Goal: Task Accomplishment & Management: Manage account settings

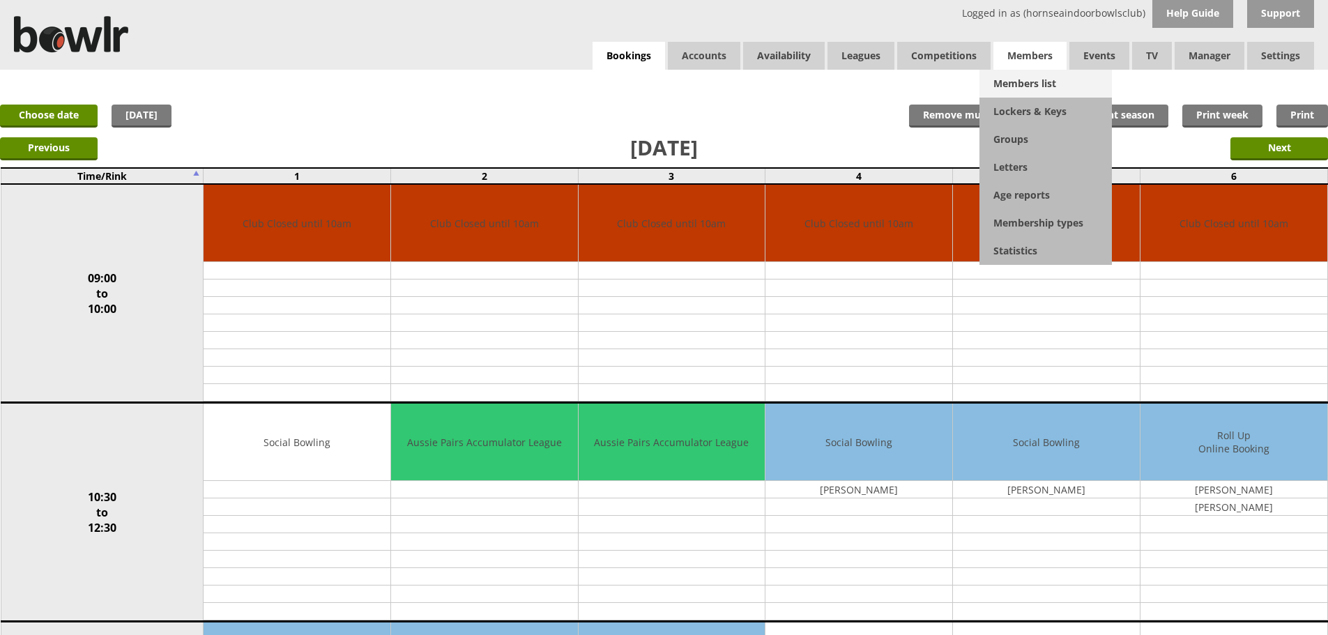
click at [1030, 72] on link "Members list" at bounding box center [1046, 84] width 132 height 28
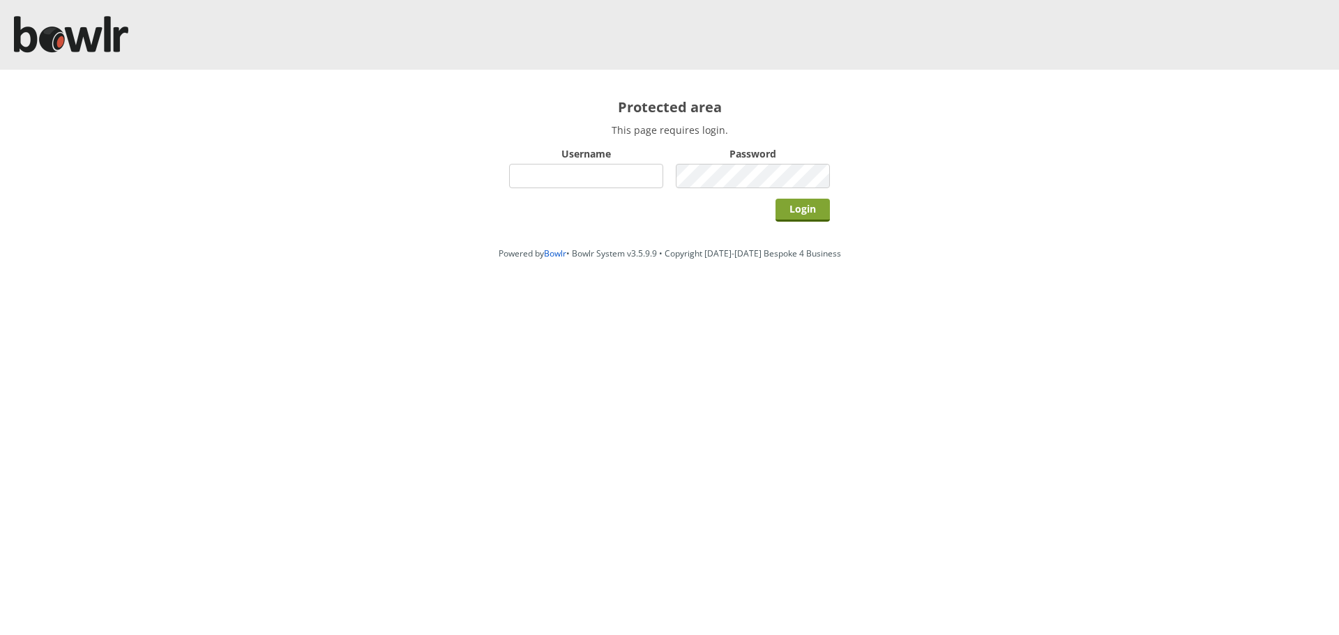
type input "hornseaindoorbowlsclub"
click at [771, 208] on div "Login" at bounding box center [669, 209] width 321 height 35
click at [777, 208] on input "Login" at bounding box center [802, 210] width 54 height 23
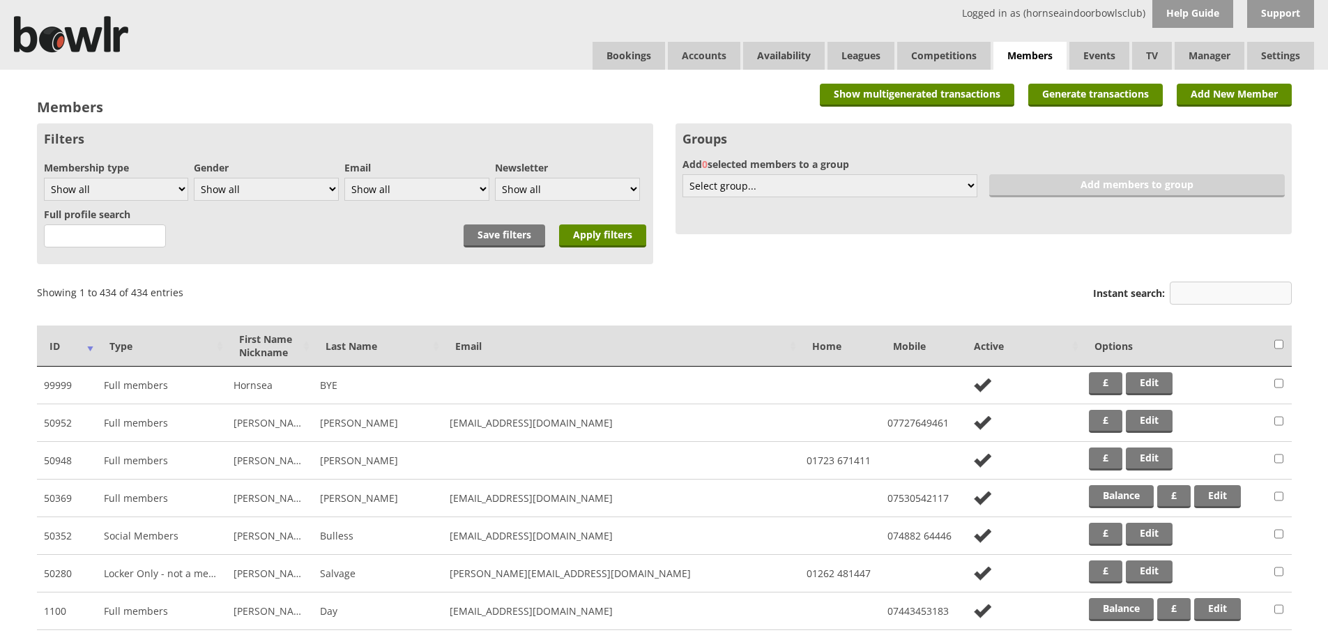
click at [1226, 290] on input "Instant search:" at bounding box center [1231, 293] width 122 height 23
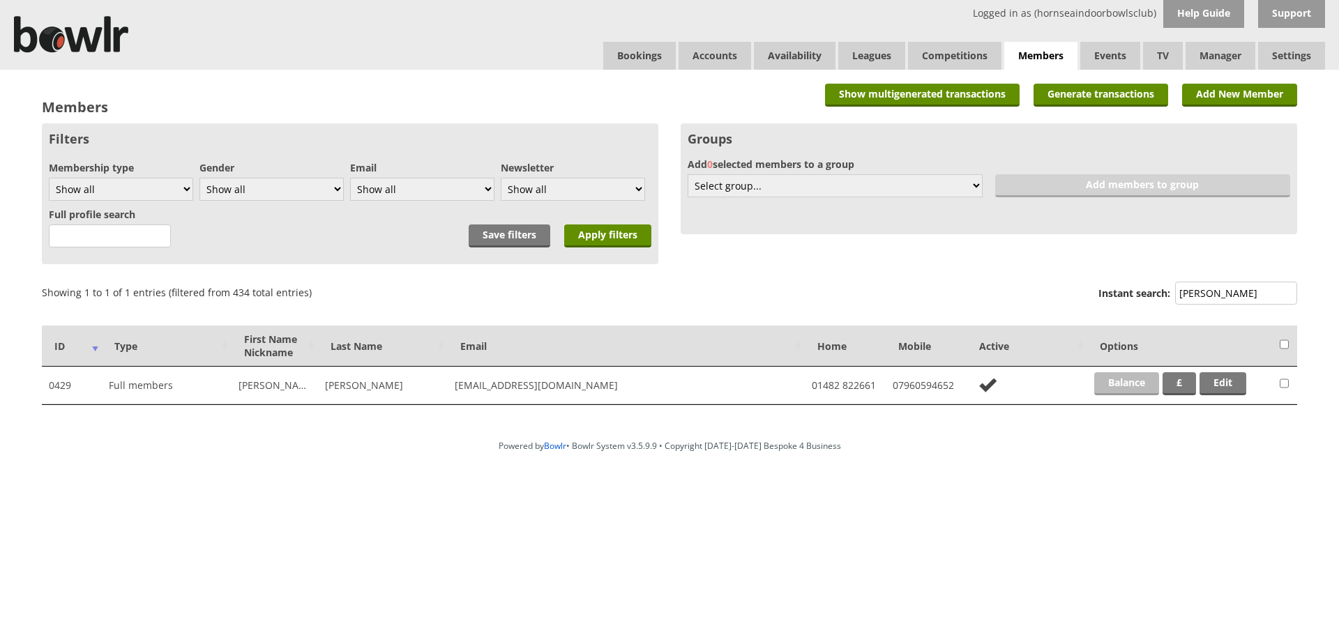
type input "ron ath"
click at [1127, 377] on link "Balance" at bounding box center [1126, 383] width 65 height 23
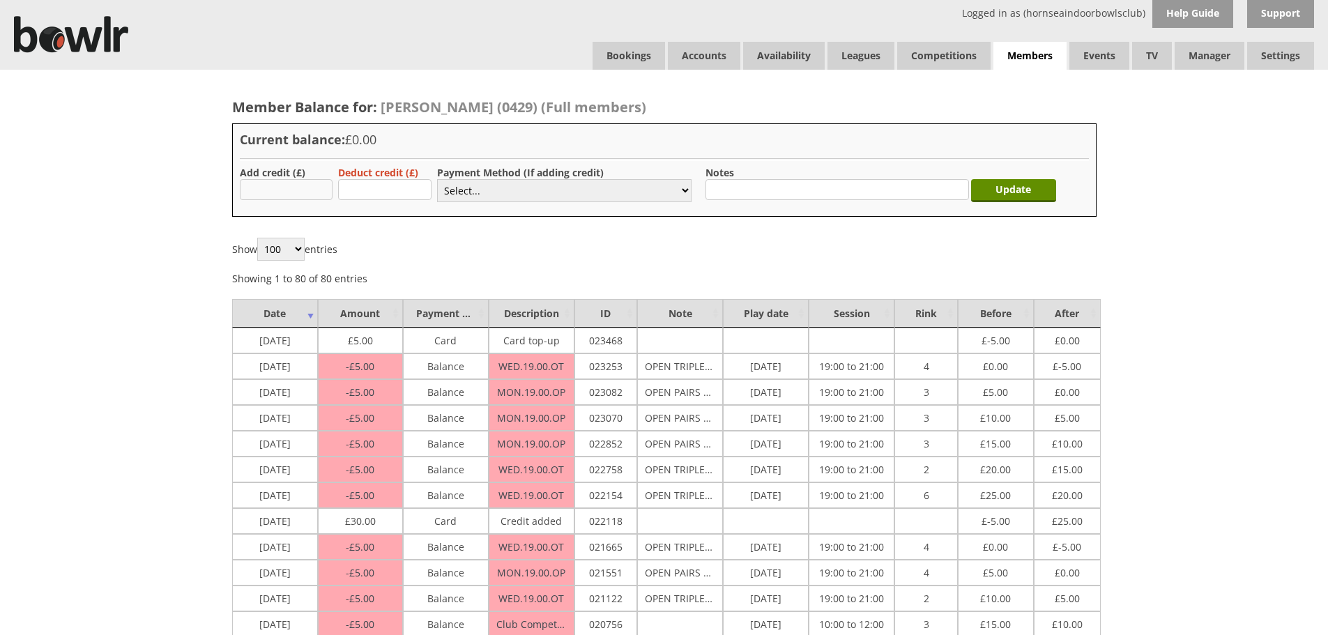
click at [264, 181] on input "text" at bounding box center [286, 189] width 93 height 21
type input "30"
drag, startPoint x: 482, startPoint y: 182, endPoint x: 479, endPoint y: 197, distance: 15.7
click at [482, 182] on select "Select... Cash Card Cheque Bank Transfer Other Member Card Gift Voucher Balance" at bounding box center [564, 190] width 254 height 23
select select "2"
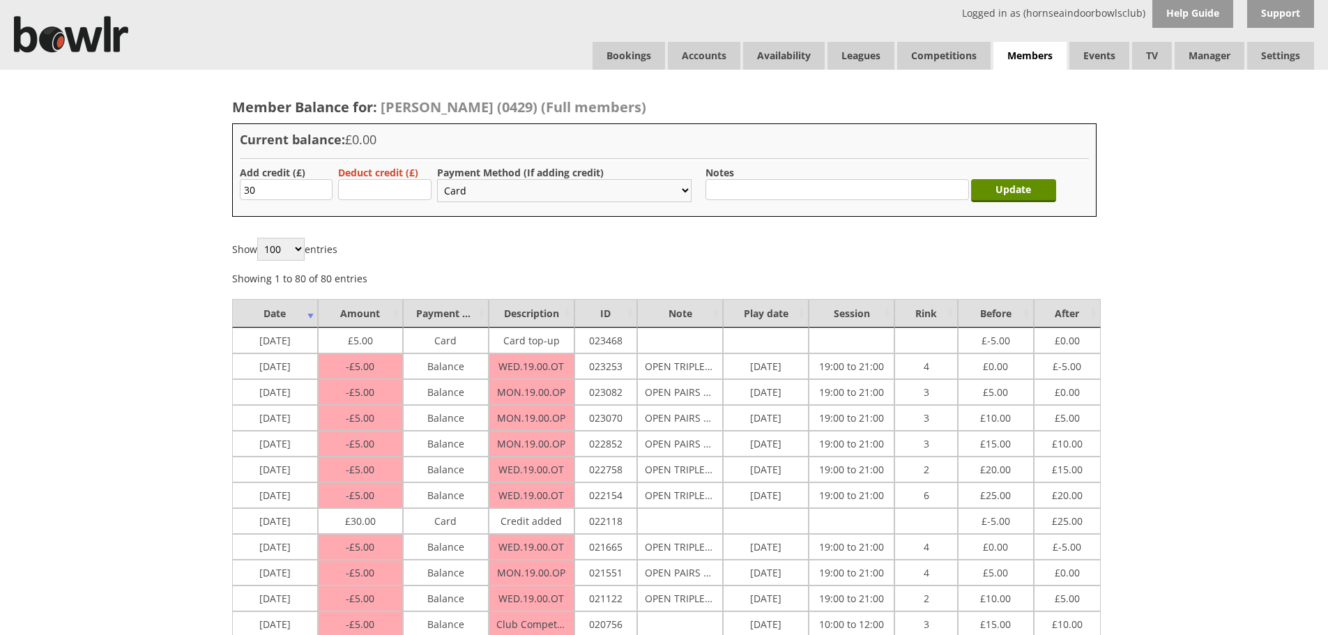
click at [437, 179] on select "Select... Cash Card Cheque Bank Transfer Other Member Card Gift Voucher Balance" at bounding box center [564, 190] width 254 height 23
click at [1023, 183] on input "Update" at bounding box center [1013, 190] width 85 height 23
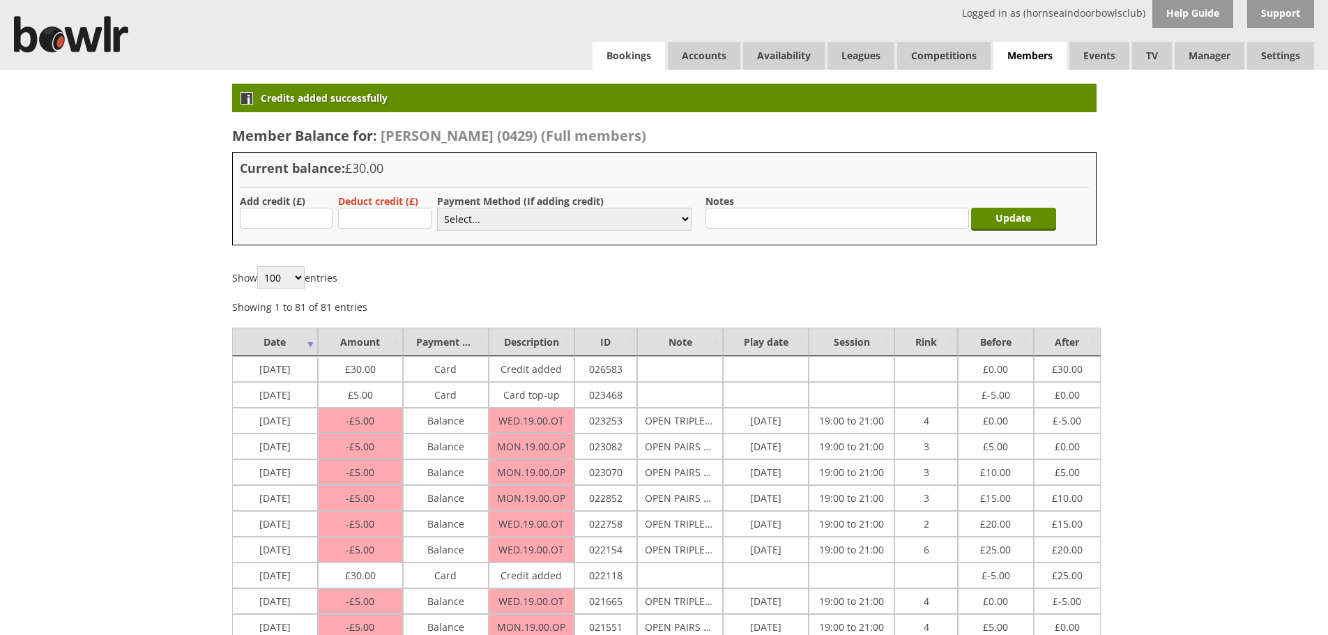
click at [623, 59] on link "Bookings" at bounding box center [629, 56] width 73 height 28
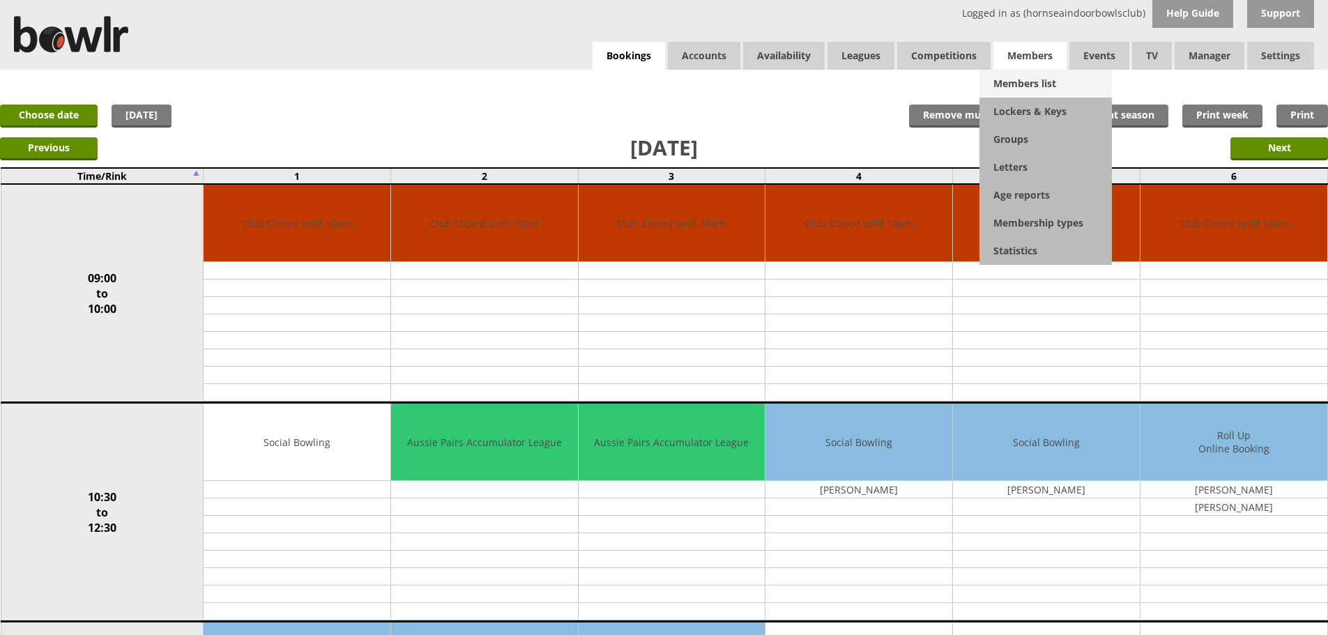
click at [1026, 83] on link "Members list" at bounding box center [1046, 84] width 132 height 28
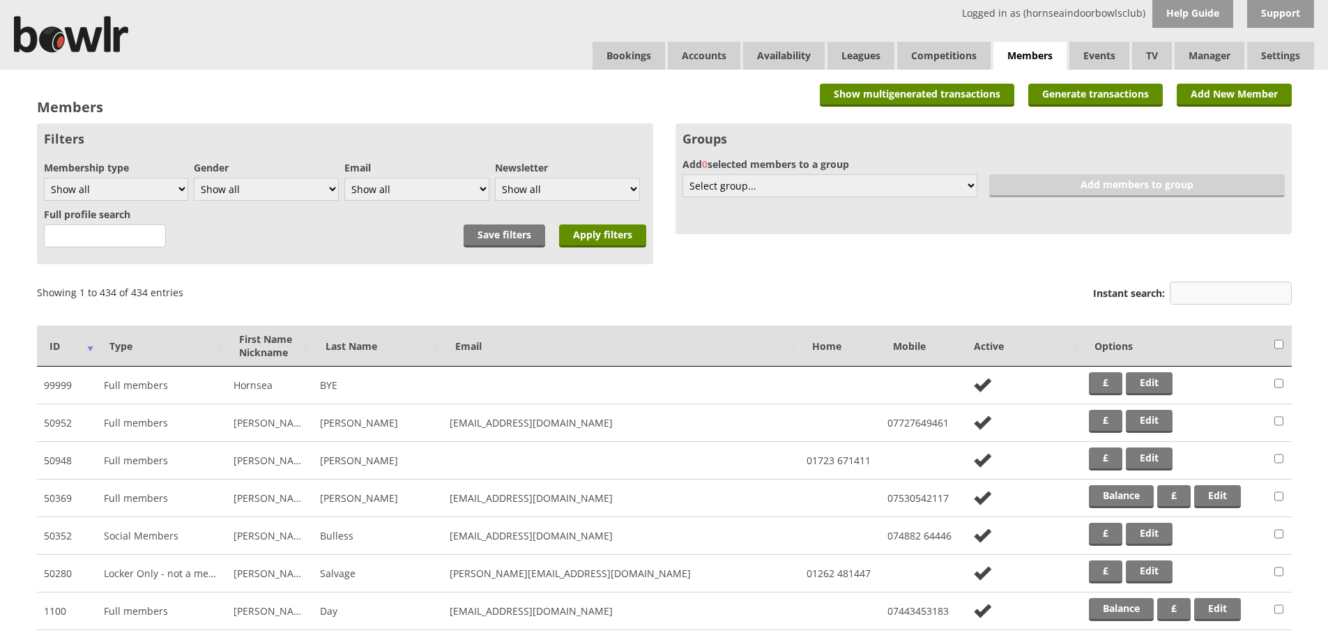
click at [1188, 294] on input "Instant search:" at bounding box center [1231, 293] width 122 height 23
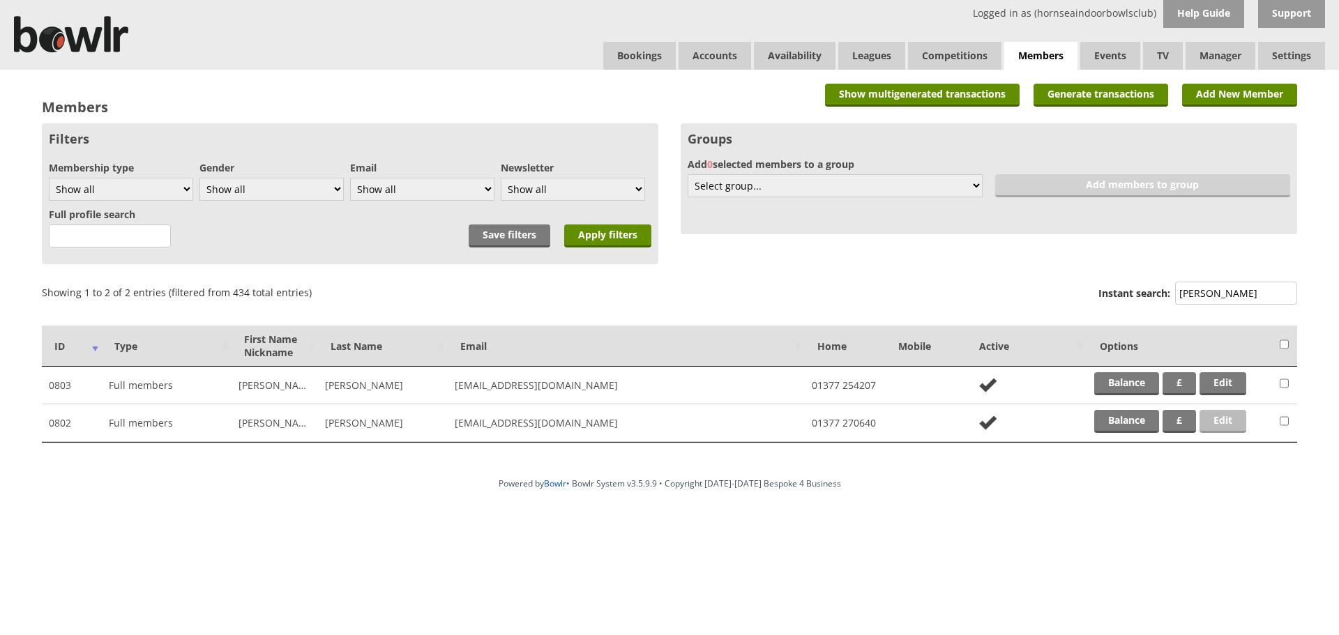
type input "[PERSON_NAME]"
click at [1233, 417] on link "Edit" at bounding box center [1222, 421] width 47 height 23
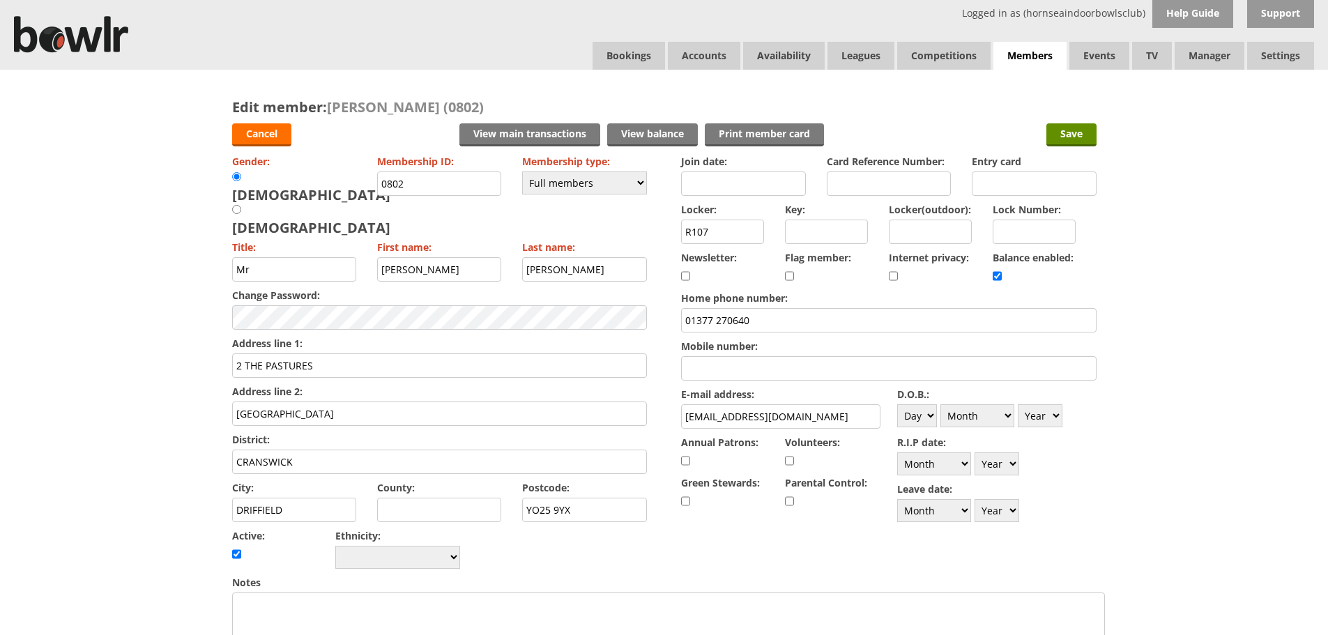
click at [870, 259] on label "Flag member:" at bounding box center [837, 257] width 104 height 13
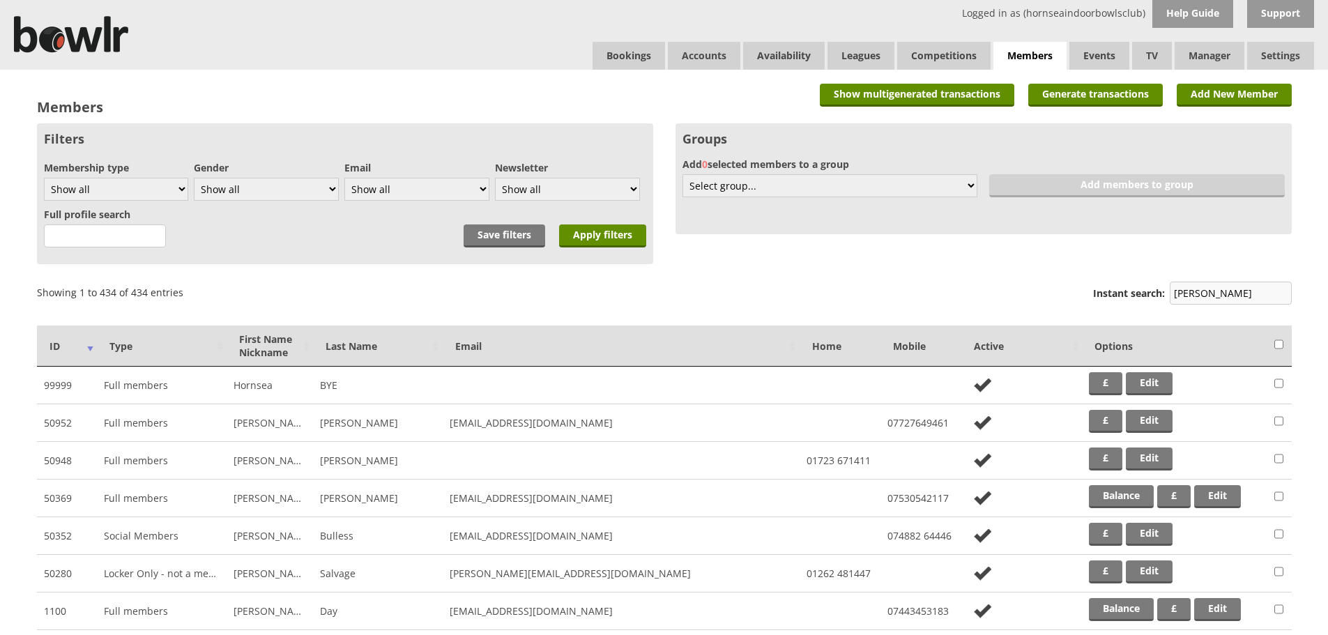
click at [1217, 290] on input "foley" at bounding box center [1231, 293] width 122 height 23
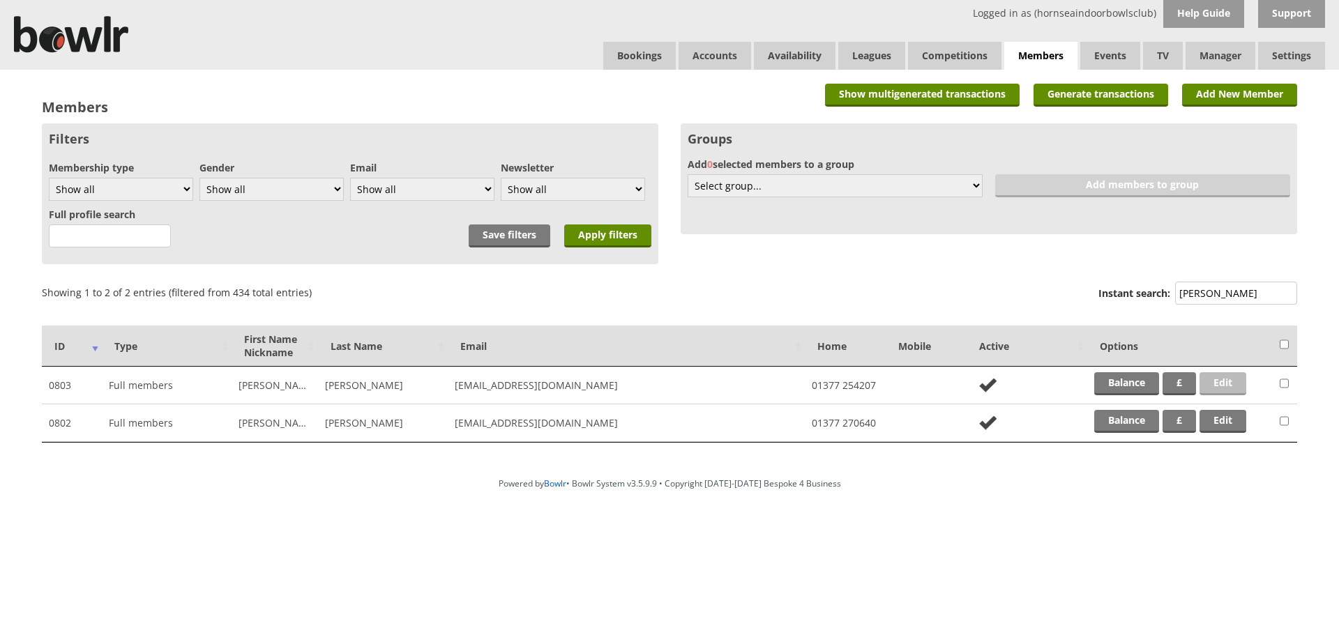
type input "foley"
click at [1215, 375] on link "Edit" at bounding box center [1222, 383] width 47 height 23
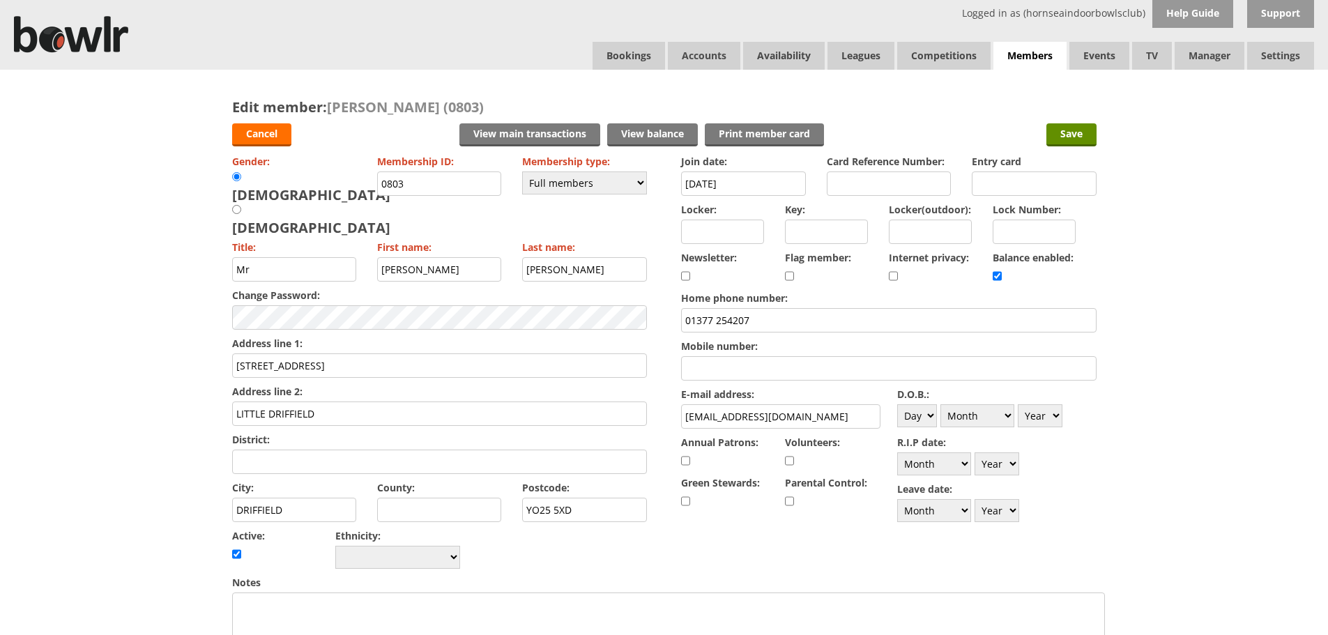
click at [740, 229] on input "Locker:" at bounding box center [722, 232] width 83 height 24
type input "R089"
click at [1081, 134] on input "Save" at bounding box center [1071, 134] width 50 height 23
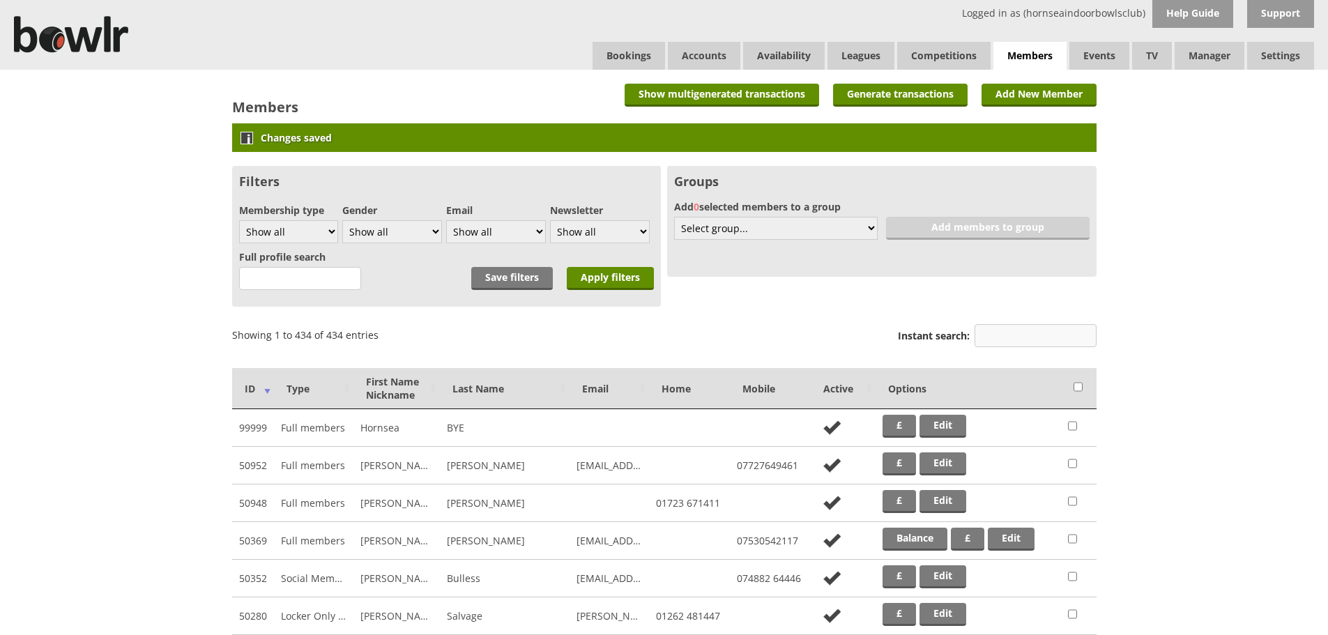
click at [1012, 336] on input "Instant search:" at bounding box center [1036, 335] width 122 height 23
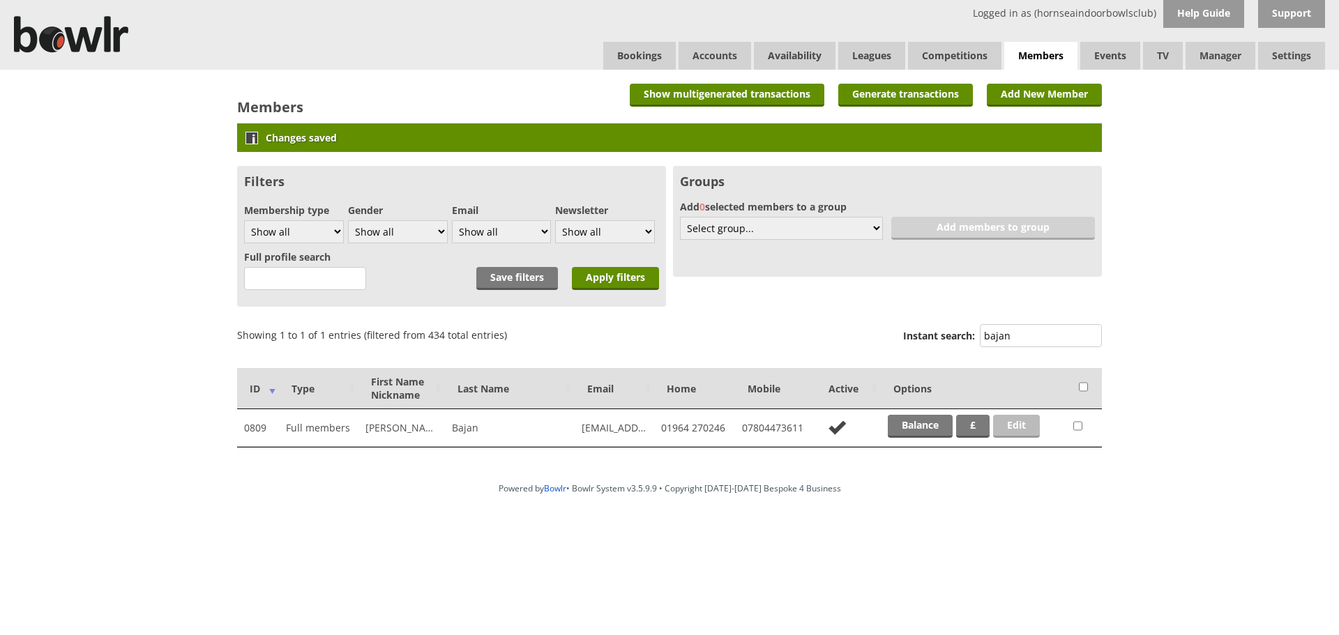
type input "bajan"
click at [1023, 436] on link "Edit" at bounding box center [1016, 426] width 47 height 23
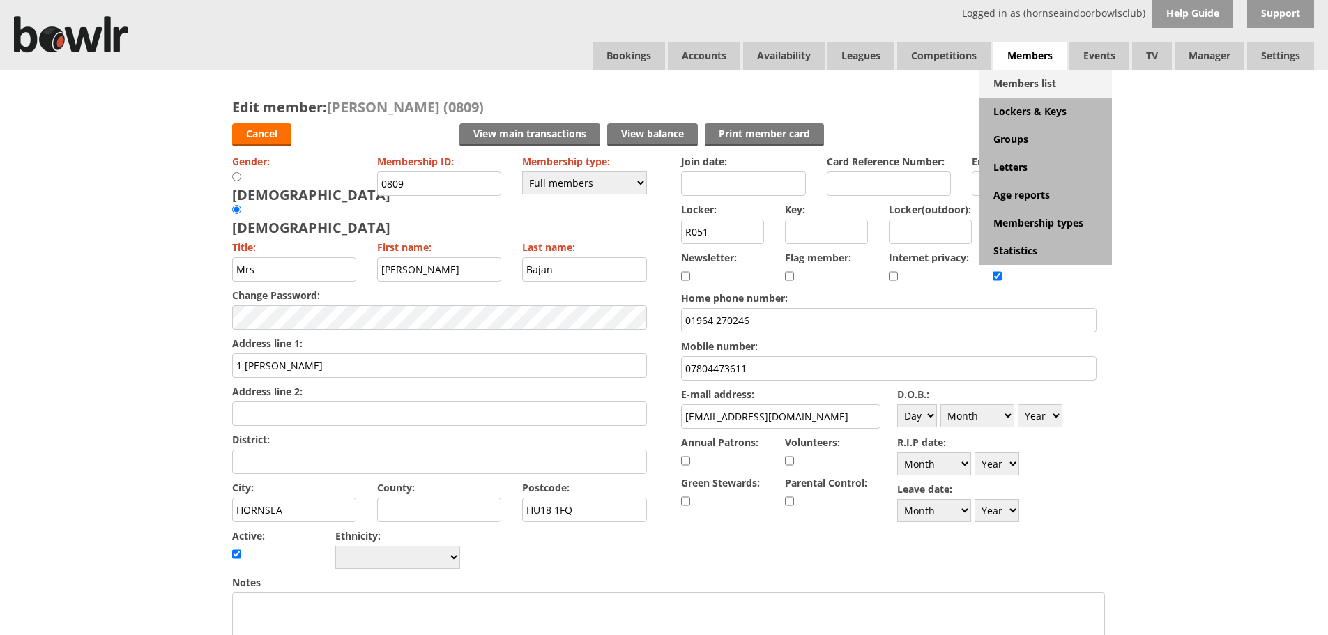
click at [1033, 82] on link "Members list" at bounding box center [1046, 84] width 132 height 28
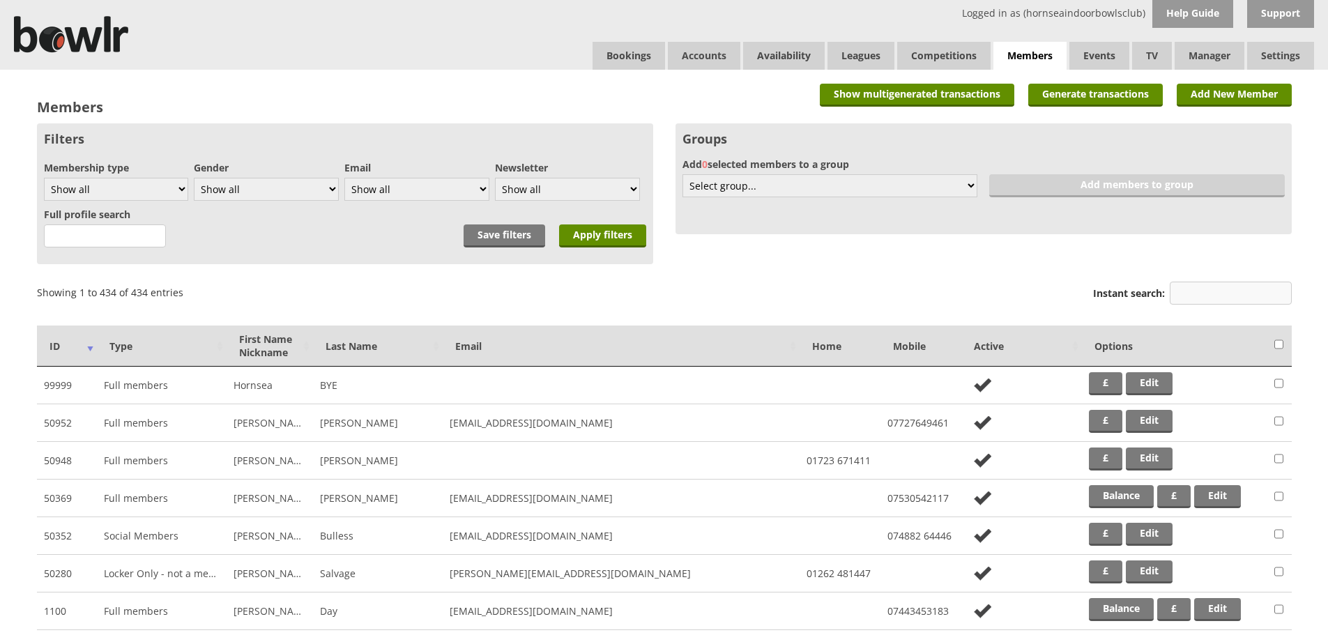
click at [1194, 284] on input "Instant search:" at bounding box center [1231, 293] width 122 height 23
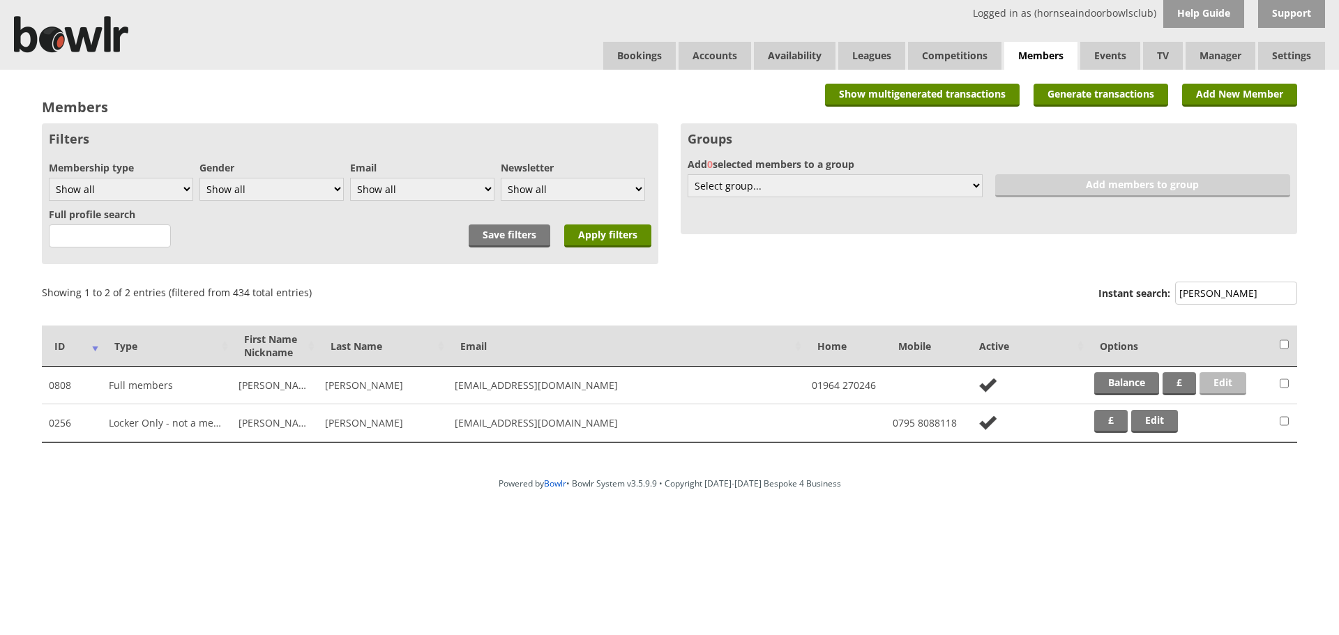
type input "webster"
click at [1230, 373] on link "Edit" at bounding box center [1222, 383] width 47 height 23
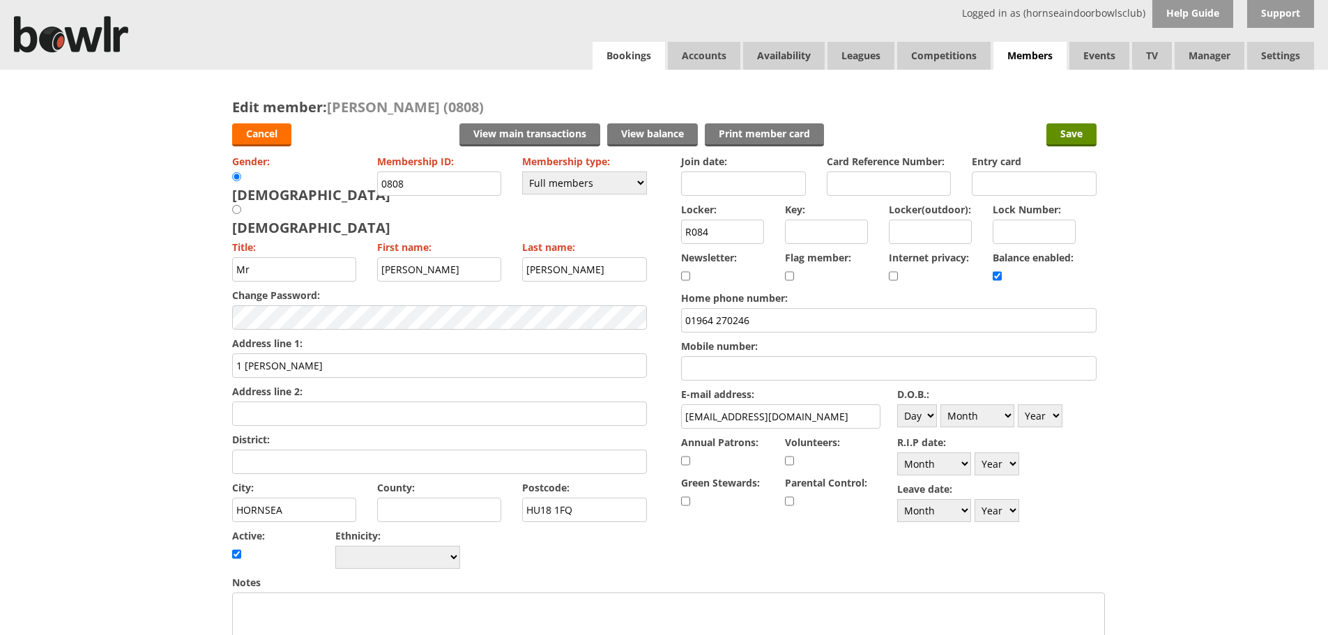
click at [627, 54] on link "Bookings" at bounding box center [629, 56] width 73 height 28
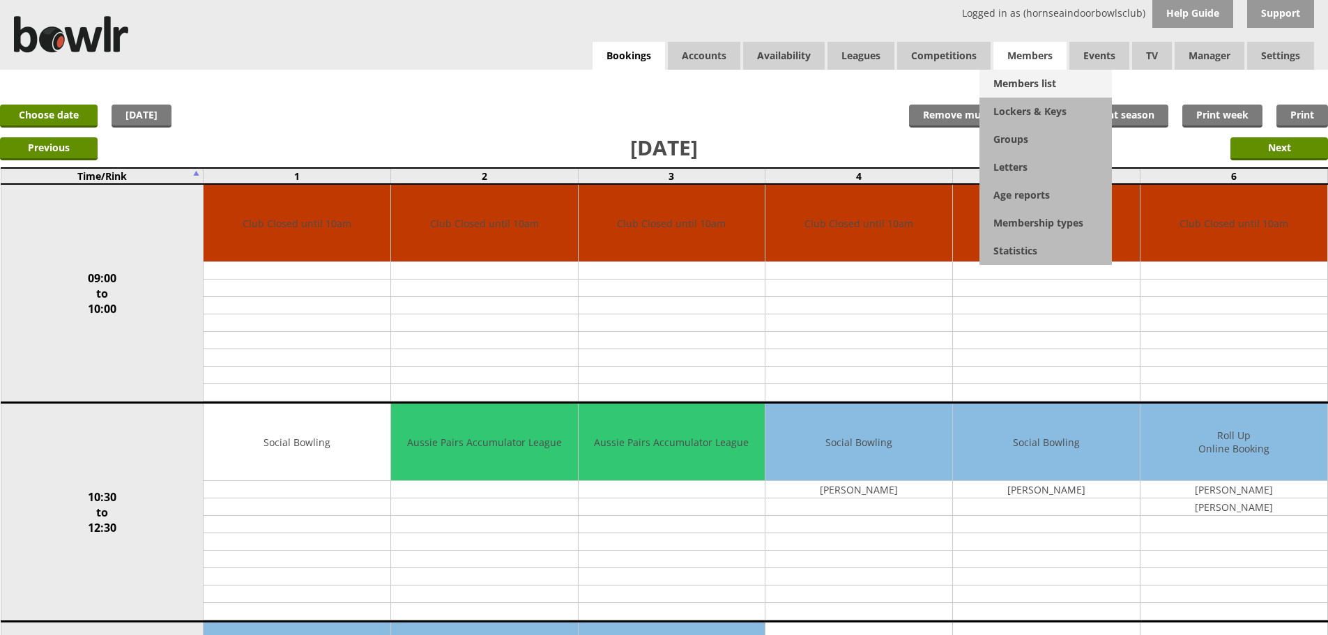
click at [1008, 82] on link "Members list" at bounding box center [1046, 84] width 132 height 28
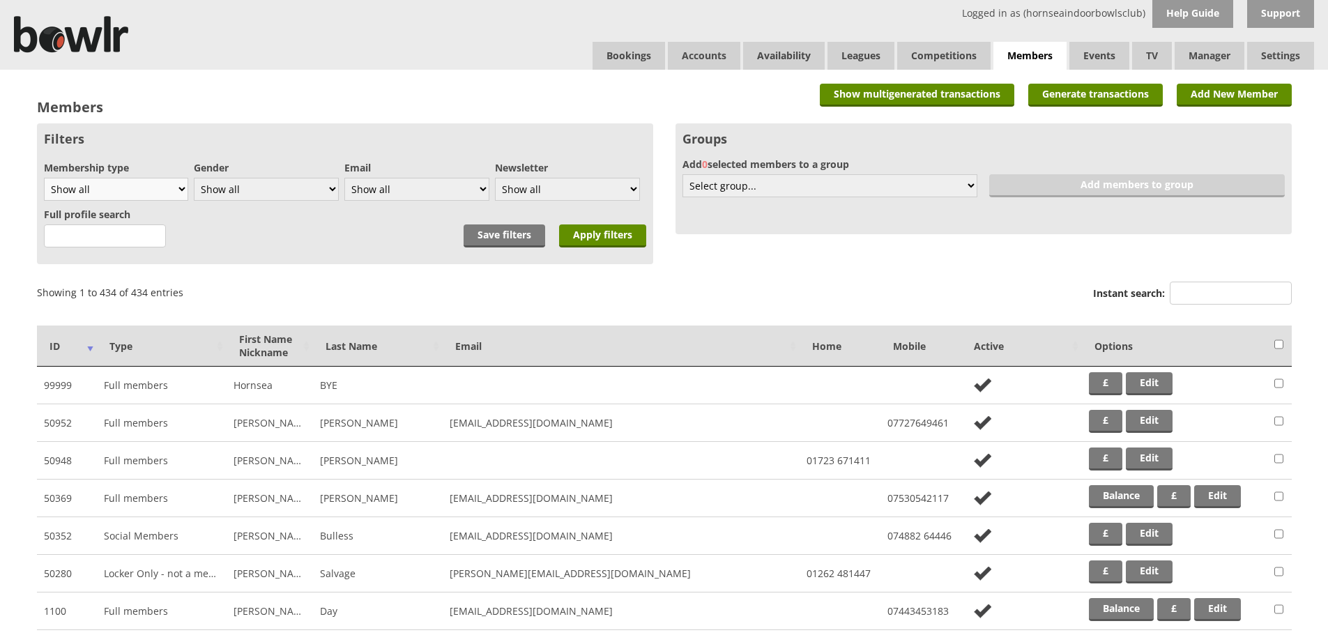
click at [165, 182] on select "Show all Full members Rollabowl Juniors Social Members Student Pending Left R.I…" at bounding box center [116, 189] width 144 height 23
select select "7"
click at [44, 178] on select "Show all Full members Rollabowl Juniors Social Members Student Pending Left R.I…" at bounding box center [116, 189] width 144 height 23
click at [595, 222] on div "Save filters Apply filters" at bounding box center [555, 227] width 183 height 46
click at [594, 224] on div "Save filters Apply filters" at bounding box center [555, 227] width 183 height 46
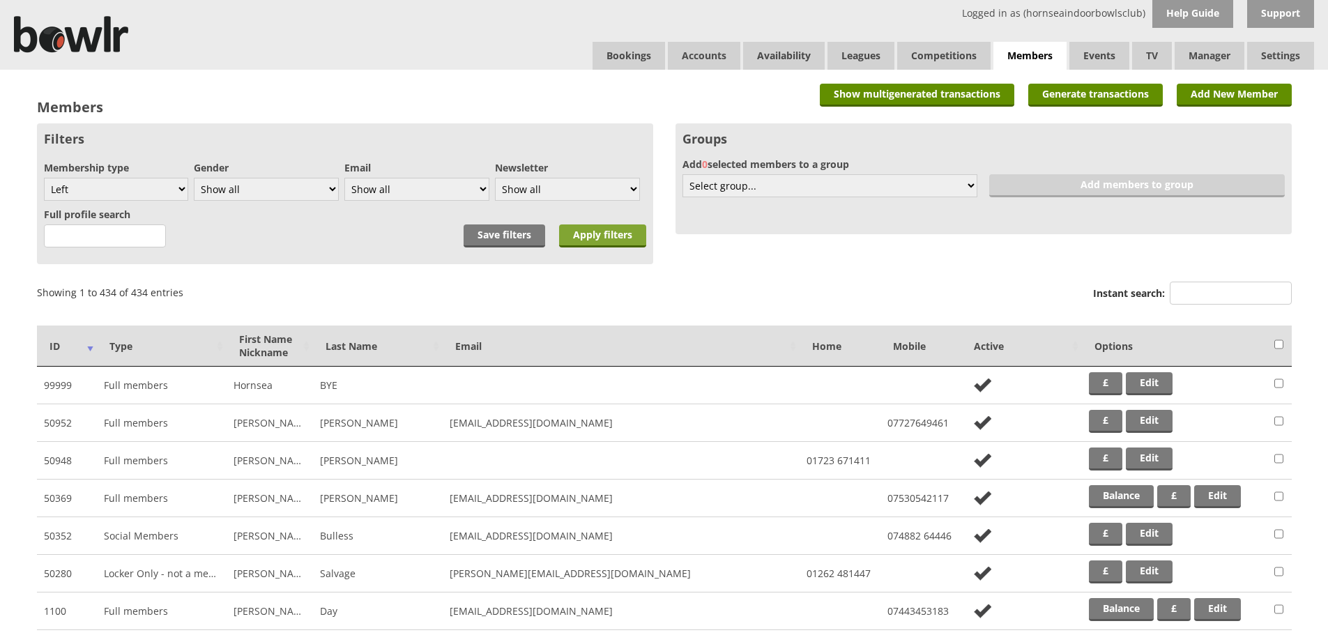
click at [594, 225] on input "Apply filters" at bounding box center [602, 235] width 87 height 23
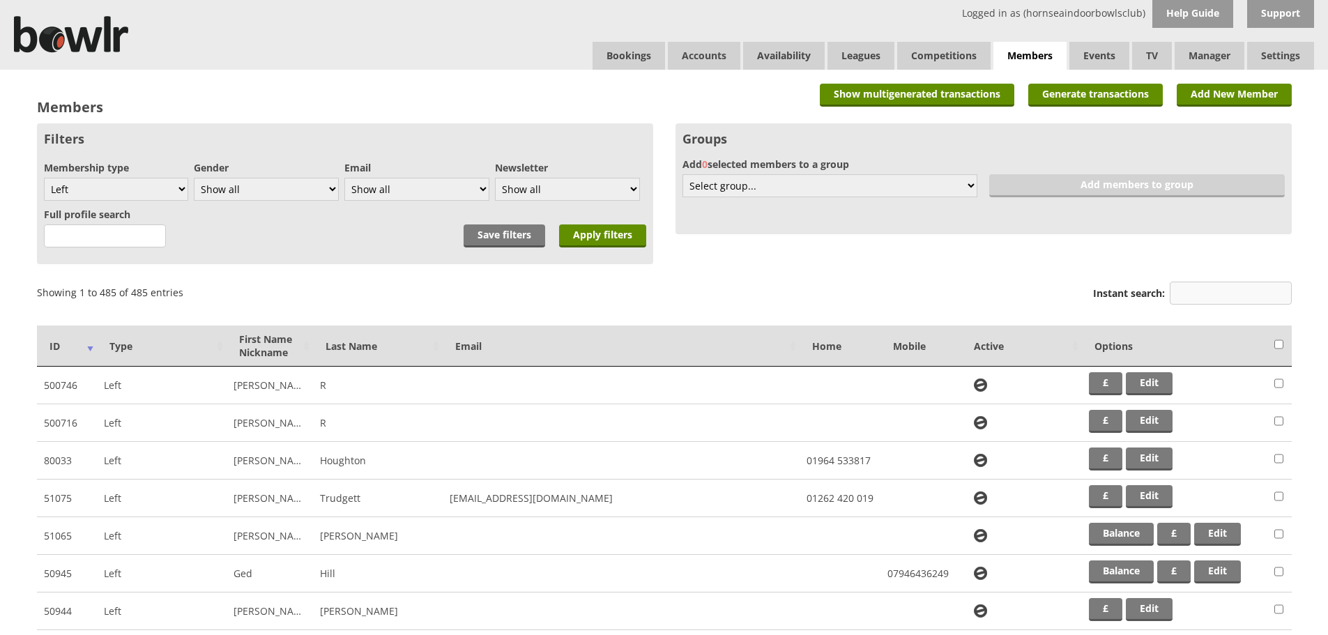
click at [1200, 282] on input "Instant search:" at bounding box center [1231, 293] width 122 height 23
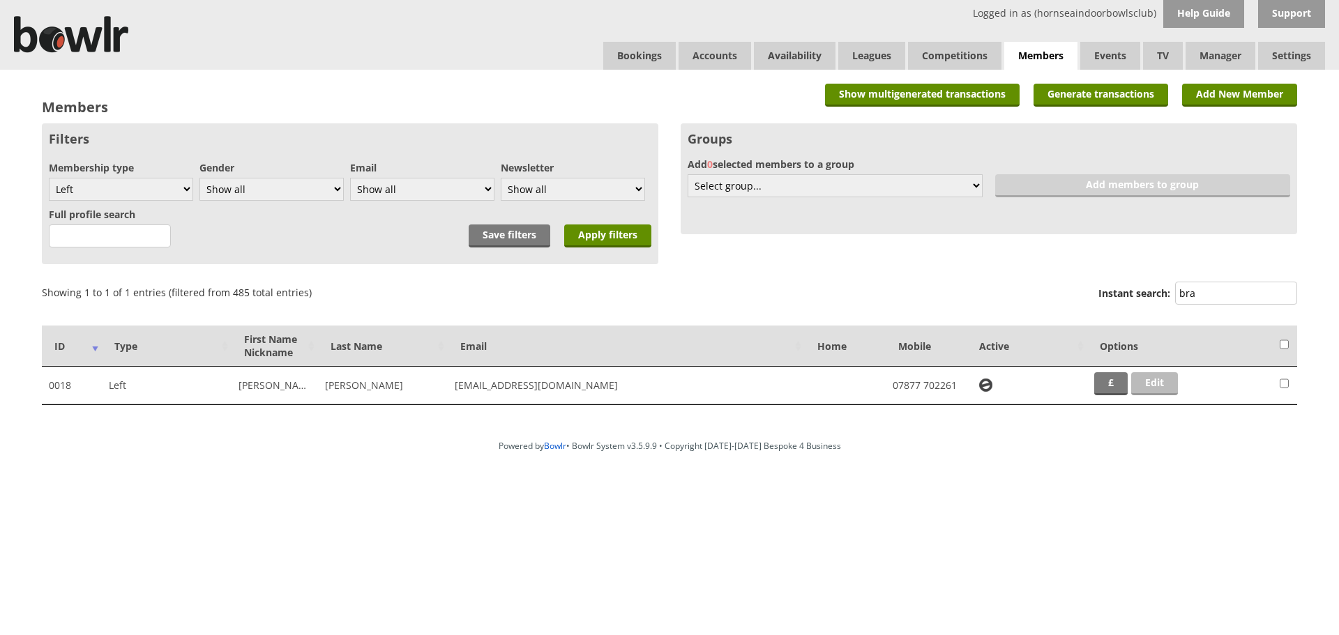
type input "bra"
click at [1164, 382] on link "Edit" at bounding box center [1154, 383] width 47 height 23
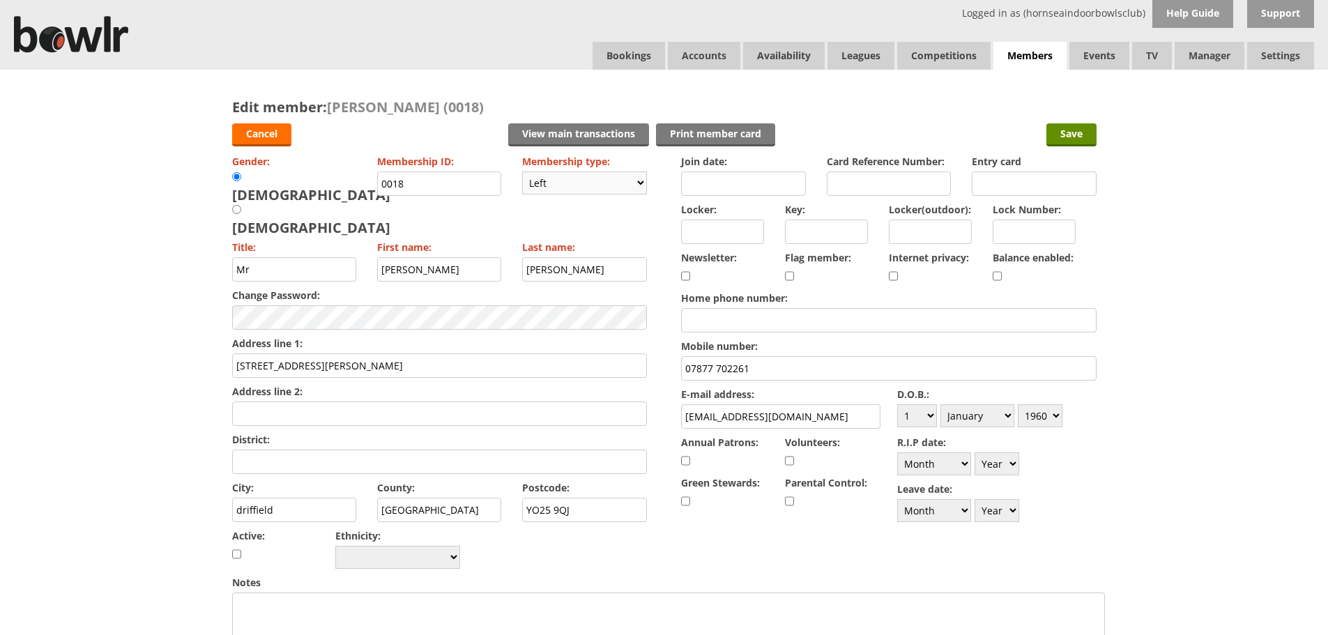
click at [628, 174] on select "Please choose Full members Rollabowl Juniors Social Members Student Pending Lef…" at bounding box center [584, 183] width 125 height 23
select select "1"
click at [522, 172] on select "Please choose Full members Rollabowl Juniors Social Members Student Pending Lef…" at bounding box center [584, 183] width 125 height 23
checkbox input "true"
click at [1001, 275] on input "checkbox" at bounding box center [997, 276] width 9 height 17
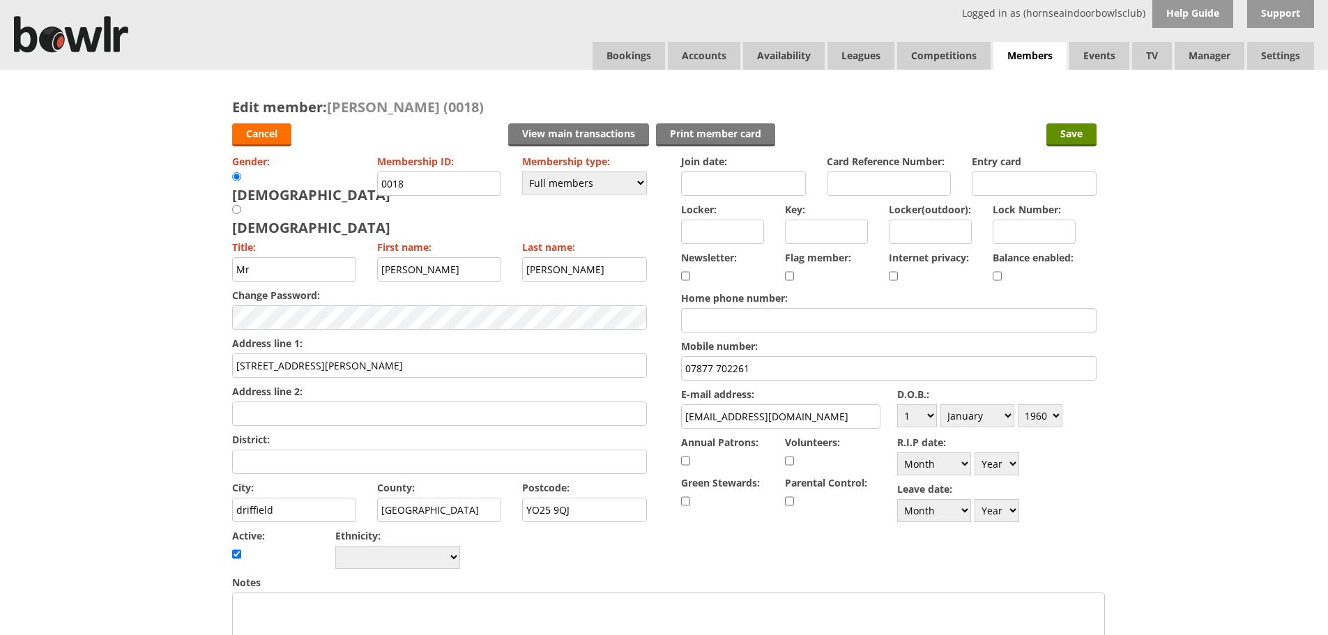
checkbox input "true"
click at [750, 178] on input "Join date:" at bounding box center [743, 184] width 125 height 24
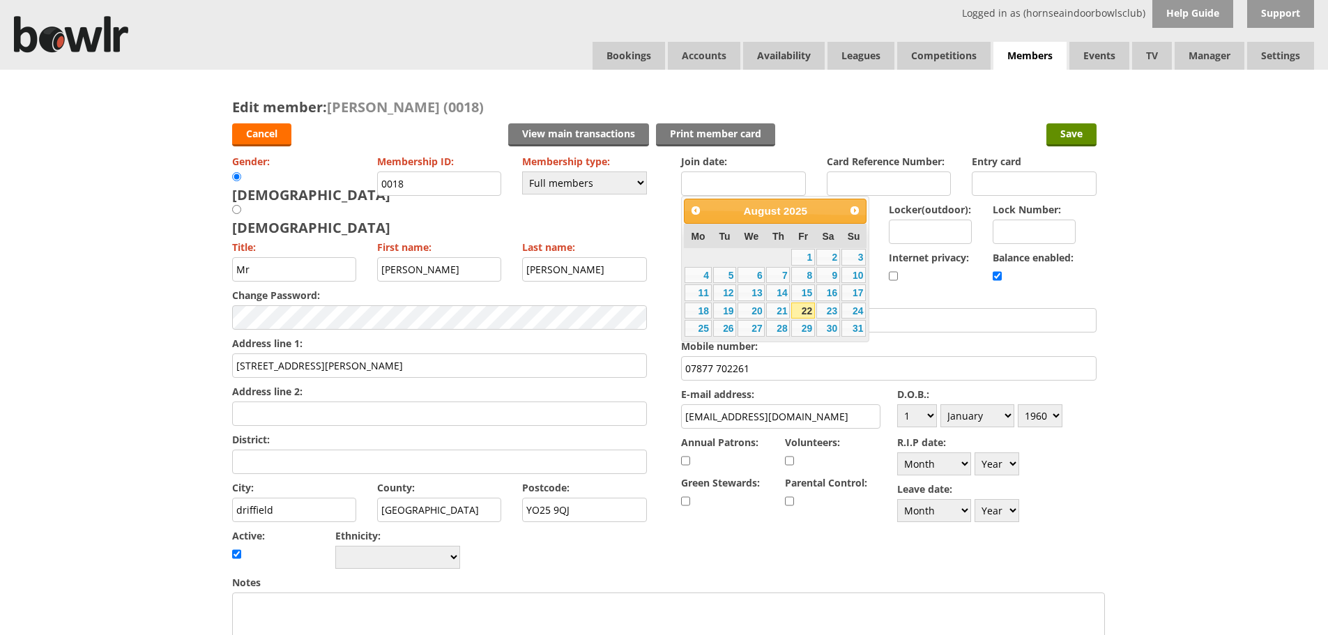
click at [807, 311] on link "22" at bounding box center [803, 311] width 24 height 17
type input "22-08-2025"
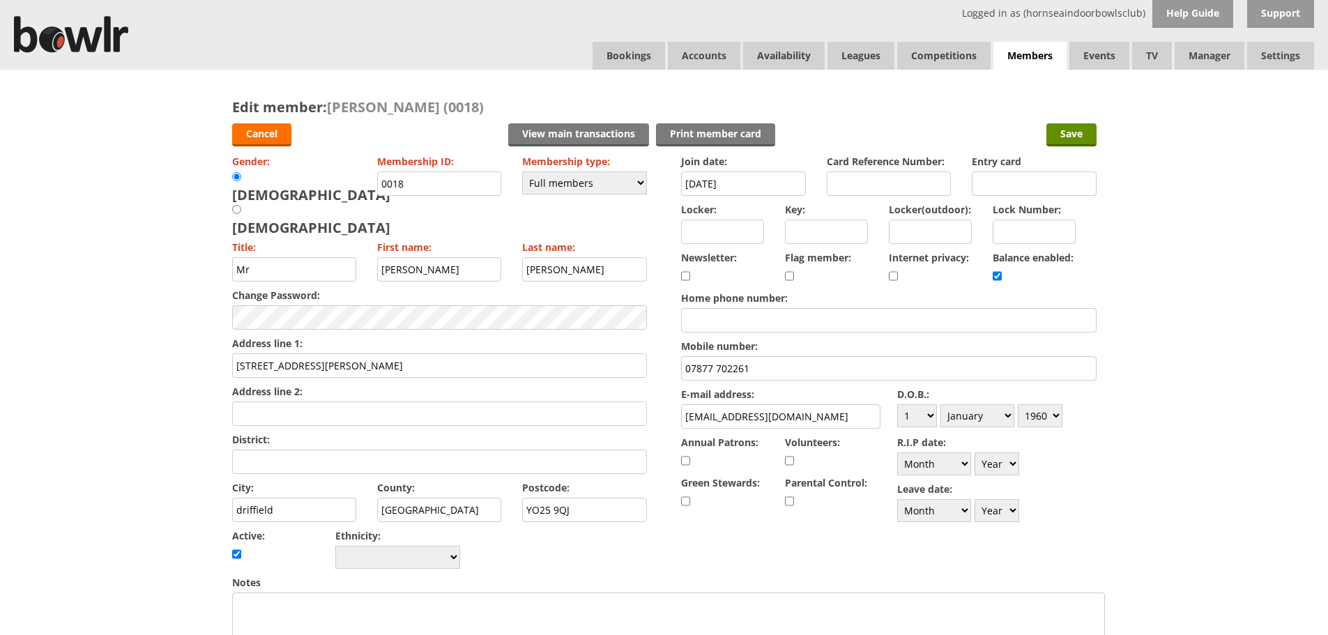
drag, startPoint x: 457, startPoint y: 192, endPoint x: 305, endPoint y: 185, distance: 152.1
click at [305, 185] on div "Gender: Male Female Membership ID: 0018 Membership type: Please choose Full mem…" at bounding box center [439, 361] width 415 height 421
type input "1373"
click at [972, 132] on div "Cancel View main transactions Print member card Save" at bounding box center [664, 133] width 864 height 35
click at [698, 229] on input "Locker:" at bounding box center [722, 232] width 83 height 24
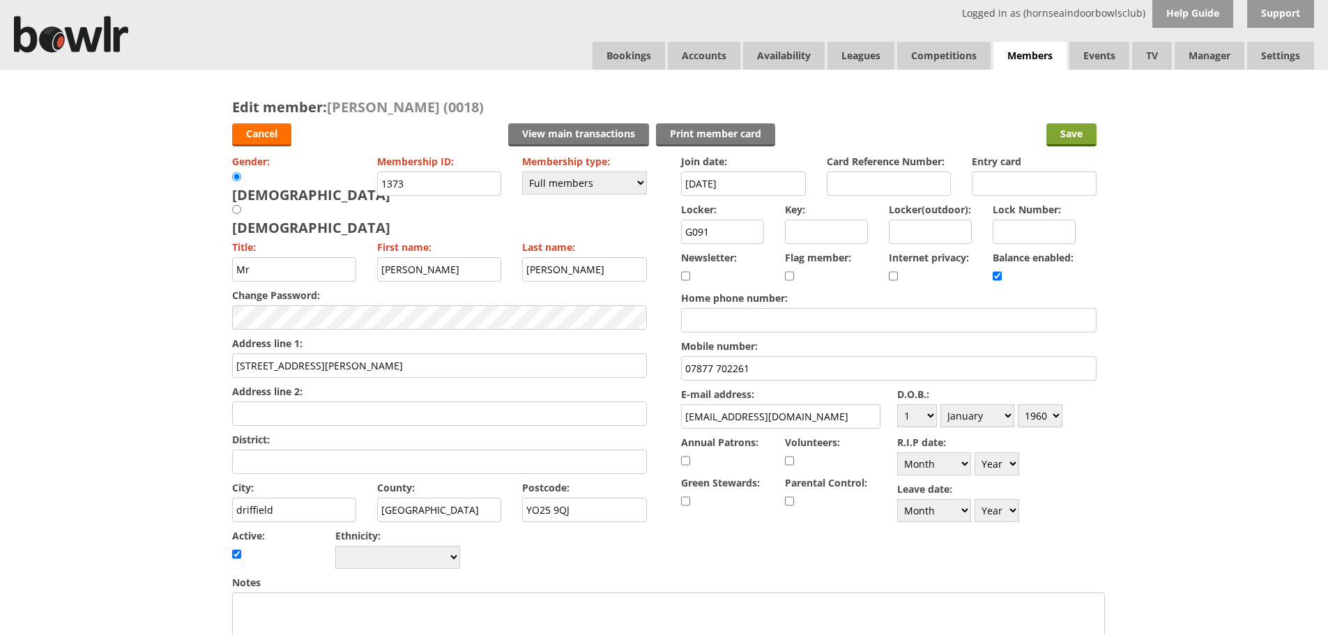
type input "G091"
click at [1091, 130] on input "Save" at bounding box center [1071, 134] width 50 height 23
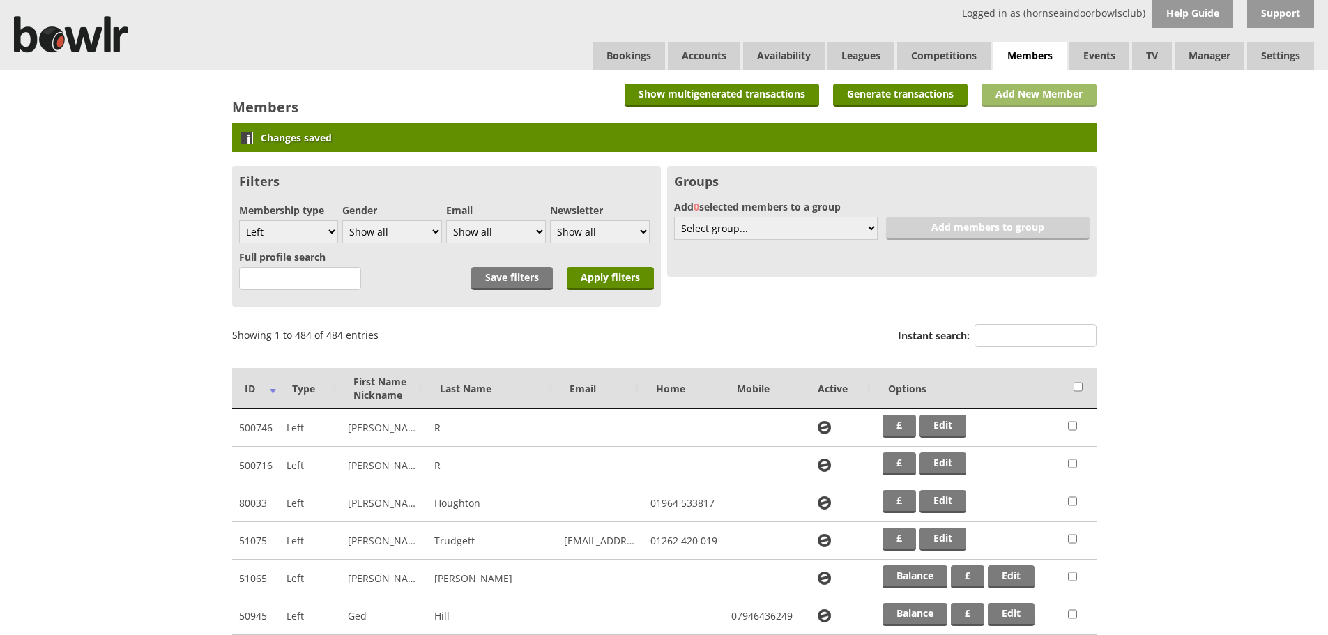
click at [1072, 96] on link "Add New Member" at bounding box center [1039, 95] width 115 height 23
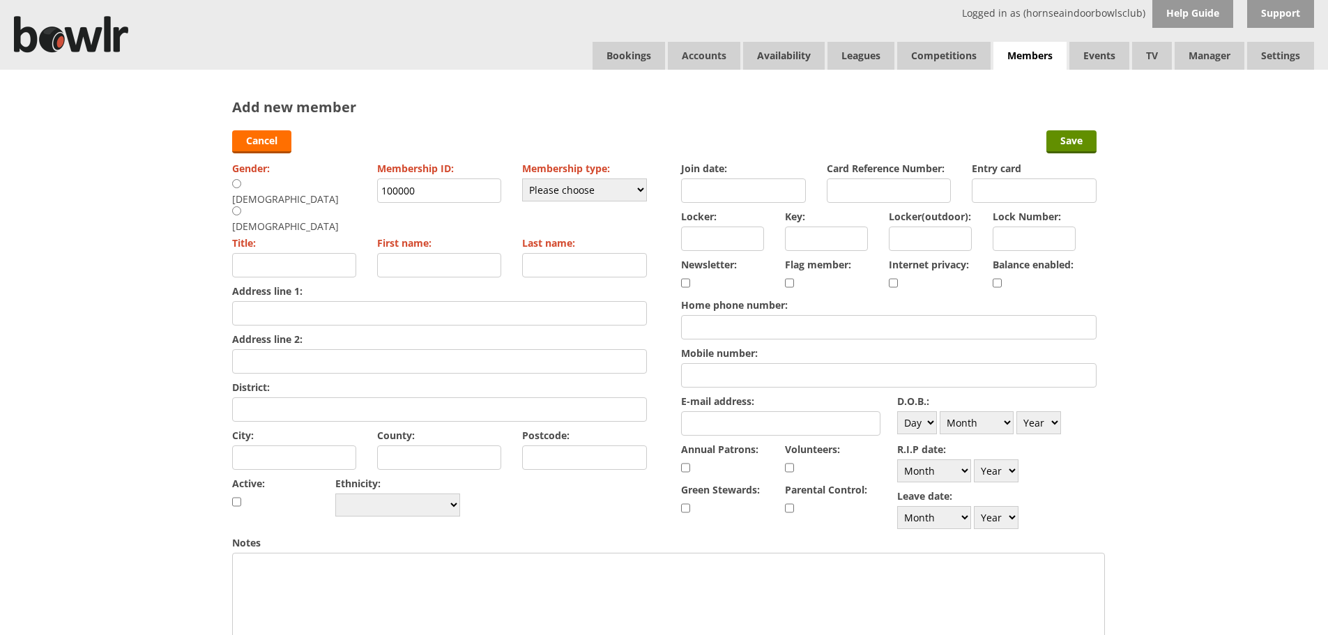
click at [361, 193] on div "Gender: [DEMOGRAPHIC_DATA] [DEMOGRAPHIC_DATA] Membership ID: 100000 Membership …" at bounding box center [439, 339] width 415 height 362
type input "1374"
click at [528, 192] on select "Please choose Full members Rollabowl Juniors Social Members Student Pending Lef…" at bounding box center [584, 189] width 125 height 23
select select "1"
click at [522, 178] on select "Please choose Full members Rollabowl Juniors Social Members Student Pending Lef…" at bounding box center [584, 189] width 125 height 23
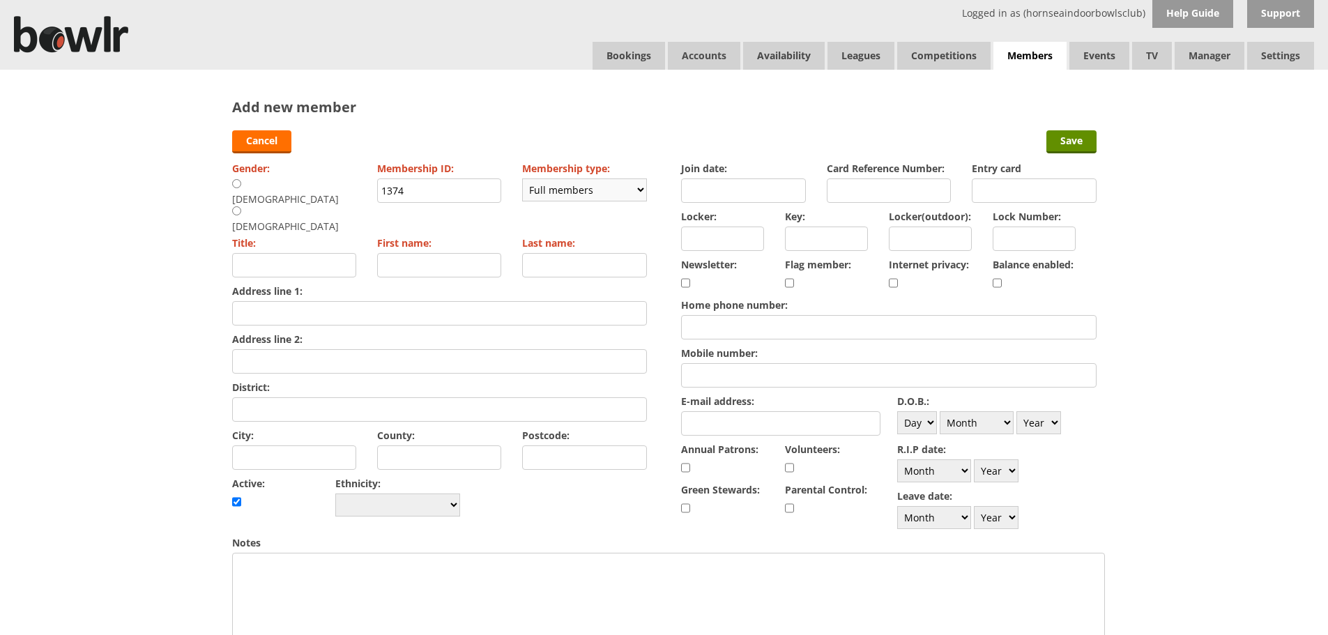
checkbox input "true"
click at [237, 183] on input "radio" at bounding box center [236, 183] width 9 height 10
radio input "true"
type input "Mr"
click at [390, 253] on input "First name:" at bounding box center [439, 265] width 125 height 24
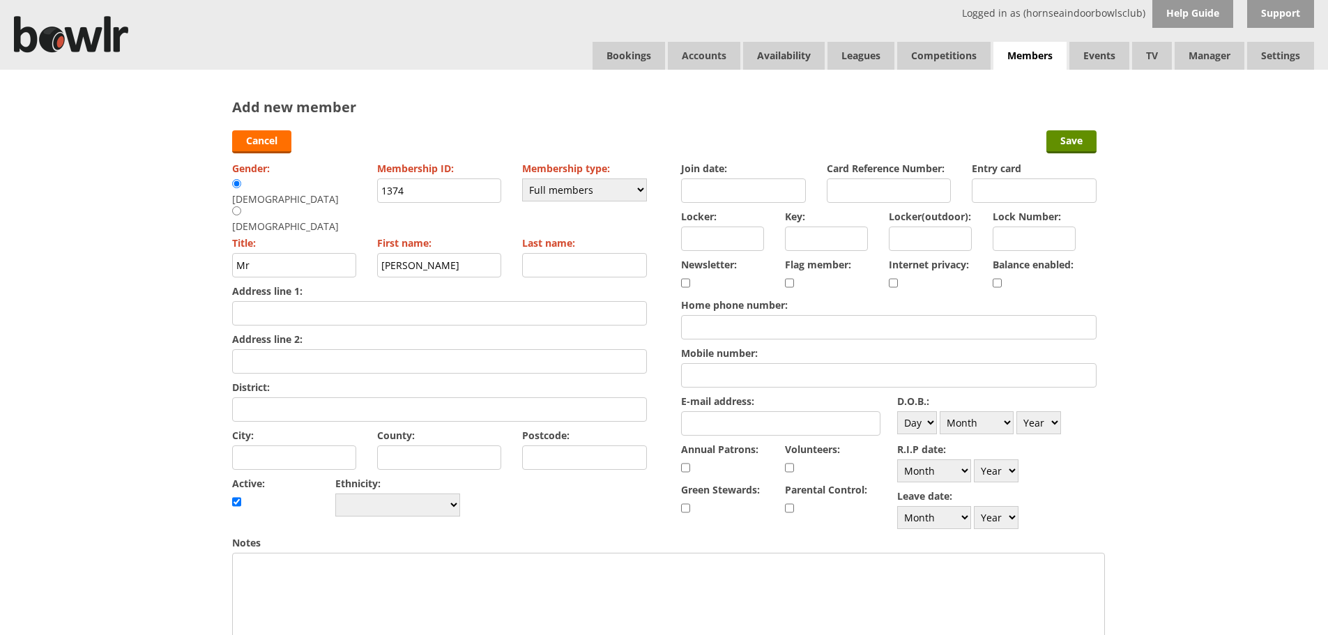
type input "Leon"
click at [553, 253] on input "Last name:" at bounding box center [584, 265] width 125 height 24
type input "d"
type input "Dale"
click at [328, 273] on div "Gender: Male Female Membership ID: 1374 Membership type: Please choose Full mem…" at bounding box center [439, 339] width 415 height 362
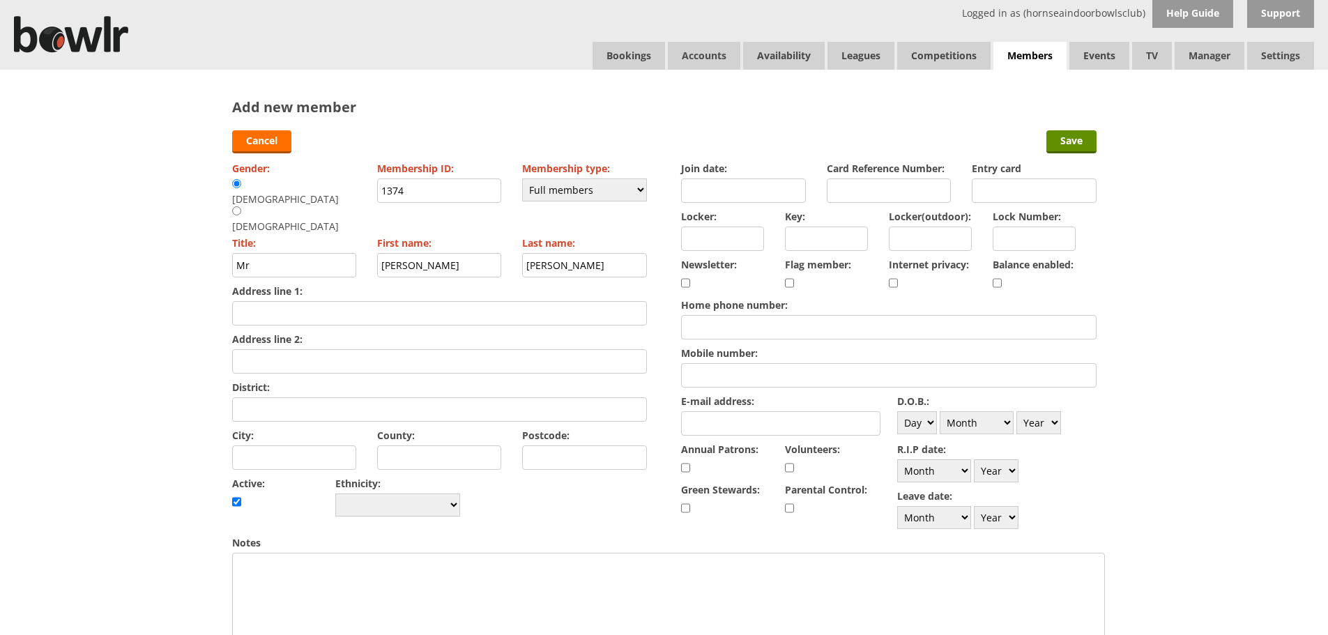
click at [328, 301] on input "Address line 1:" at bounding box center [439, 313] width 415 height 24
type input "The Nutshell"
click at [303, 349] on input "Address line 2:" at bounding box center [439, 361] width 415 height 24
type input "Main Street"
click at [317, 445] on input "City:" at bounding box center [294, 457] width 125 height 24
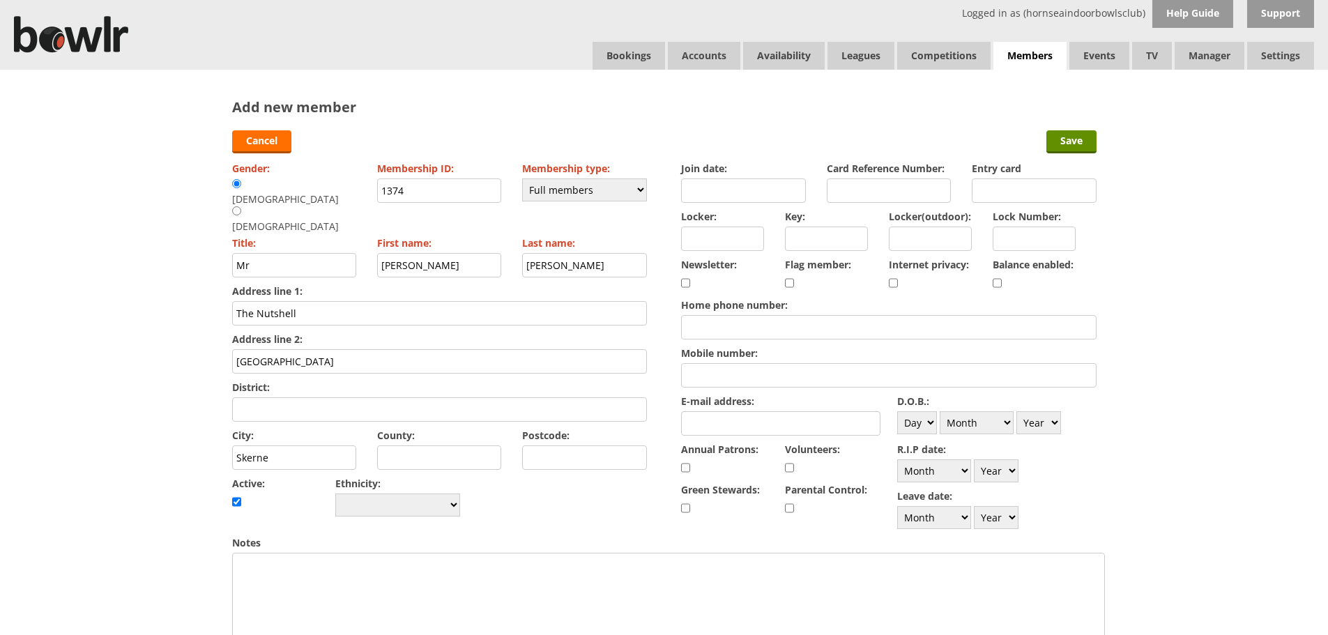
type input "Skerne"
click at [423, 445] on input "County:" at bounding box center [439, 457] width 125 height 24
type input "East Yorkshire"
click at [547, 445] on input "Postcode:" at bounding box center [584, 457] width 125 height 24
type input "YO25 9HS"
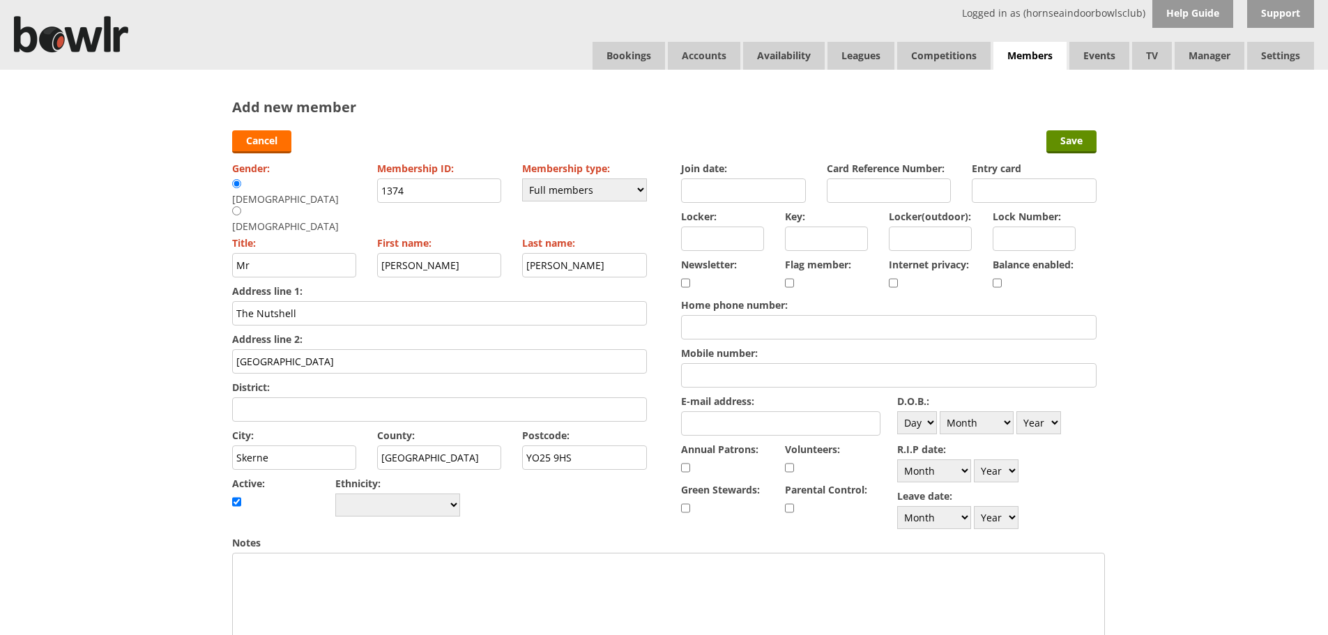
click at [592, 460] on div "Gender: Male Female Membership ID: 1374 Membership type: Please choose Full mem…" at bounding box center [439, 339] width 415 height 362
click at [998, 283] on input "checkbox" at bounding box center [997, 283] width 9 height 17
checkbox input "true"
click at [782, 192] on input "Join date:" at bounding box center [743, 190] width 125 height 24
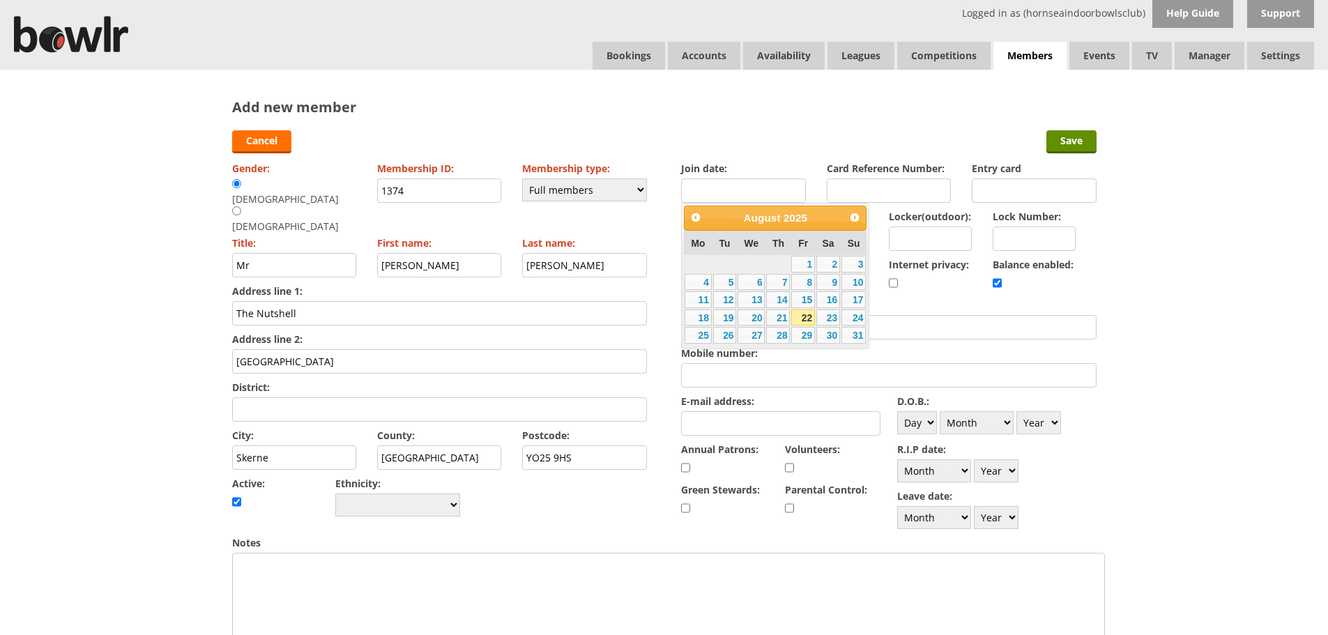
click at [806, 313] on link "22" at bounding box center [803, 318] width 24 height 17
type input "22-08-2025"
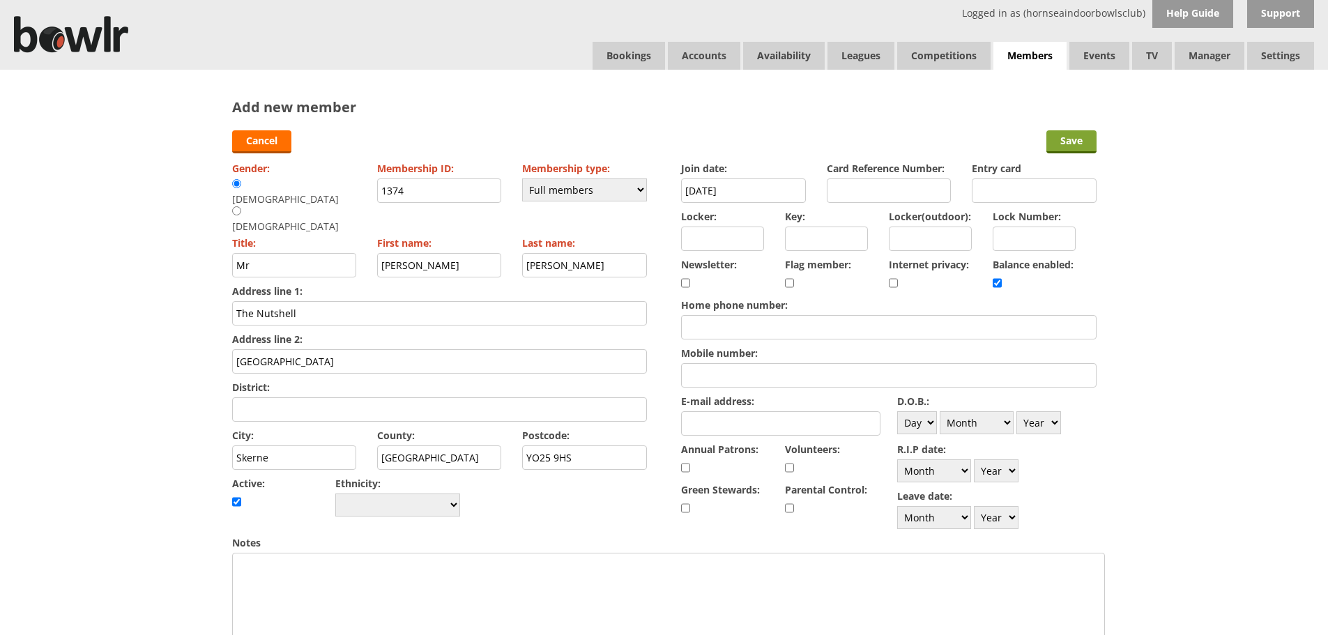
click at [1062, 144] on input "Save" at bounding box center [1071, 141] width 50 height 23
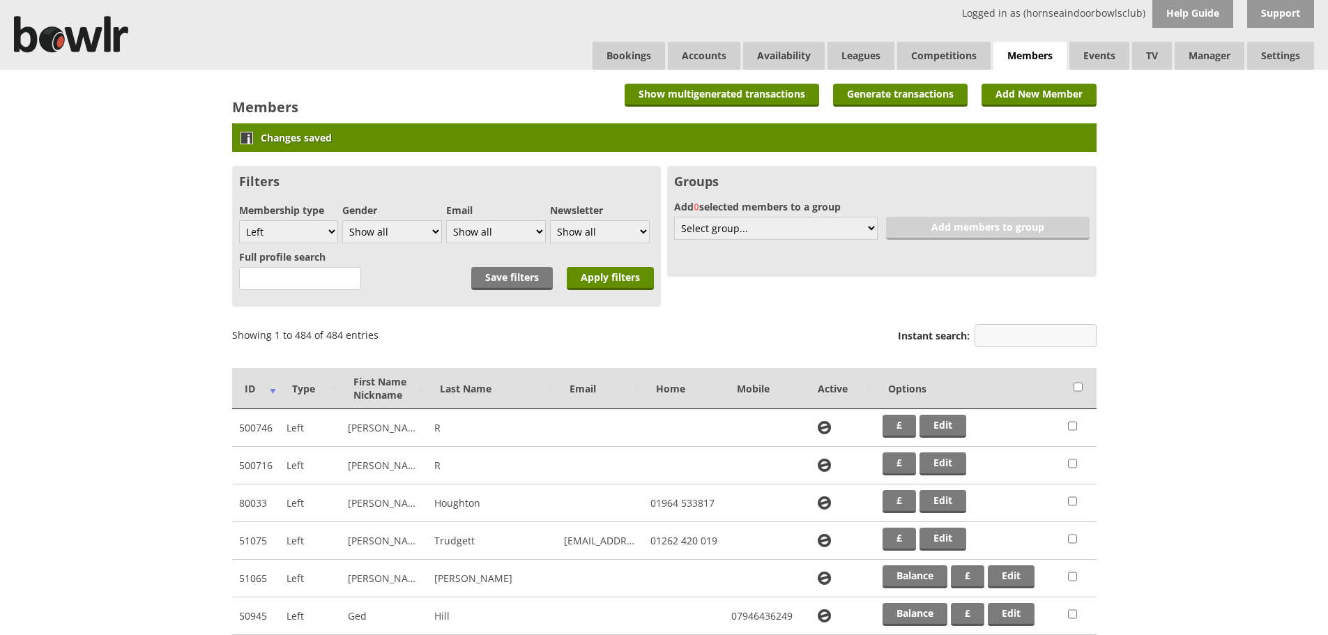
click at [995, 336] on input "Instant search:" at bounding box center [1036, 335] width 122 height 23
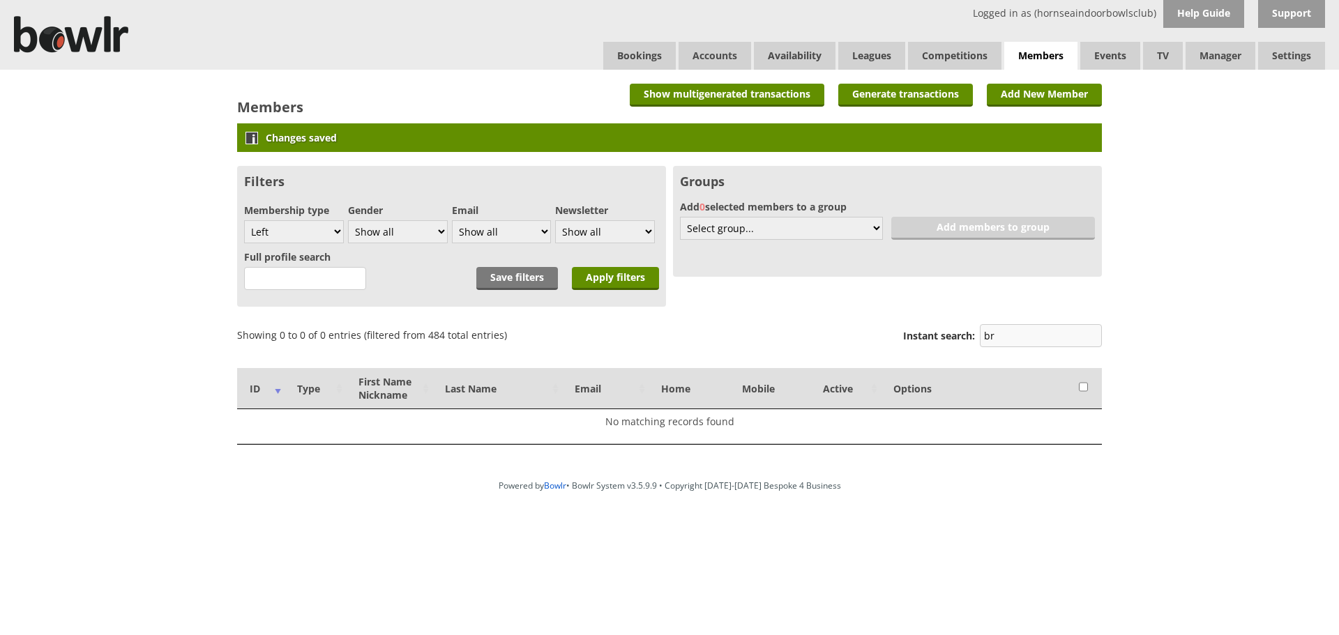
type input "b"
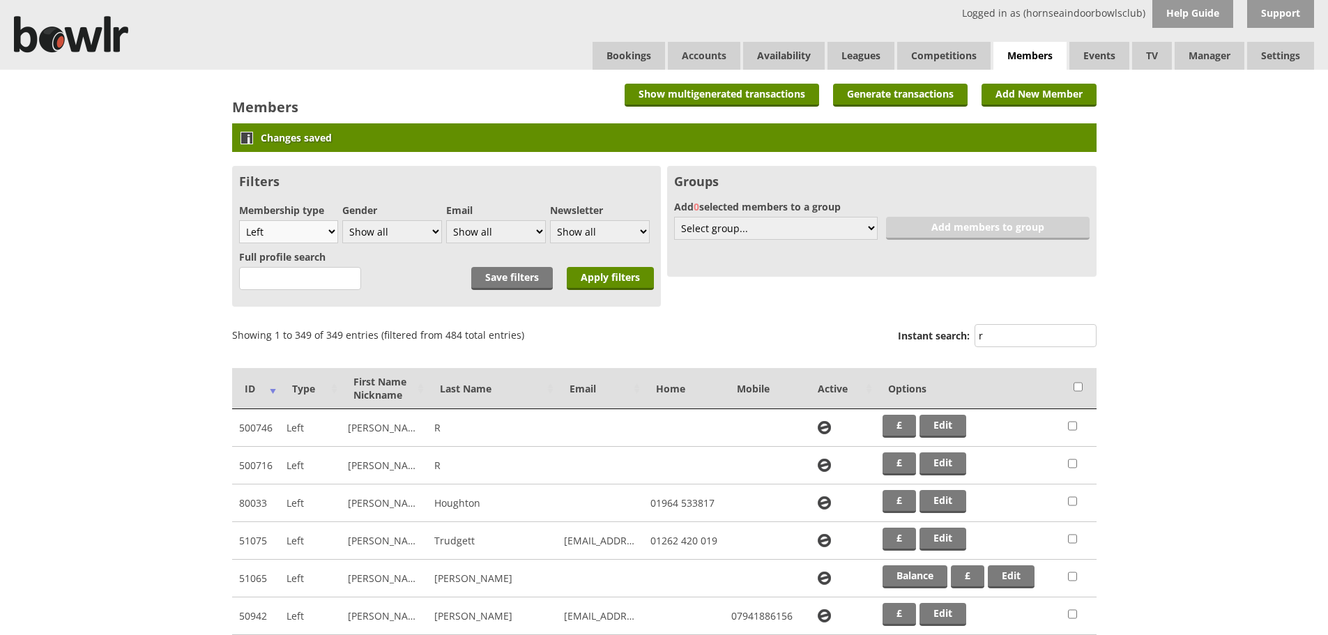
type input "r"
click at [323, 231] on select "Show all Full members Rollabowl Juniors Social Members Student Pending Left R.I…" at bounding box center [289, 231] width 100 height 23
select select "all"
click at [239, 220] on select "Show all Full members Rollabowl Juniors Social Members Student Pending Left R.I…" at bounding box center [289, 231] width 100 height 23
click at [618, 285] on input "Apply filters" at bounding box center [610, 278] width 87 height 23
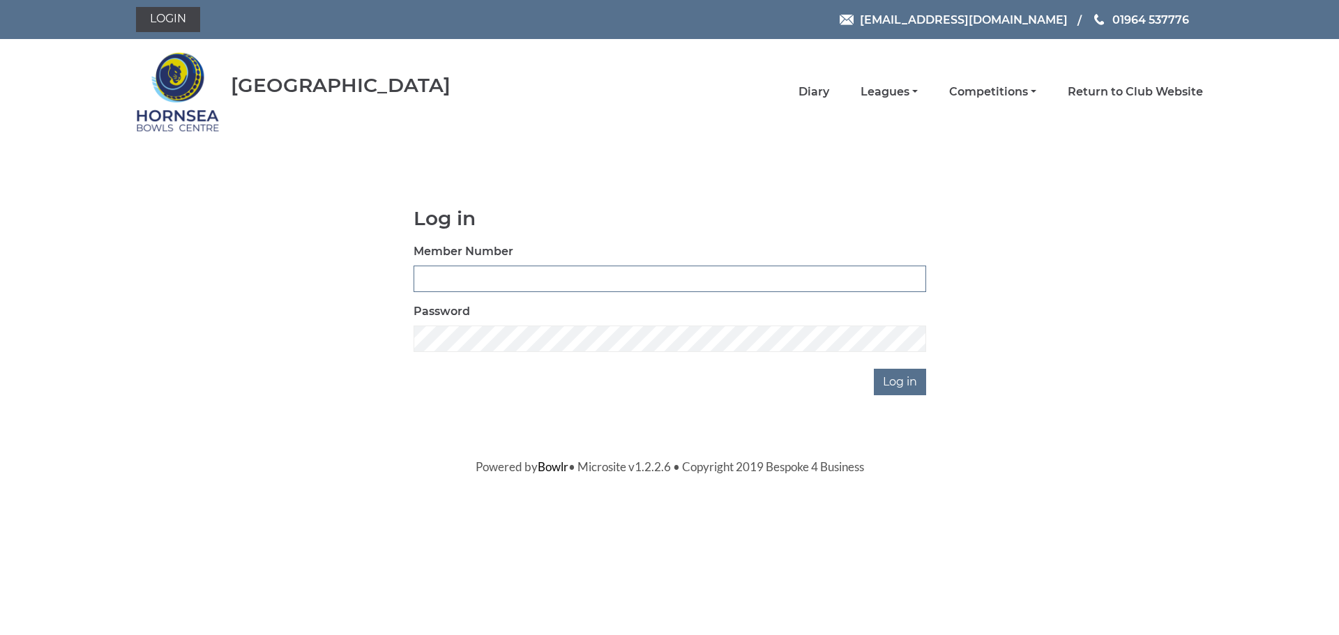
click at [478, 279] on input "Member Number" at bounding box center [669, 279] width 512 height 26
type input "1374"
click at [874, 369] on input "Log in" at bounding box center [900, 382] width 52 height 26
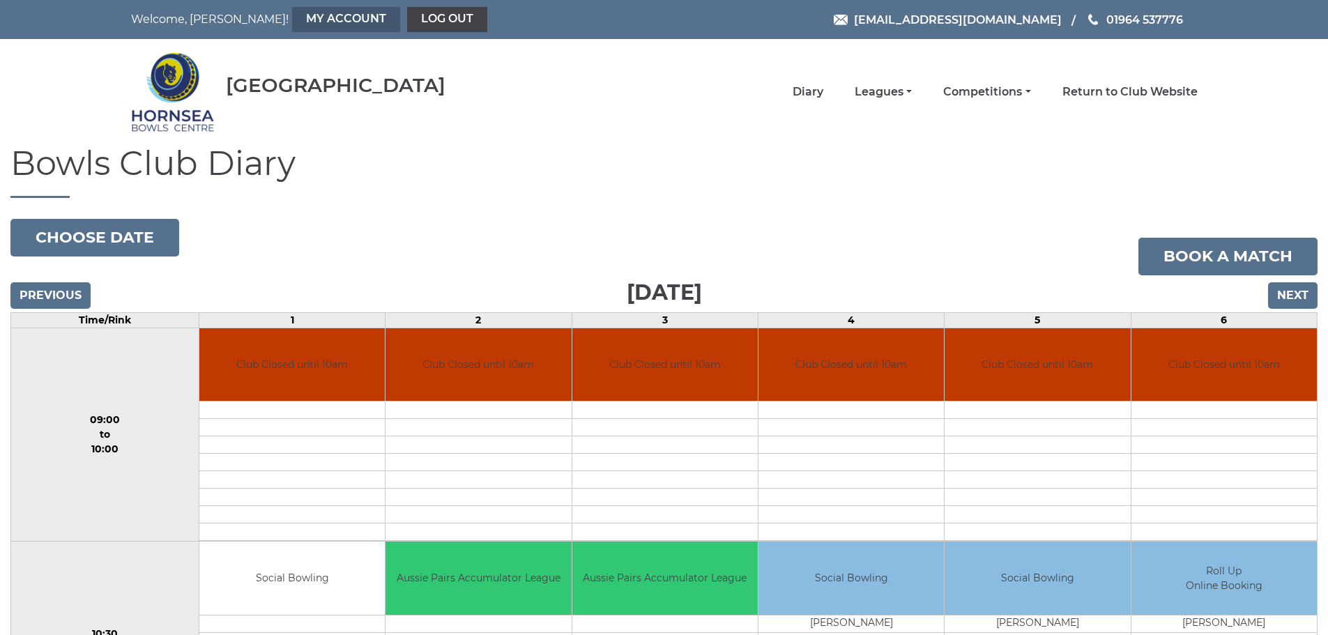
click at [322, 21] on link "My Account" at bounding box center [346, 19] width 108 height 25
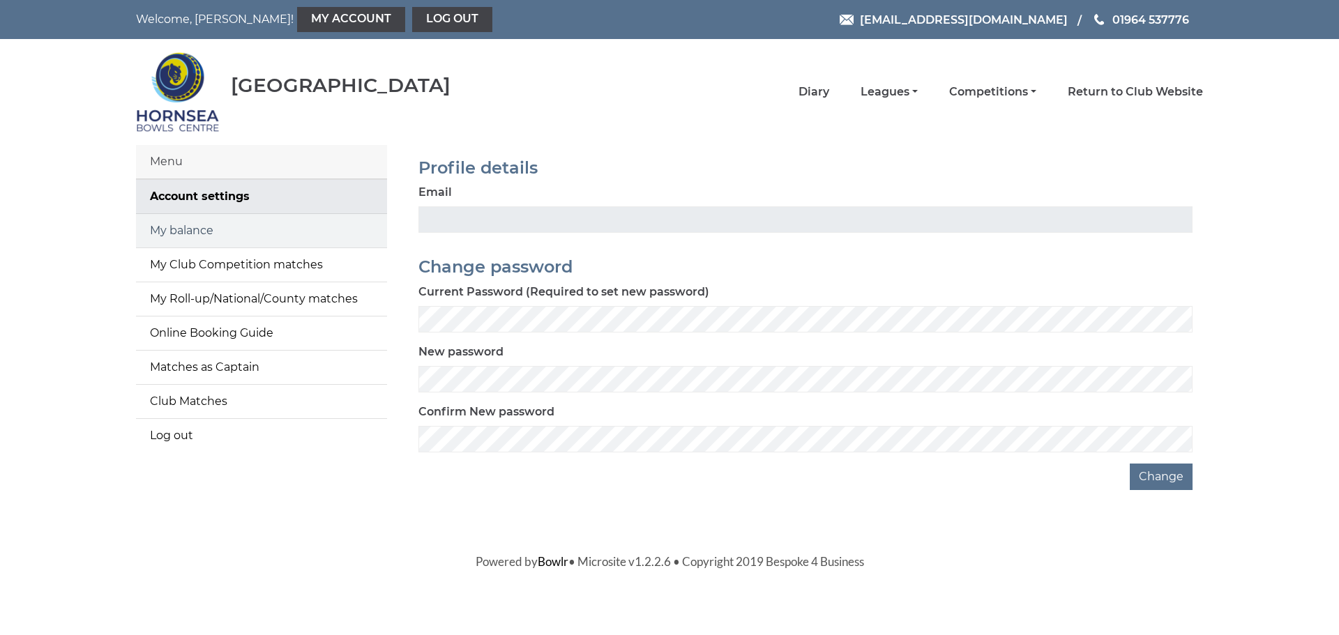
click at [259, 225] on link "My balance" at bounding box center [261, 230] width 251 height 33
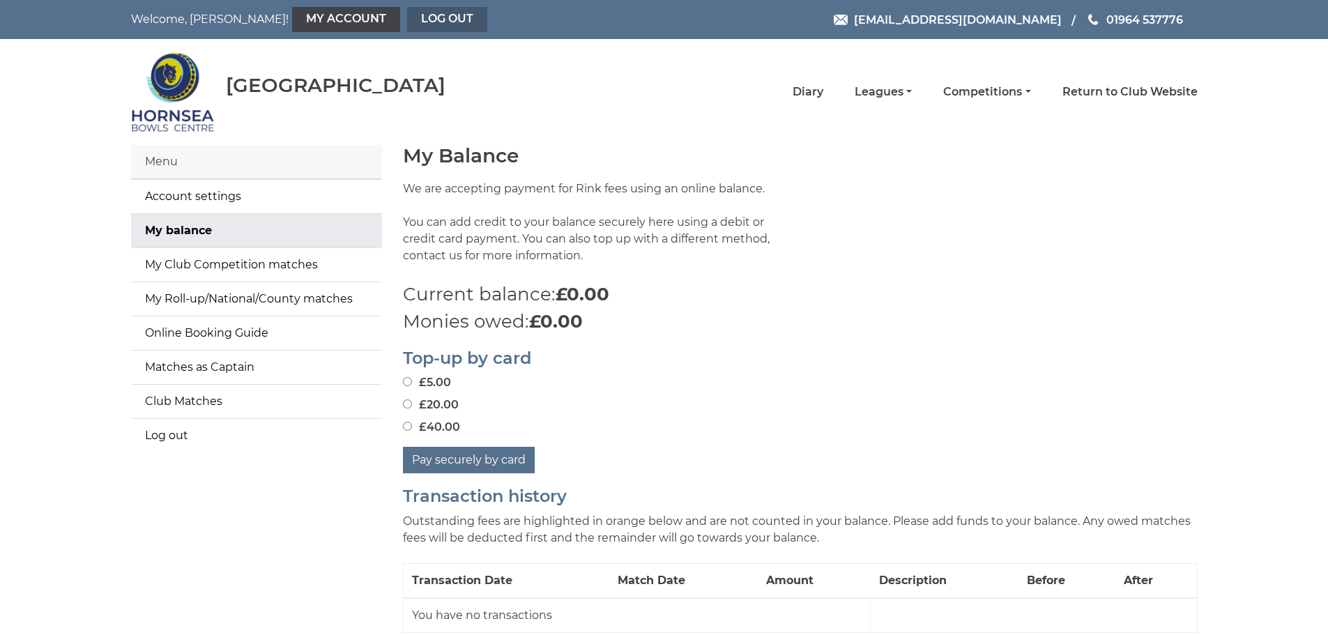
click at [407, 18] on link "Log out" at bounding box center [447, 19] width 80 height 25
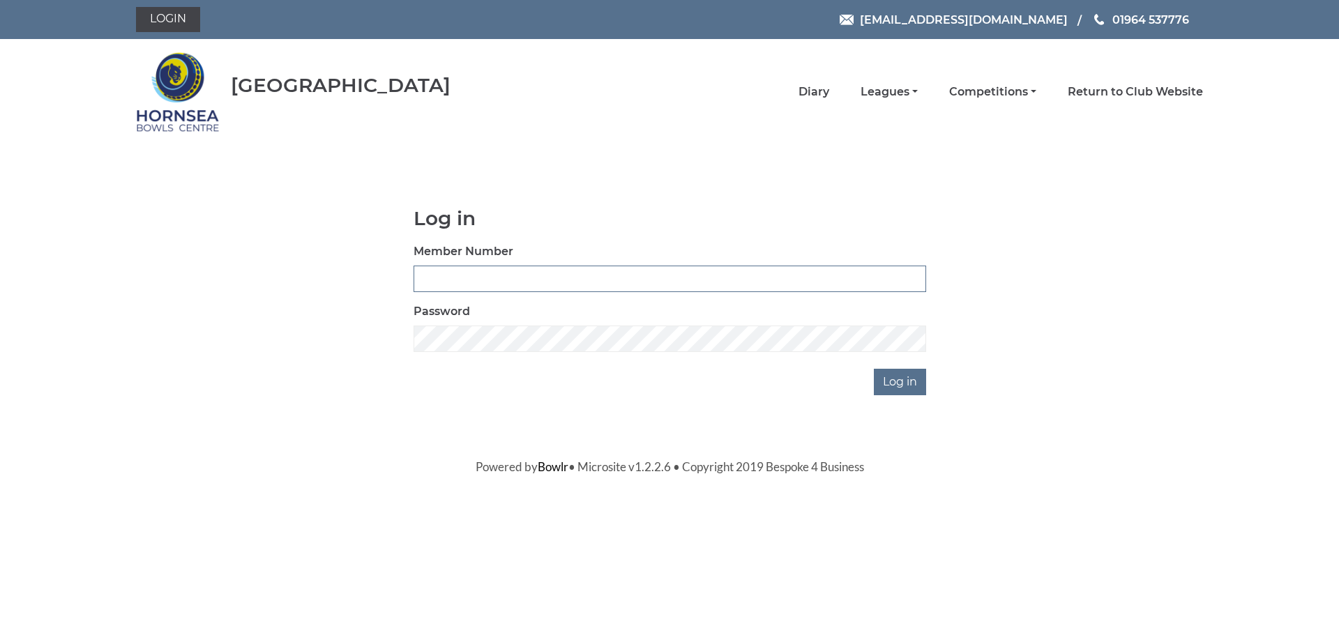
click at [437, 275] on input "Member Number" at bounding box center [669, 279] width 512 height 26
type input "1373"
click at [895, 379] on input "Log in" at bounding box center [900, 382] width 52 height 26
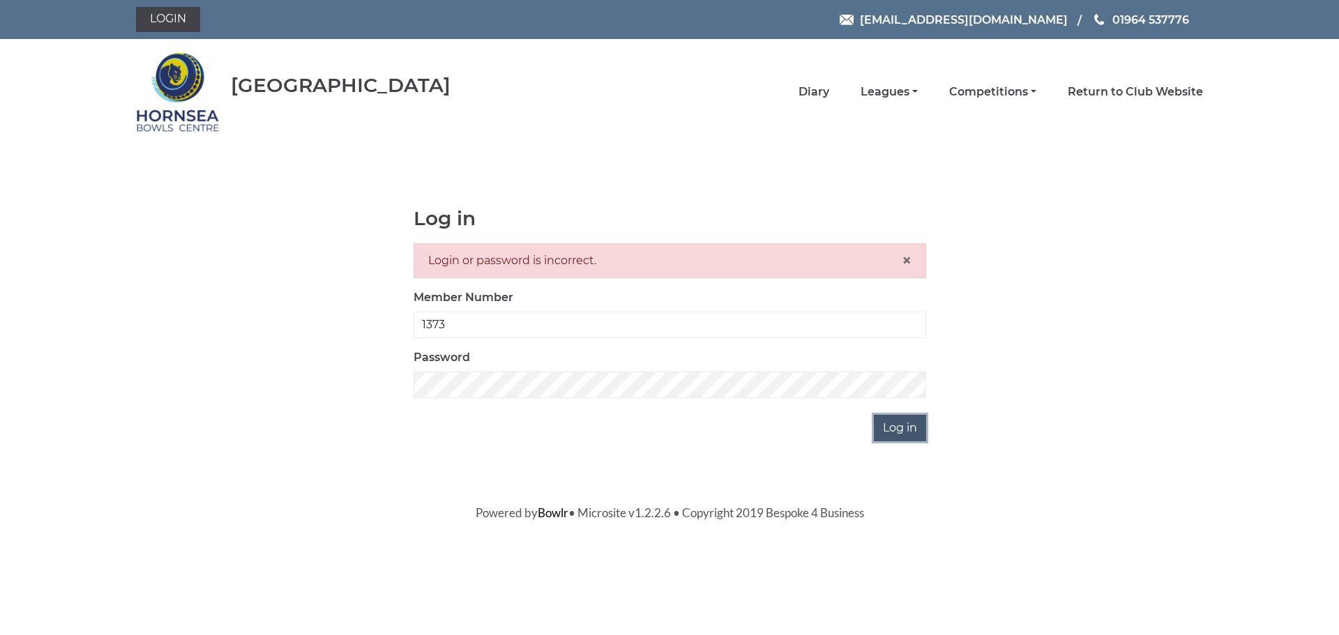
click at [904, 428] on input "Log in" at bounding box center [900, 428] width 52 height 26
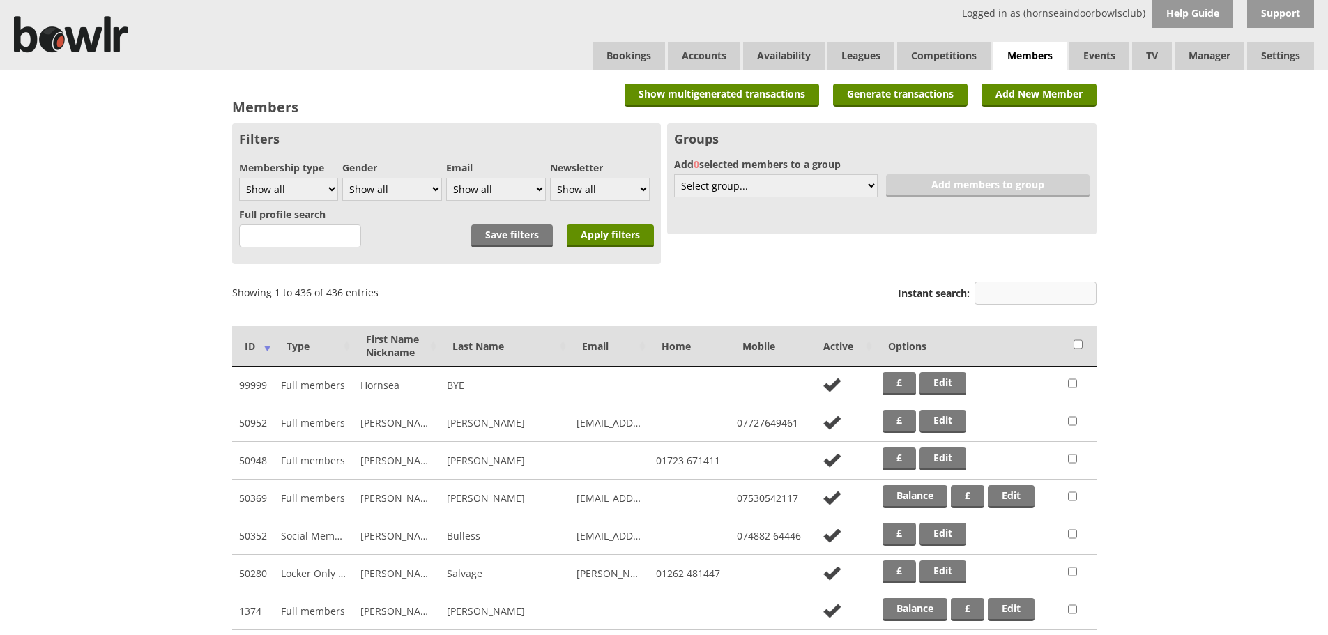
click at [1006, 299] on input "Instant search:" at bounding box center [1036, 293] width 122 height 23
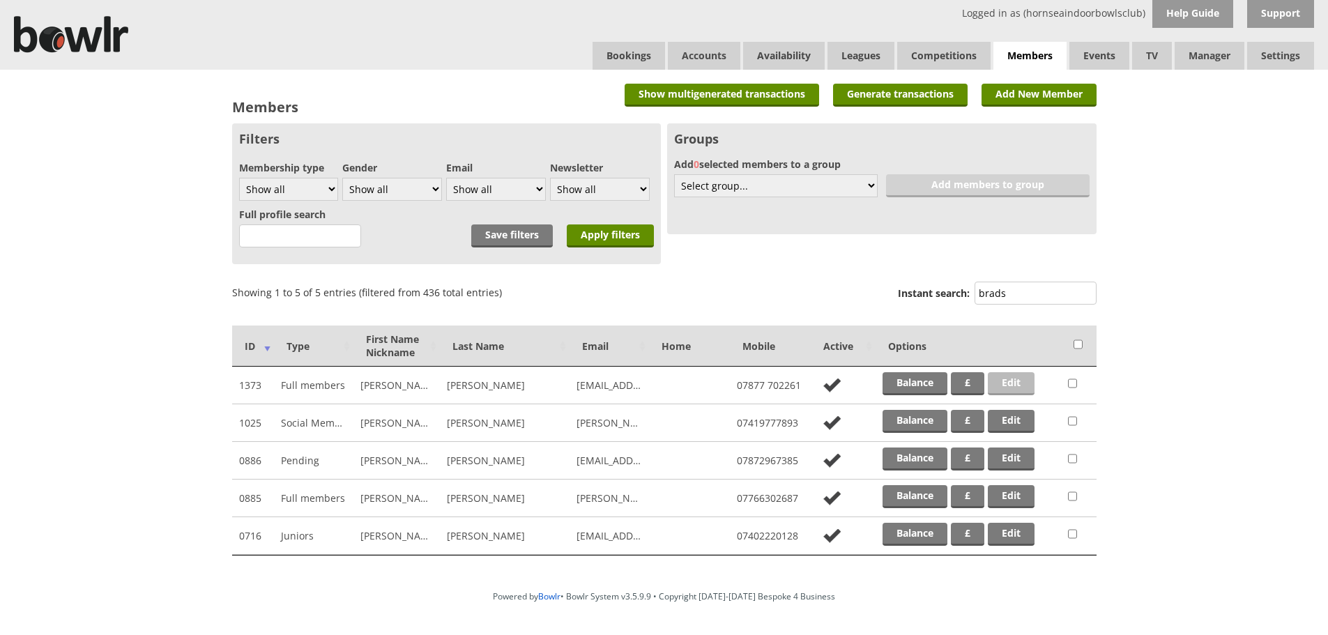
type input "brads"
click at [1005, 382] on link "Edit" at bounding box center [1011, 383] width 47 height 23
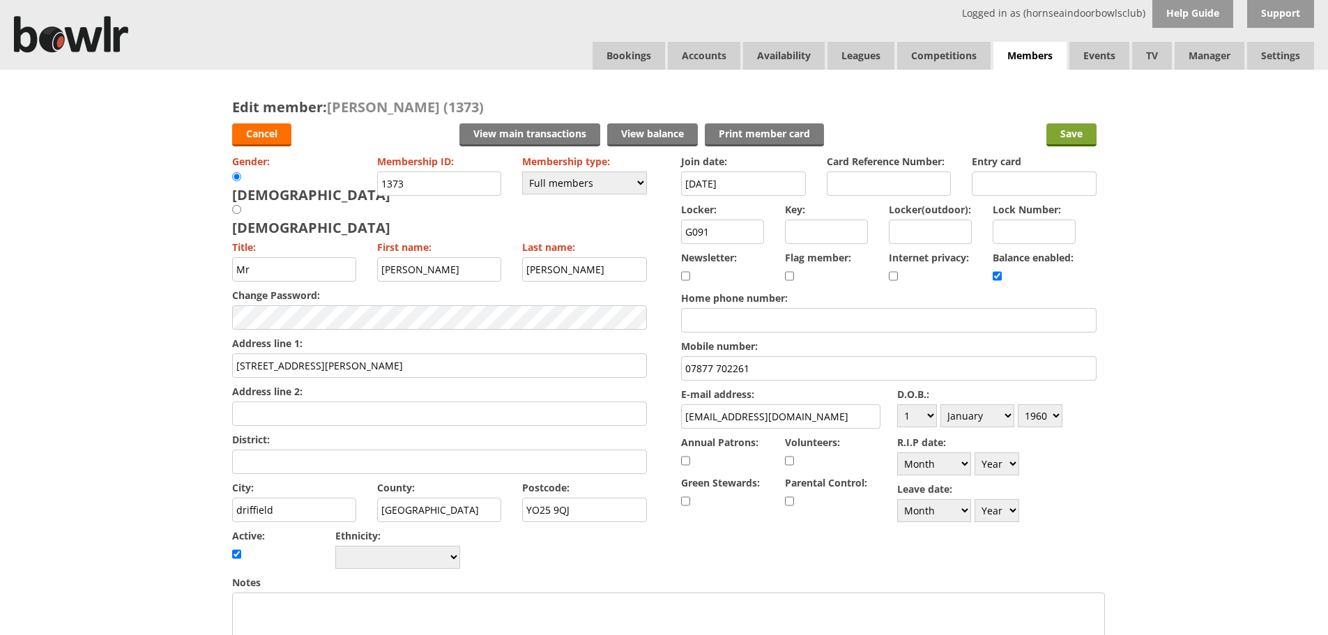
click at [1055, 130] on input "Save" at bounding box center [1071, 134] width 50 height 23
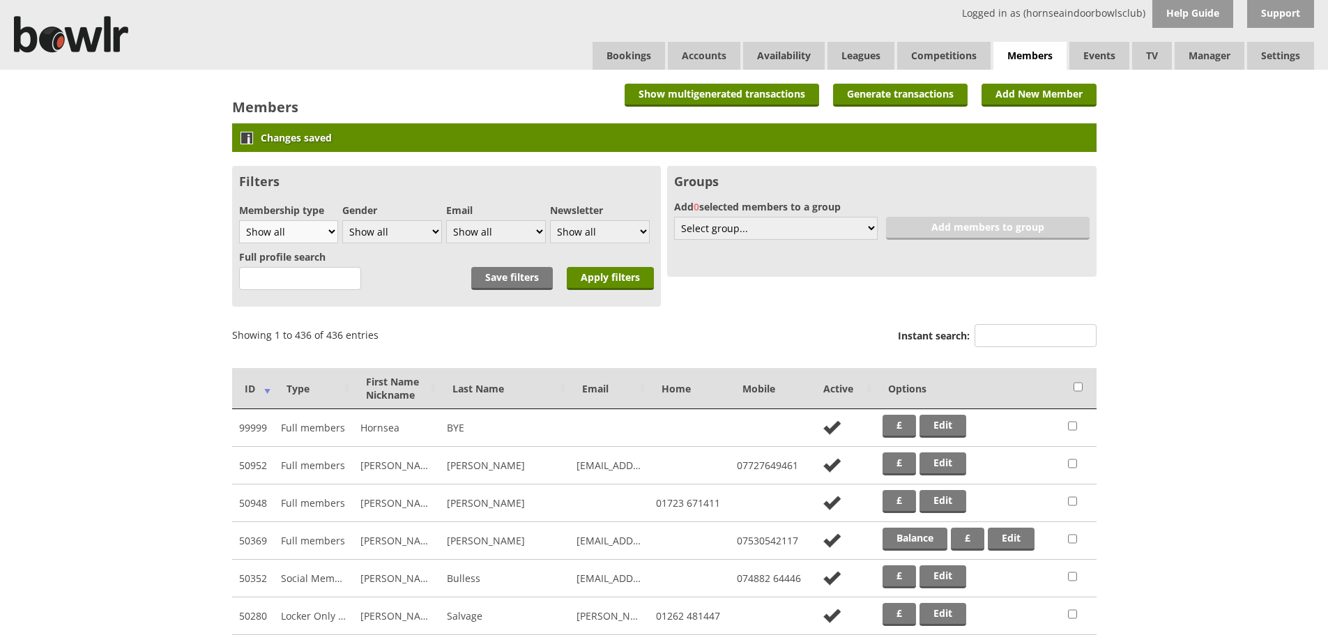
click at [298, 242] on select "Show all Full members Rollabowl Juniors Social Members Student Pending Left R.I…" at bounding box center [289, 231] width 100 height 23
select select "7"
click at [239, 220] on select "Show all Full members Rollabowl Juniors Social Members Student Pending Left R.I…" at bounding box center [289, 231] width 100 height 23
click at [591, 274] on input "Apply filters" at bounding box center [610, 278] width 87 height 23
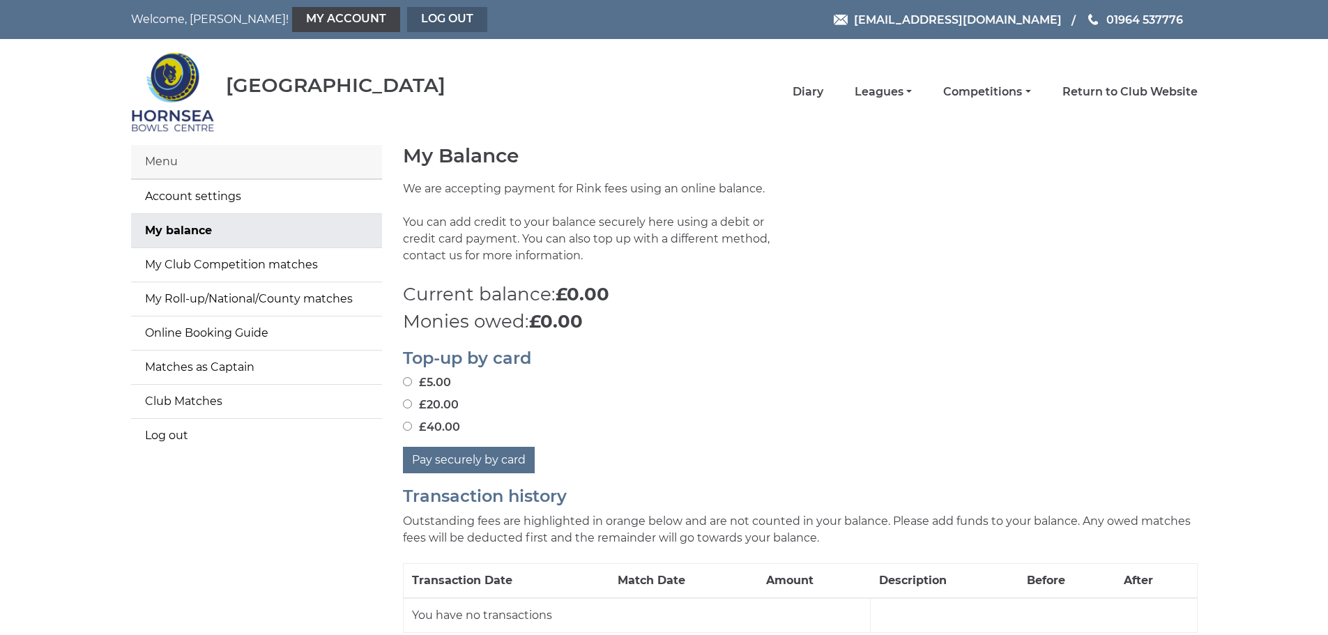
click at [407, 9] on link "Log out" at bounding box center [447, 19] width 80 height 25
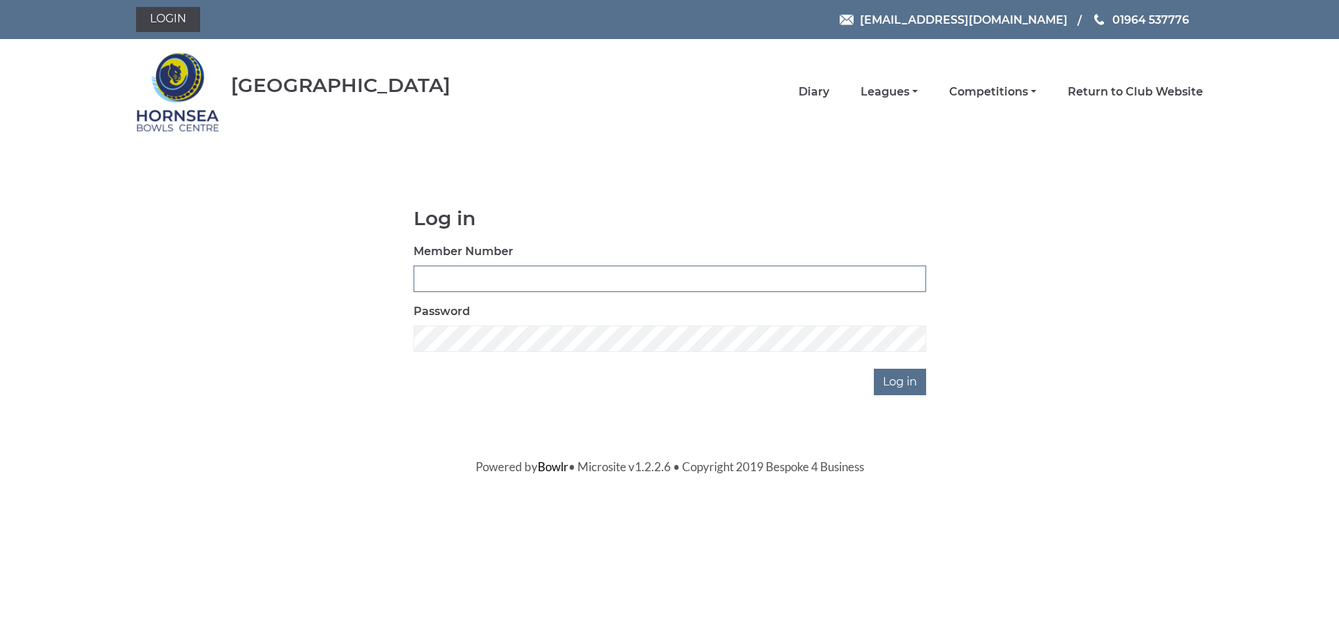
click at [553, 286] on input "Member Number" at bounding box center [669, 279] width 512 height 26
type input "1375"
click at [874, 369] on input "Log in" at bounding box center [900, 382] width 52 height 26
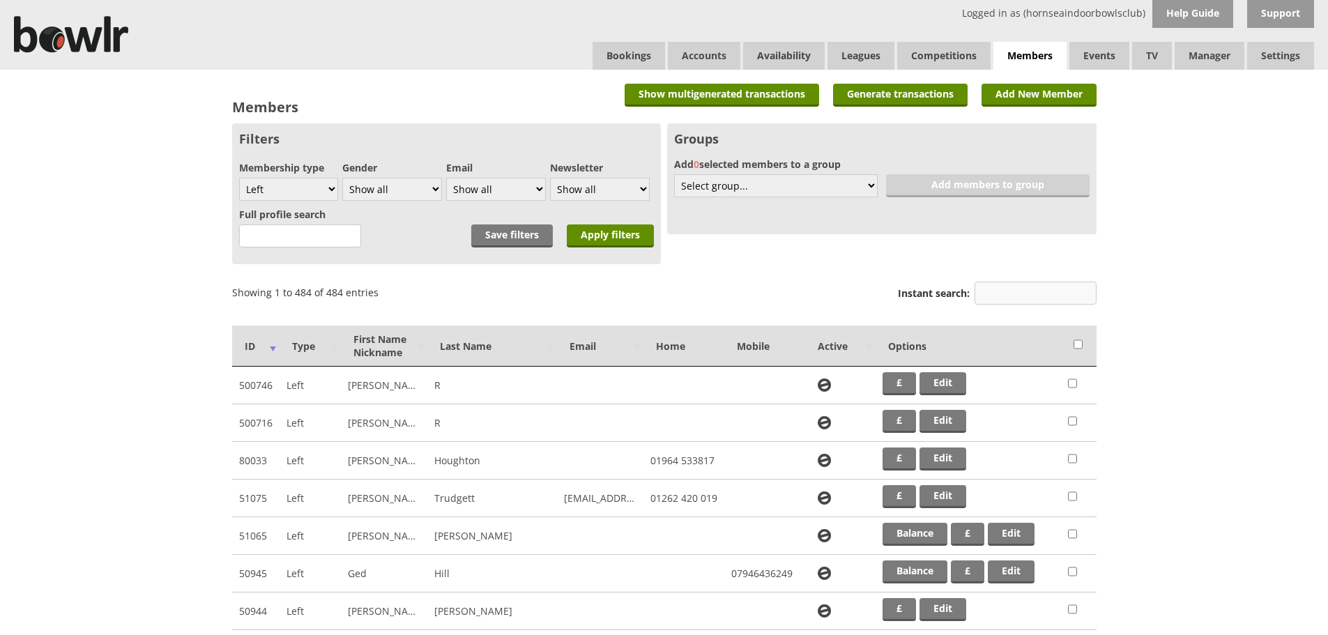
click at [1010, 287] on input "Instant search:" at bounding box center [1036, 293] width 122 height 23
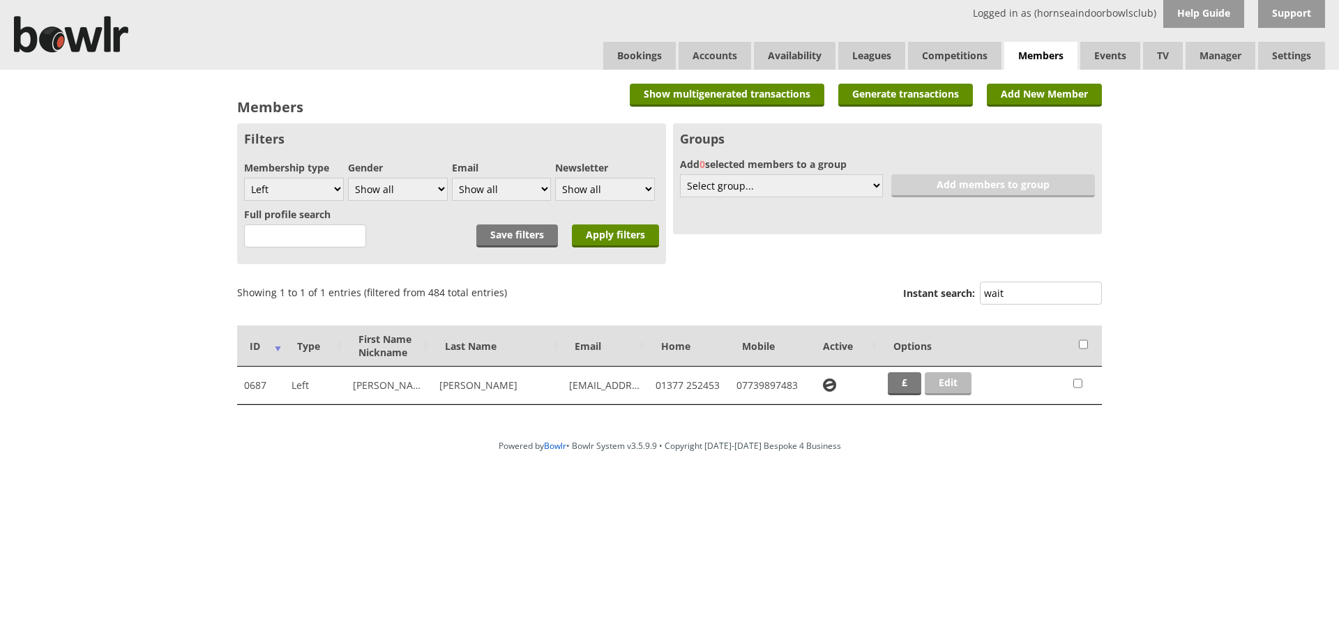
type input "wait"
click at [969, 389] on link "Edit" at bounding box center [947, 383] width 47 height 23
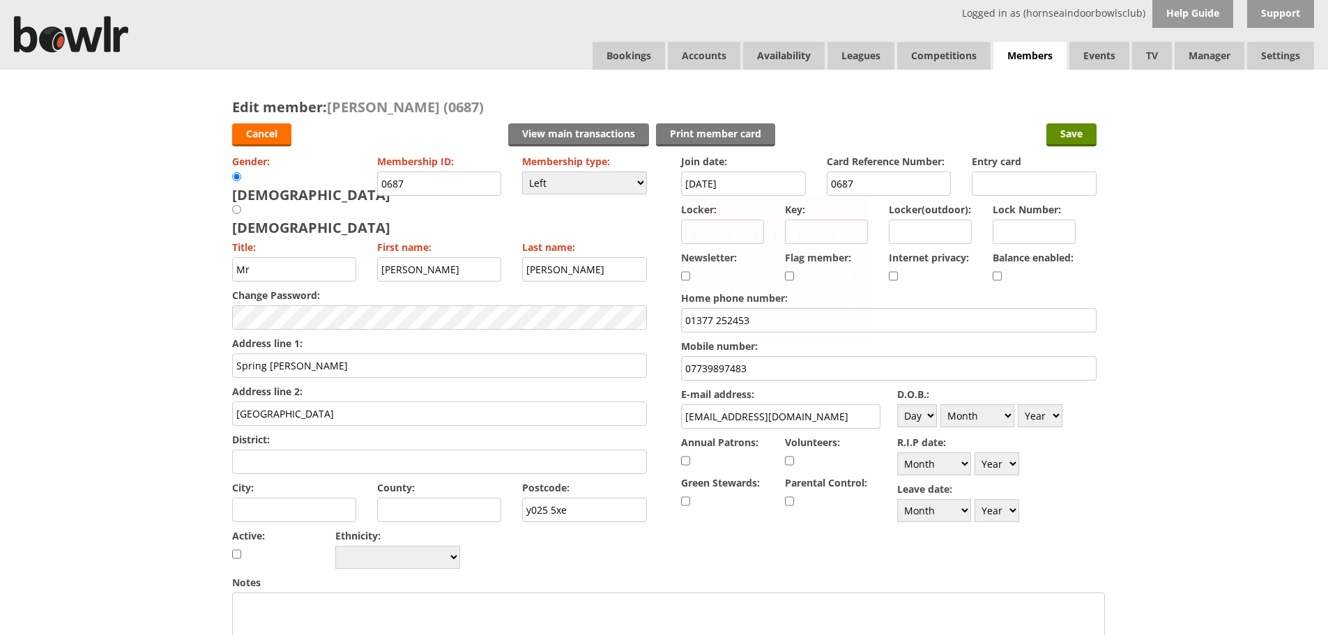
click at [769, 184] on input "[DATE]" at bounding box center [743, 184] width 125 height 24
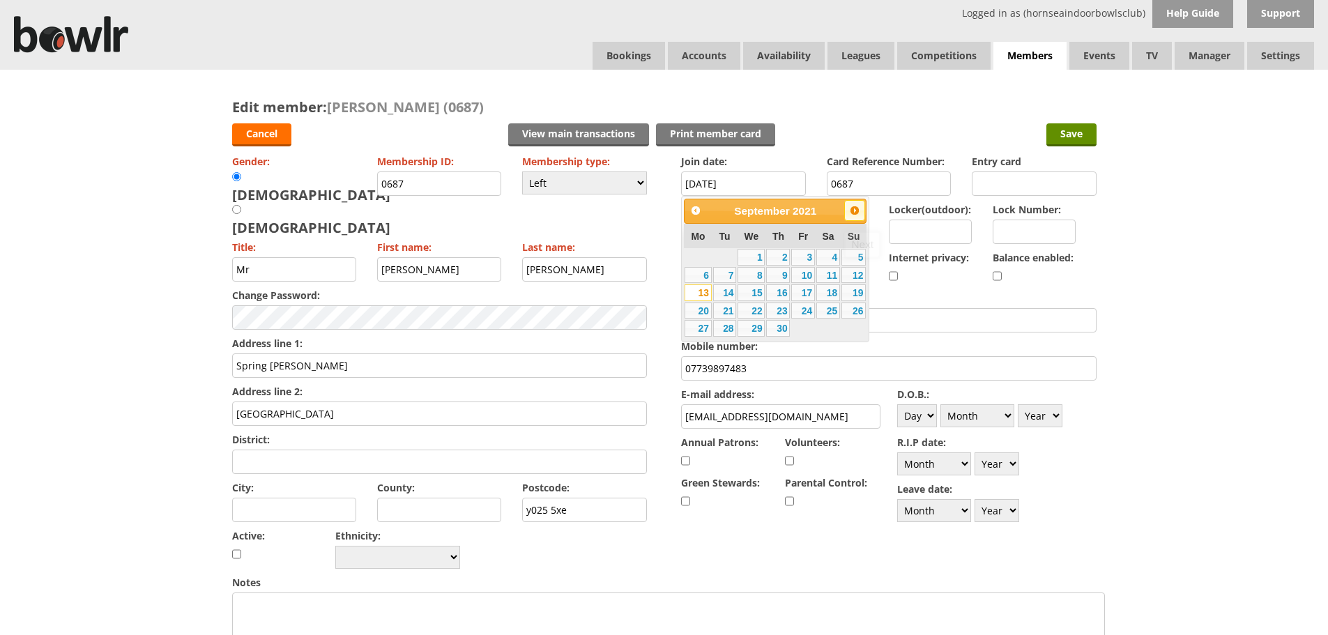
click at [854, 213] on span "Next" at bounding box center [854, 210] width 11 height 11
click at [854, 212] on span "Next" at bounding box center [854, 210] width 11 height 11
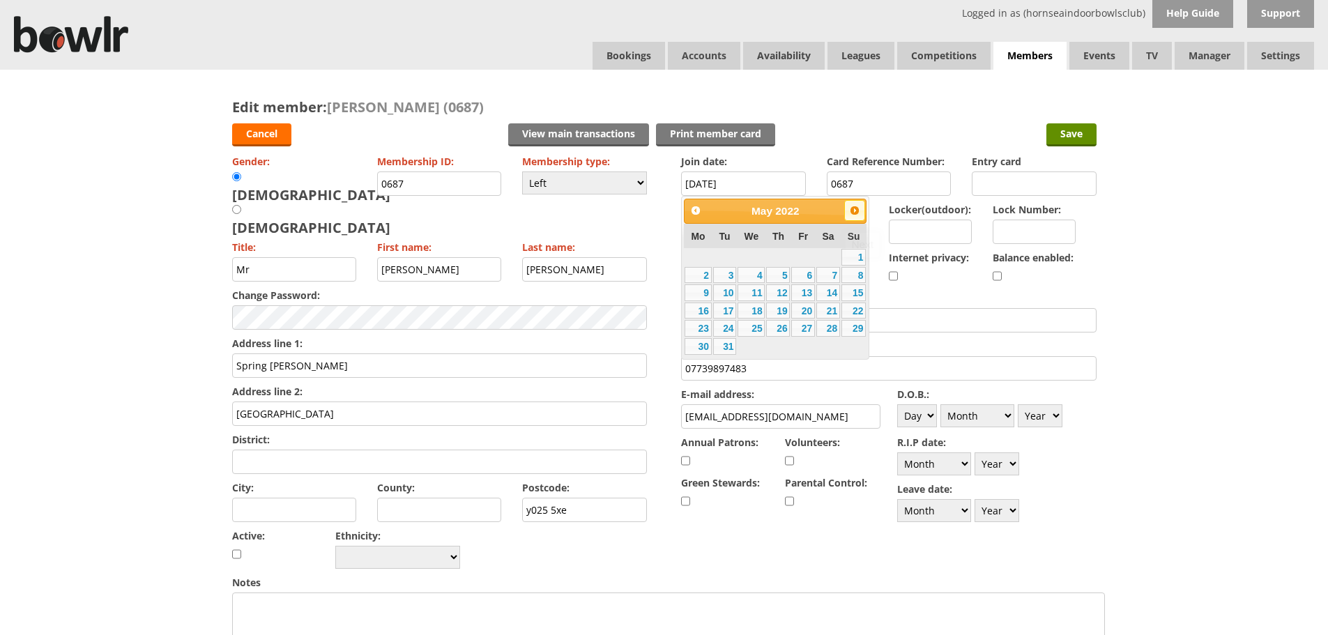
click at [853, 211] on span "Next" at bounding box center [854, 210] width 11 height 11
click at [853, 210] on span "Next" at bounding box center [854, 210] width 11 height 11
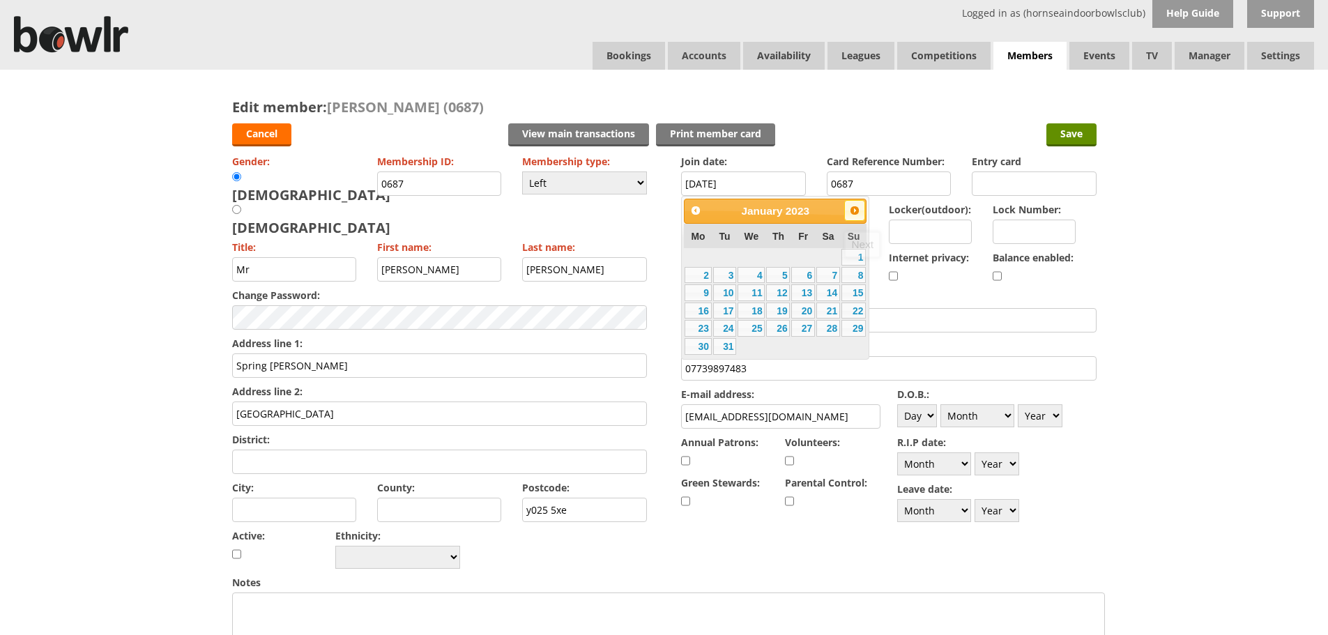
click at [853, 210] on span "Next" at bounding box center [854, 210] width 11 height 11
click at [851, 209] on span "Next" at bounding box center [854, 210] width 11 height 11
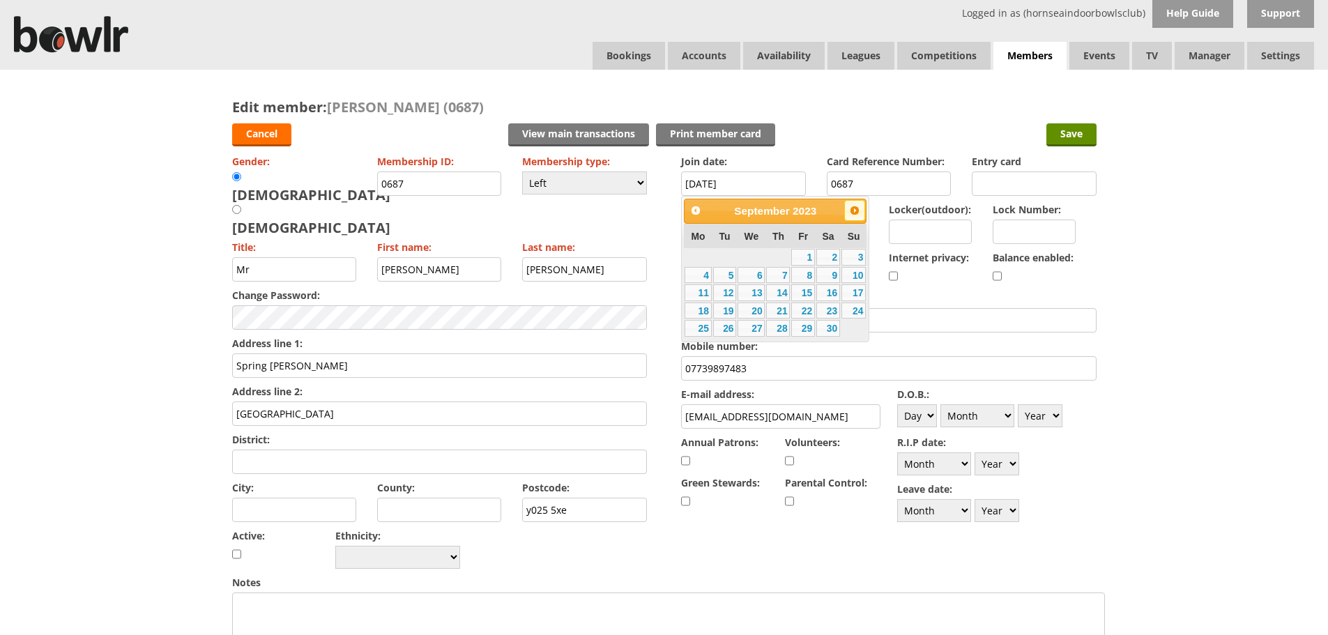
click at [851, 209] on span "Next" at bounding box center [854, 210] width 11 height 11
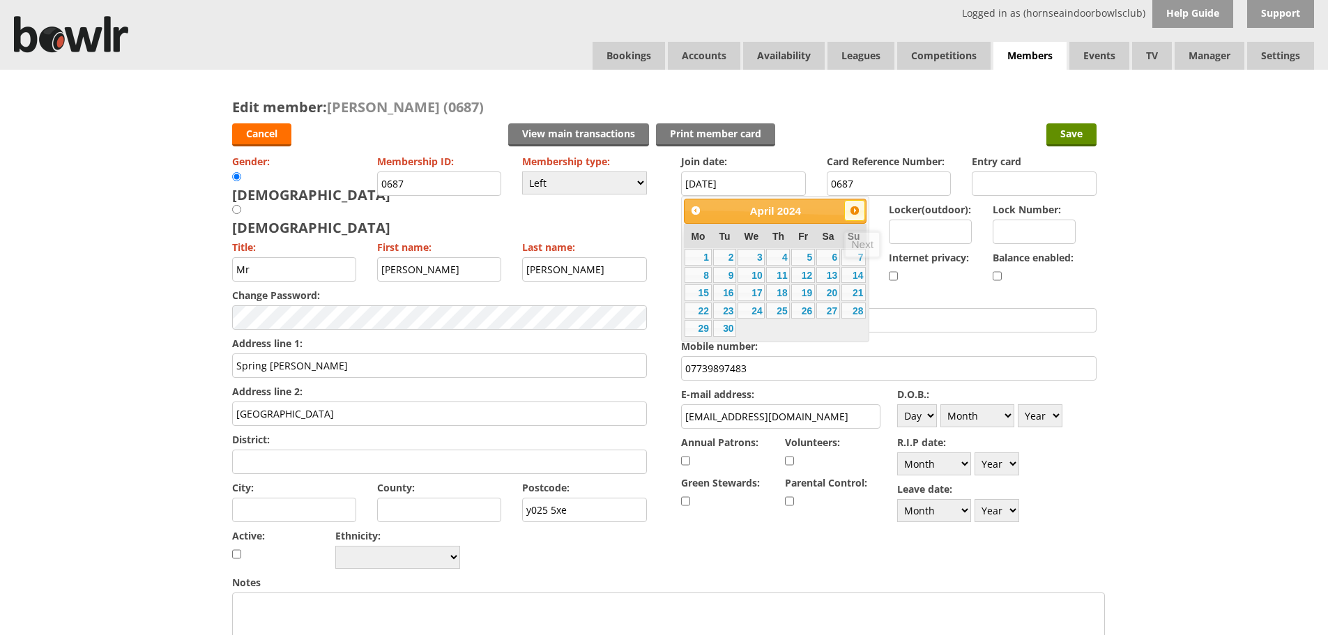
click at [851, 209] on span "Next" at bounding box center [854, 210] width 11 height 11
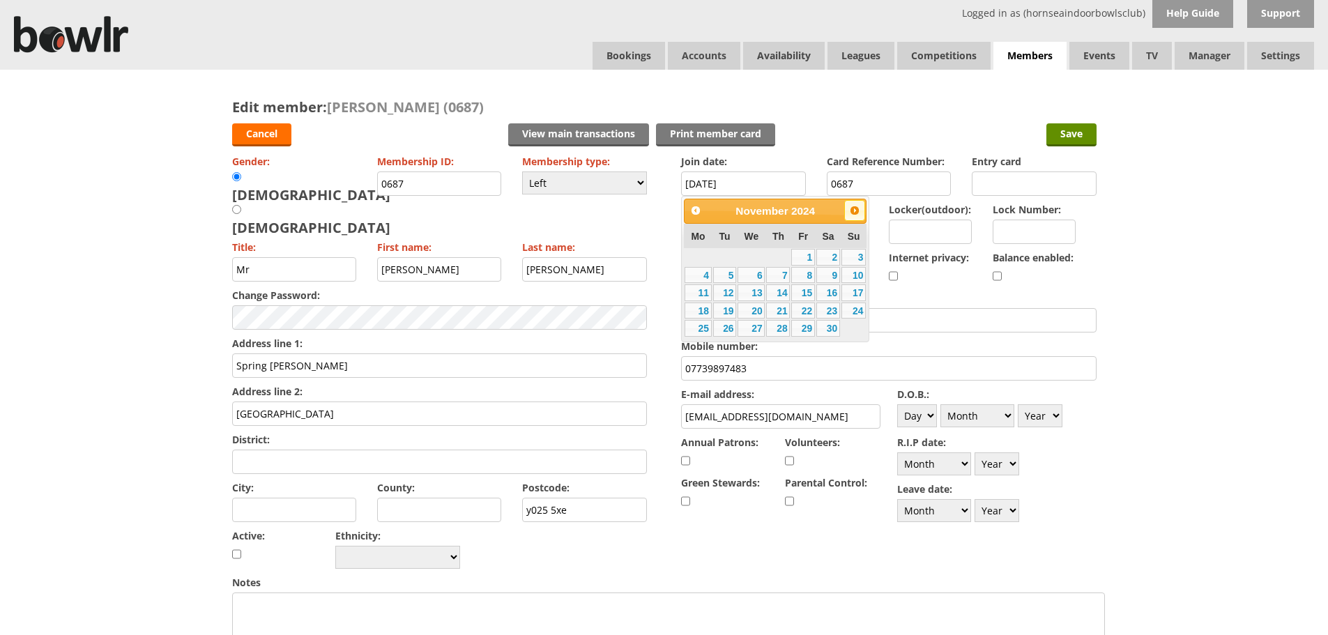
click at [851, 209] on span "Next" at bounding box center [854, 210] width 11 height 11
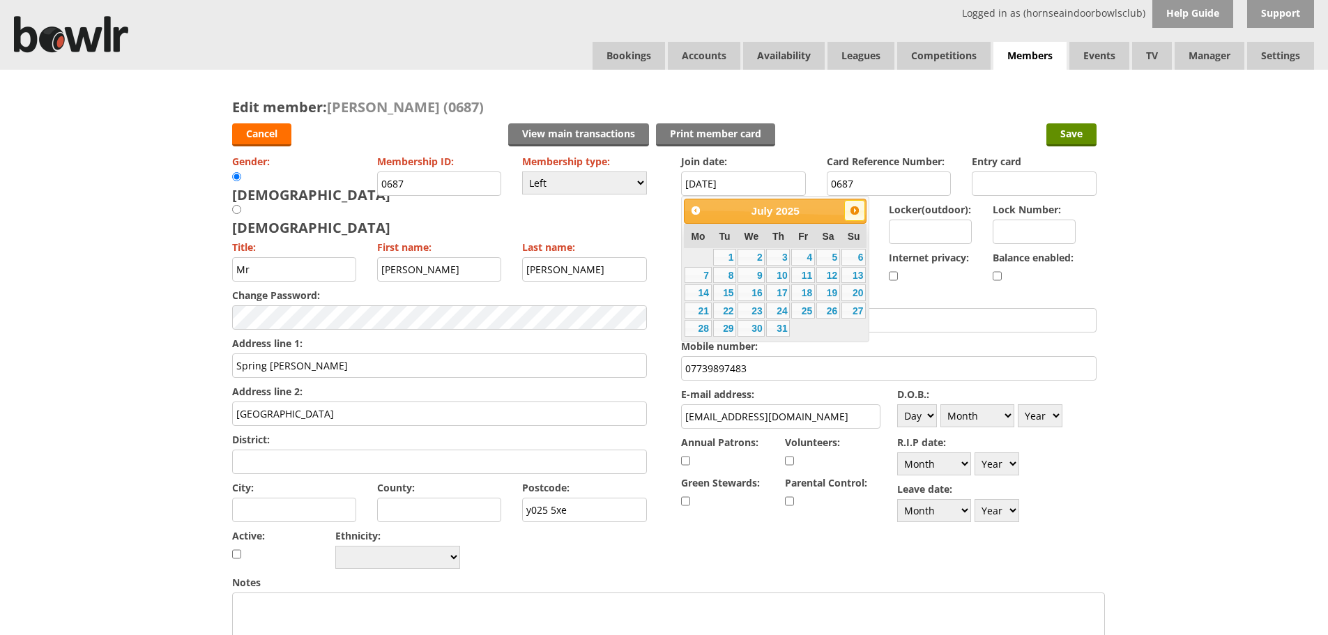
click at [851, 209] on span "Next" at bounding box center [854, 210] width 11 height 11
click at [704, 211] on link "Prev" at bounding box center [695, 210] width 21 height 21
click at [807, 308] on link "22" at bounding box center [803, 311] width 24 height 17
type input "[DATE]"
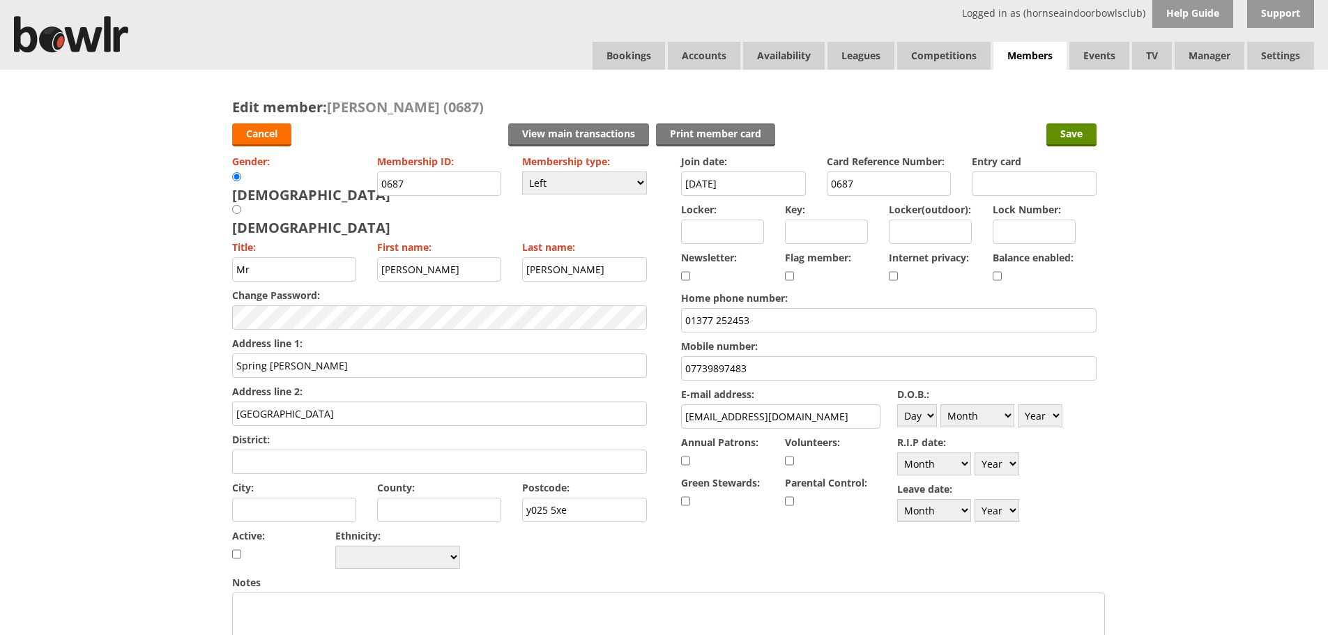
click at [719, 228] on input "Locker:" at bounding box center [722, 232] width 83 height 24
type input "G099"
drag, startPoint x: 419, startPoint y: 185, endPoint x: 367, endPoint y: 190, distance: 52.6
click at [367, 189] on div "Gender: [DEMOGRAPHIC_DATA] [DEMOGRAPHIC_DATA] Membership ID: 0687 Membership ty…" at bounding box center [439, 361] width 415 height 421
type input "1375"
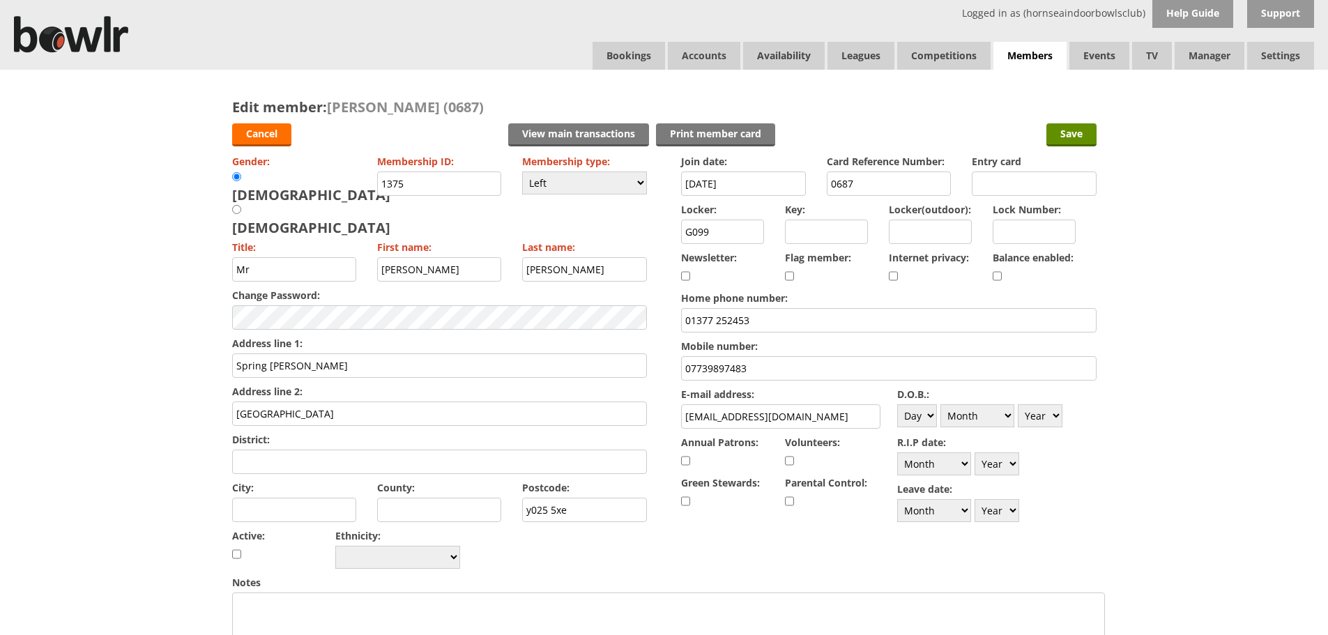
drag, startPoint x: 867, startPoint y: 185, endPoint x: 782, endPoint y: 185, distance: 85.1
click at [782, 185] on div "Join date: [DATE] Card Reference Number: 0687 Entry card Locker: G099 Key: Lock…" at bounding box center [888, 338] width 415 height 374
click at [850, 123] on div "Cancel View main transactions Print member card Save" at bounding box center [664, 133] width 864 height 35
click at [1000, 273] on input "checkbox" at bounding box center [997, 276] width 9 height 17
checkbox input "true"
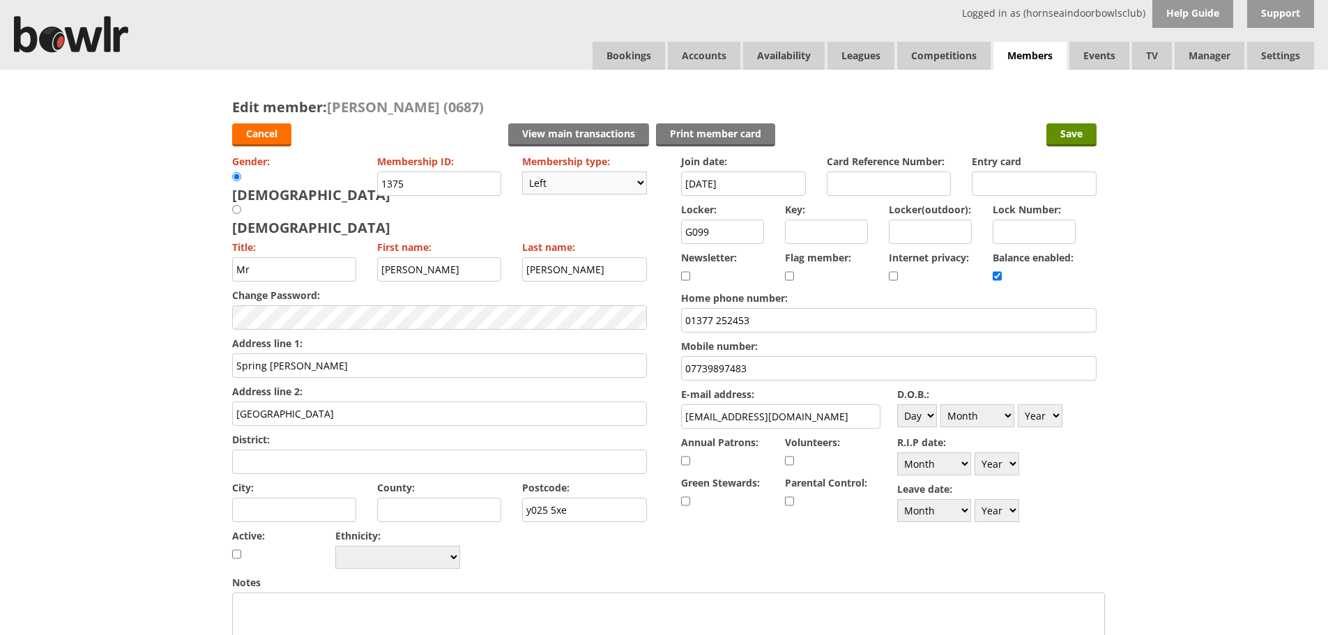
click at [534, 175] on select "Please choose Full members Rollabowl Juniors Social Members Student Pending Lef…" at bounding box center [584, 183] width 125 height 23
select select "1"
click at [522, 172] on select "Please choose Full members Rollabowl Juniors Social Members Student Pending Lef…" at bounding box center [584, 183] width 125 height 23
checkbox input "true"
click at [1067, 137] on input "Save" at bounding box center [1071, 134] width 50 height 23
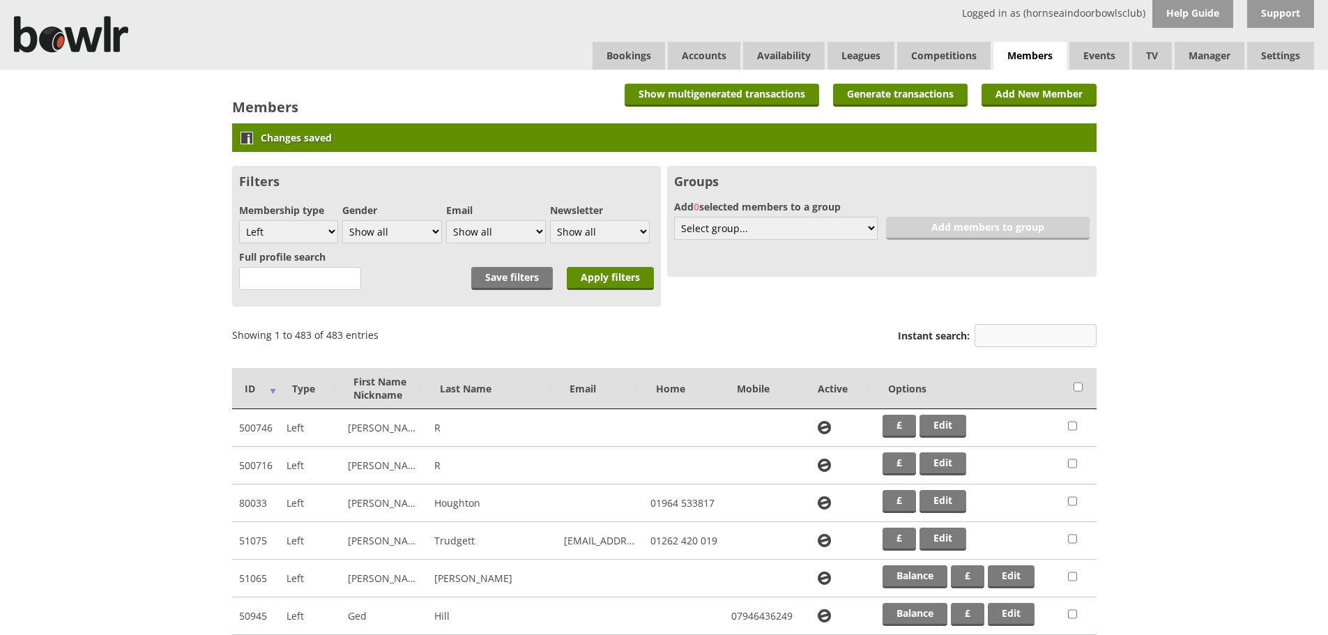
click at [1009, 330] on input "Instant search:" at bounding box center [1036, 335] width 122 height 23
click at [993, 338] on input "Instant search:" at bounding box center [1036, 335] width 122 height 23
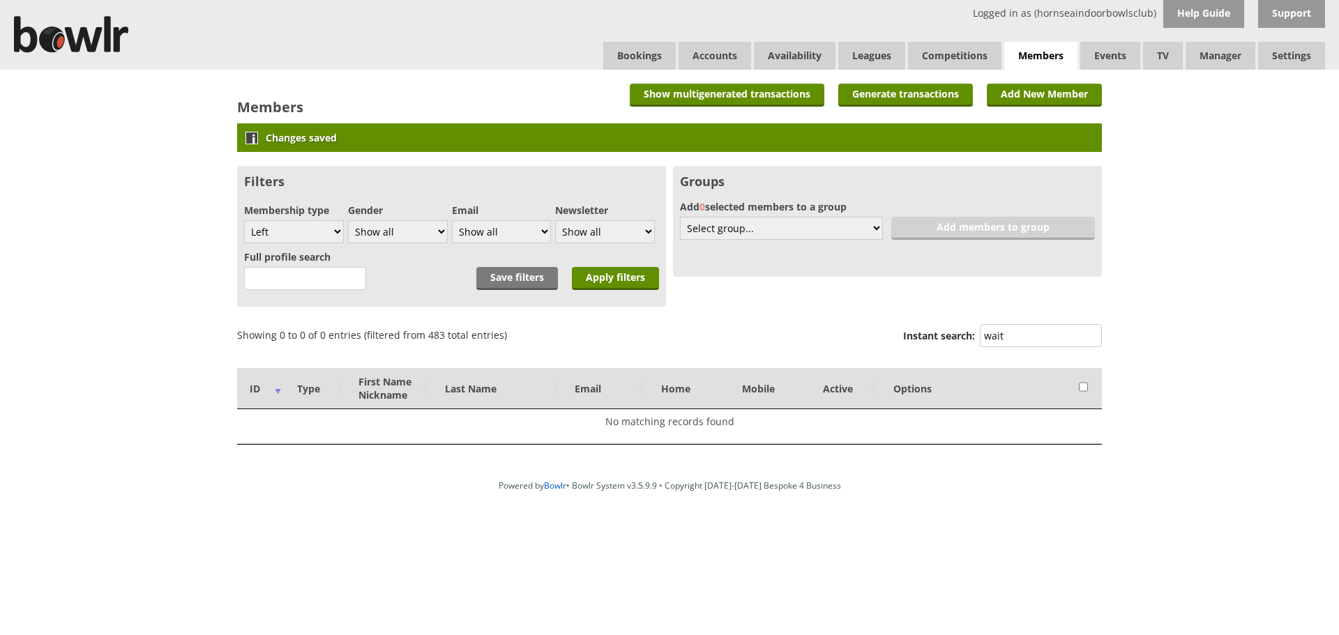
type input "wait"
click at [281, 216] on label "Membership type" at bounding box center [294, 210] width 100 height 13
drag, startPoint x: 287, startPoint y: 230, endPoint x: 287, endPoint y: 242, distance: 11.9
click at [287, 230] on select "Show all Full members Rollabowl Juniors Social Members Student Pending Left R.I…" at bounding box center [294, 231] width 100 height 23
select select "1"
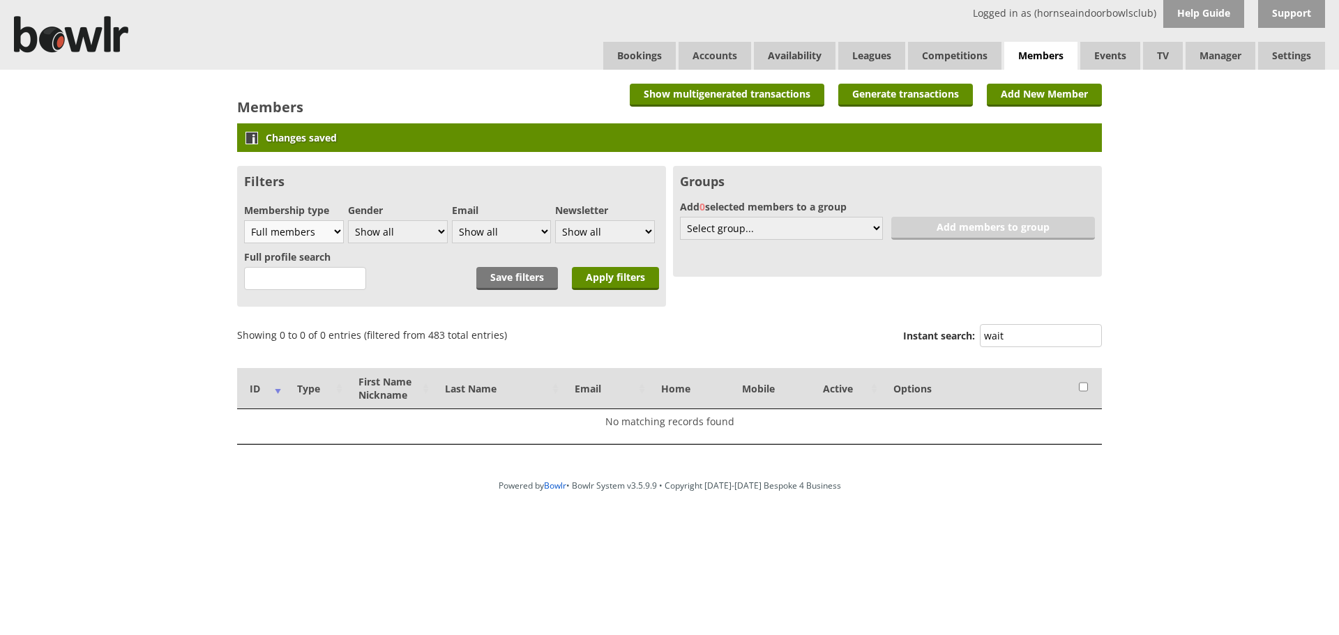
click at [244, 220] on select "Show all Full members Rollabowl Juniors Social Members Student Pending Left R.I…" at bounding box center [294, 231] width 100 height 23
click at [627, 280] on input "Apply filters" at bounding box center [615, 278] width 87 height 23
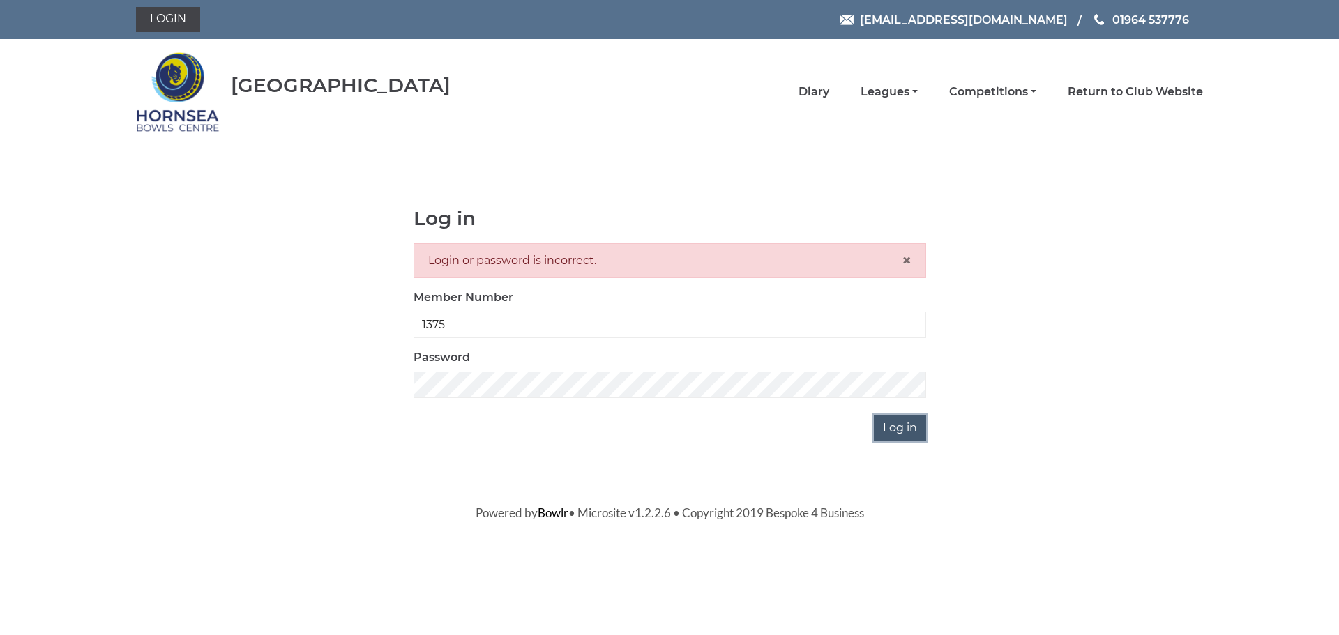
click at [899, 424] on input "Log in" at bounding box center [900, 428] width 52 height 26
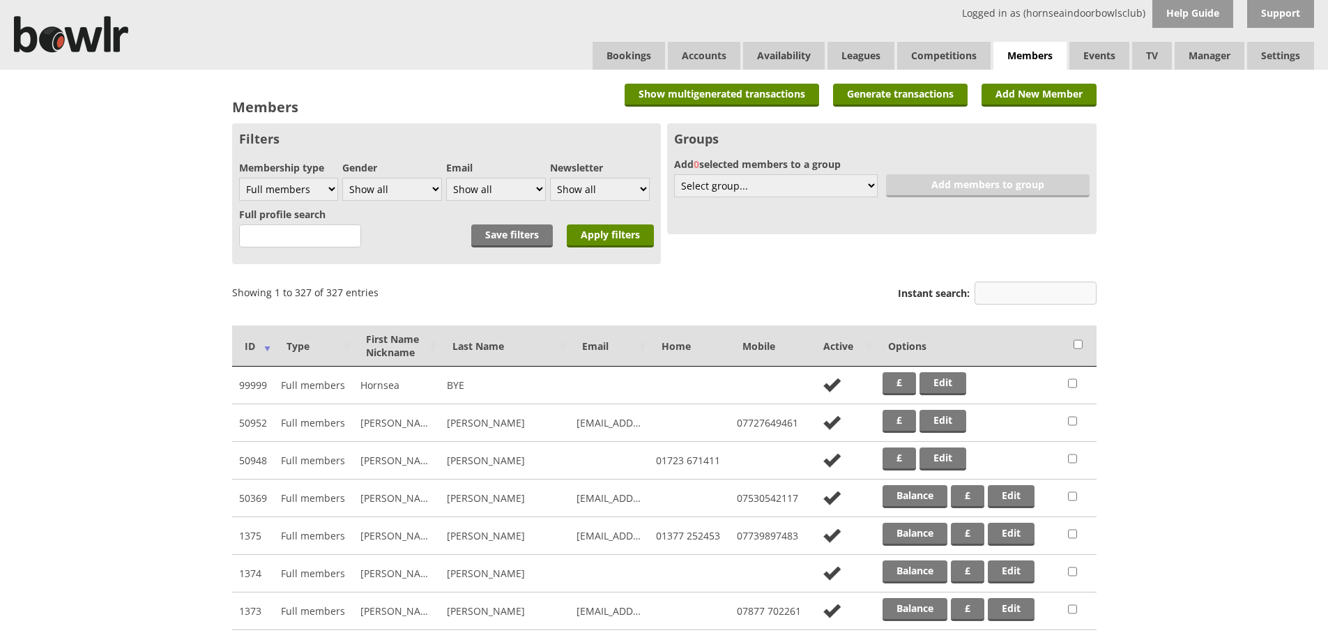
click at [1006, 295] on input "Instant search:" at bounding box center [1036, 293] width 122 height 23
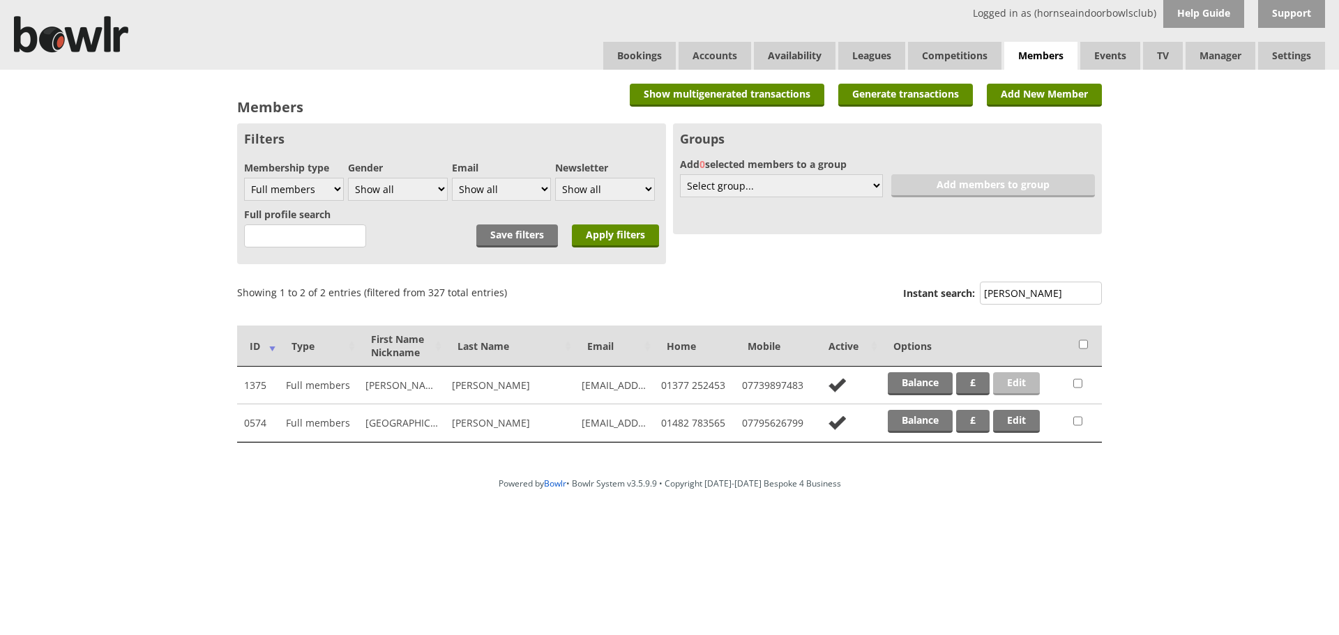
type input "[PERSON_NAME]"
click at [1008, 376] on link "Edit" at bounding box center [1016, 383] width 47 height 23
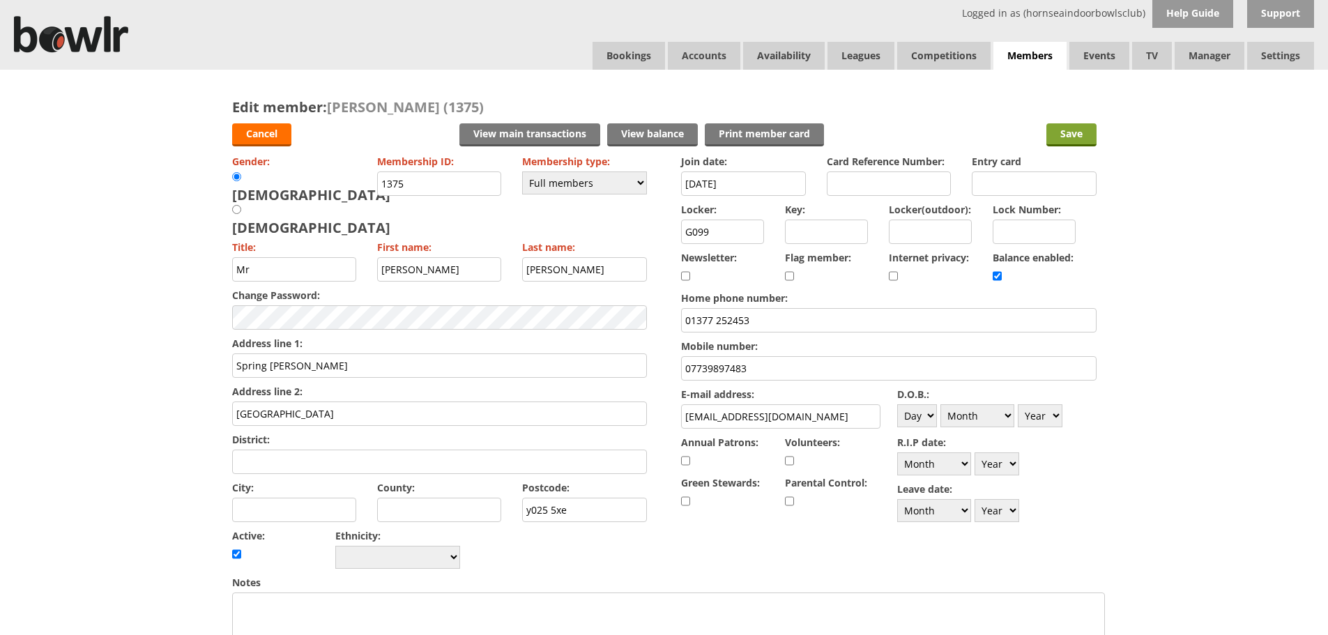
click at [1063, 135] on input "Save" at bounding box center [1071, 134] width 50 height 23
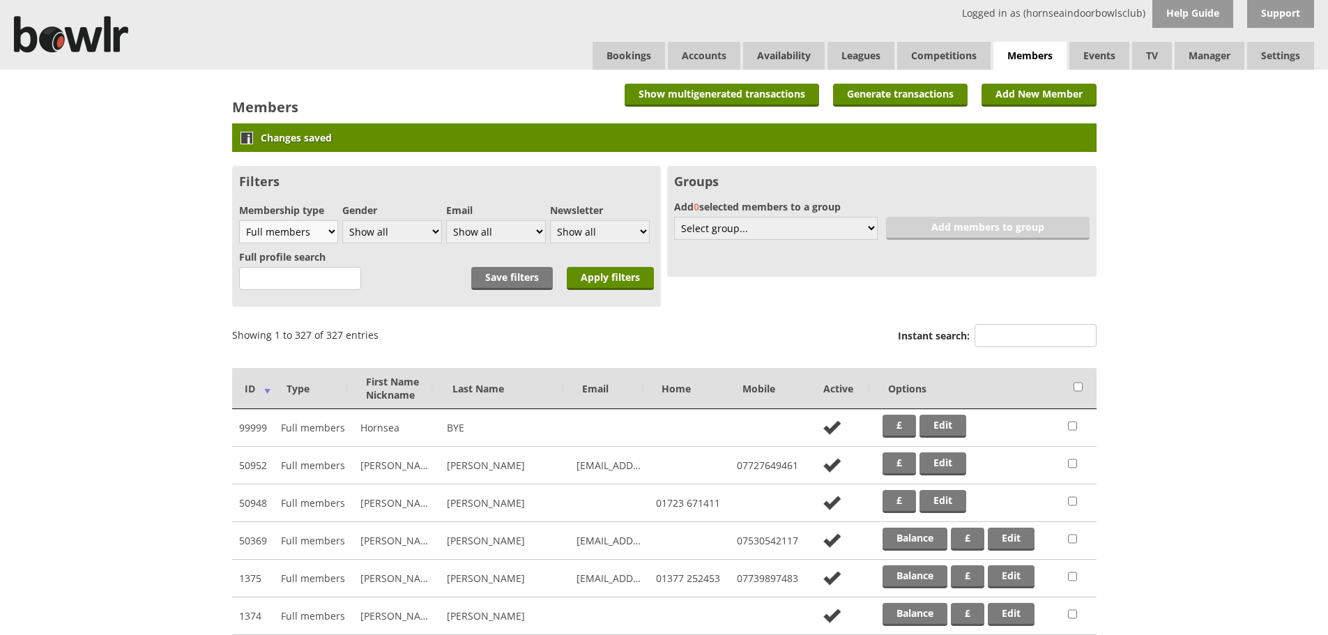
click at [310, 238] on select "Show all Full members Rollabowl Juniors Social Members Student Pending Left R.I…" at bounding box center [289, 231] width 100 height 23
select select "7"
click at [239, 220] on select "Show all Full members Rollabowl Juniors Social Members Student Pending Left R.I…" at bounding box center [289, 231] width 100 height 23
click at [614, 282] on input "Apply filters" at bounding box center [610, 278] width 87 height 23
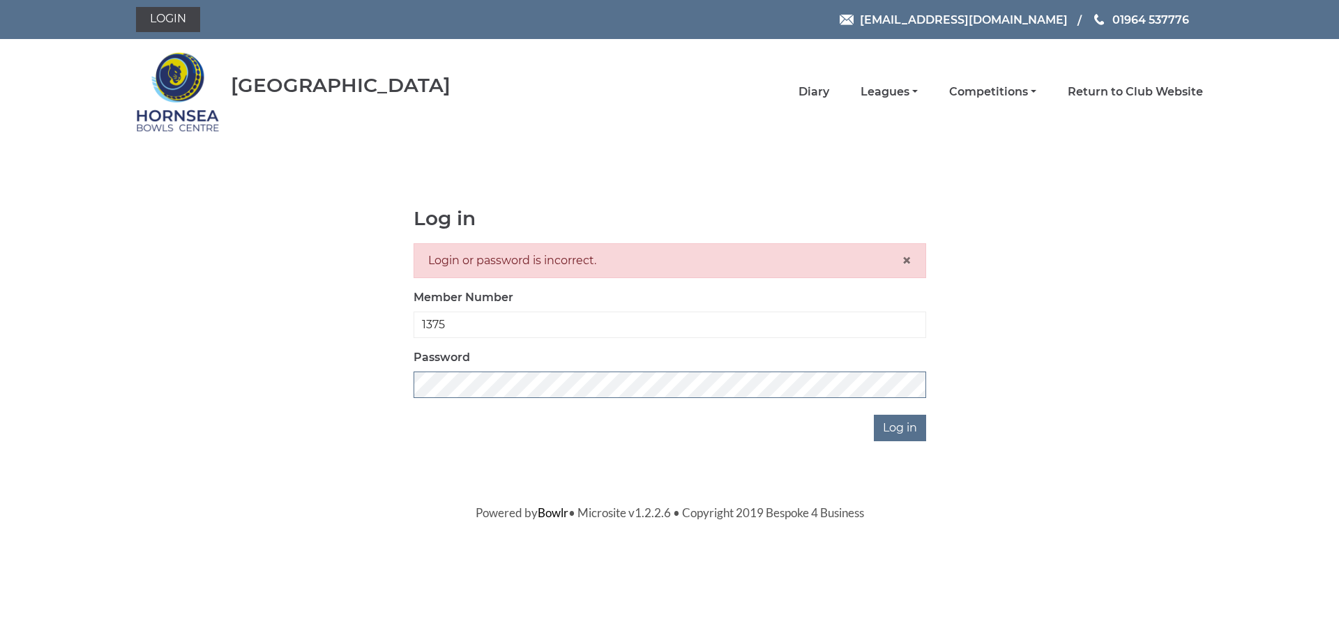
click at [340, 394] on div "Log in Login or password is incorrect. × Member Number 1375 Password Log in" at bounding box center [669, 325] width 1067 height 234
click at [874, 415] on input "Log in" at bounding box center [900, 428] width 52 height 26
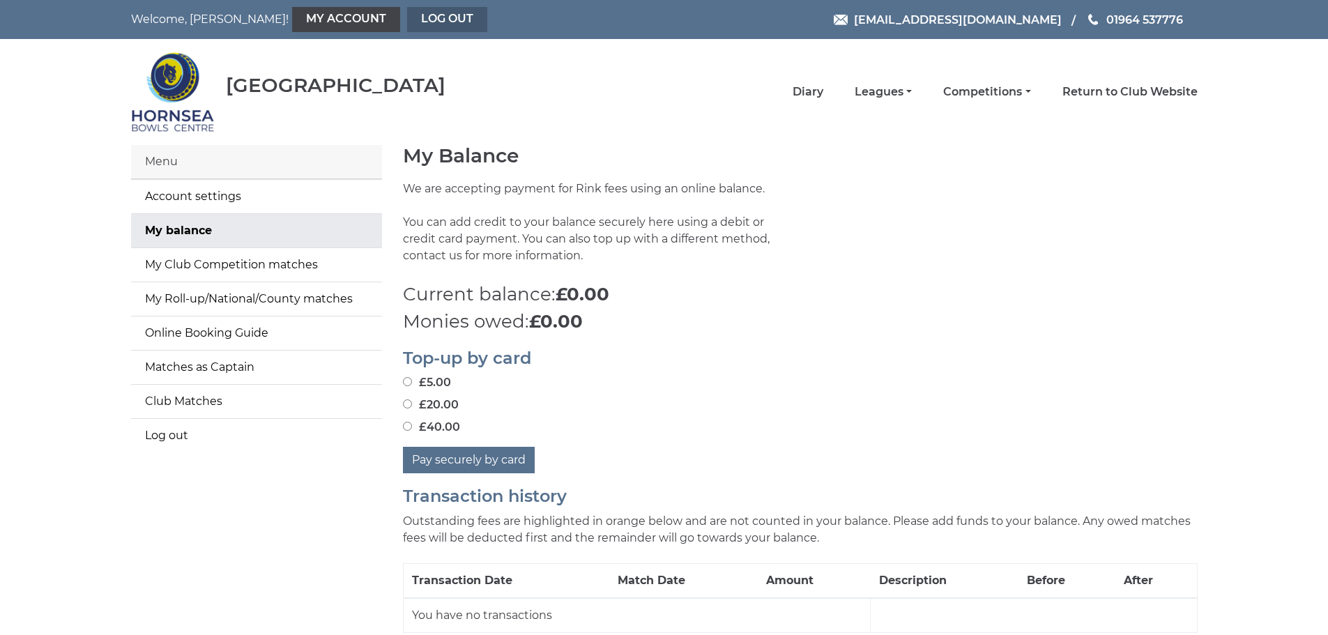
click at [407, 24] on link "Log out" at bounding box center [447, 19] width 80 height 25
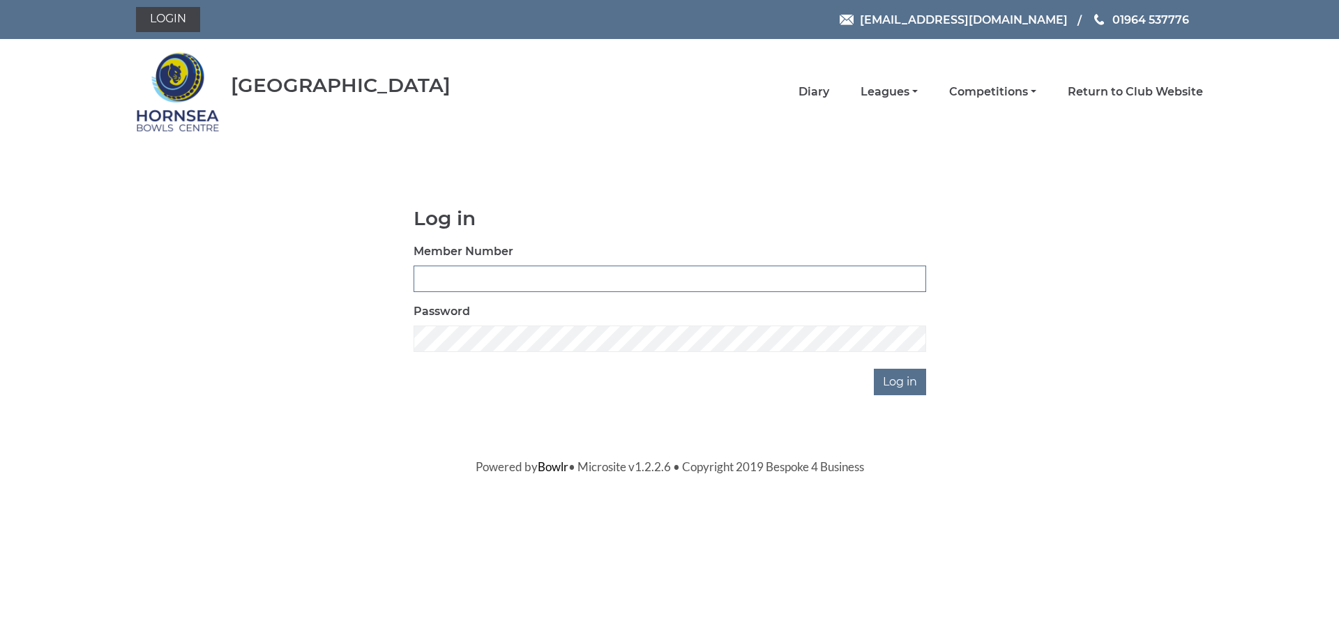
click at [476, 287] on input "Member Number" at bounding box center [669, 279] width 512 height 26
type input "1376"
click at [463, 357] on div "Log in Member Number 1376 Password Log in" at bounding box center [669, 302] width 533 height 188
click at [874, 389] on input "Log in" at bounding box center [900, 382] width 52 height 26
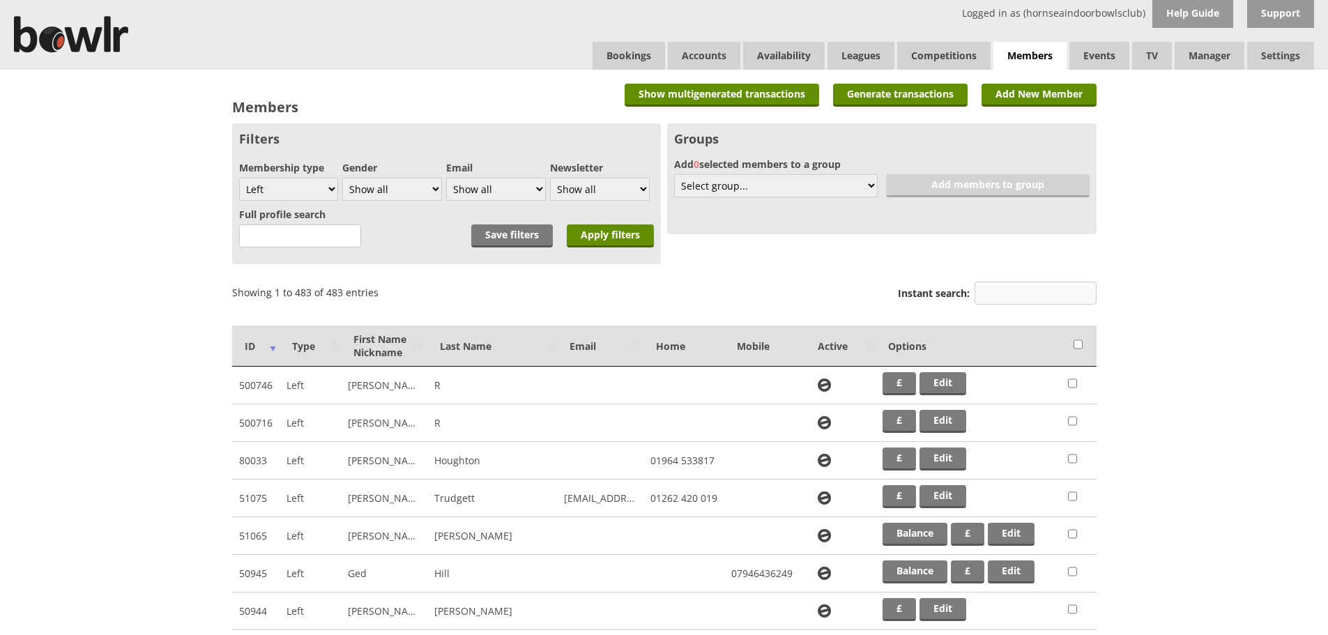
click at [1005, 291] on input "Instant search:" at bounding box center [1036, 293] width 122 height 23
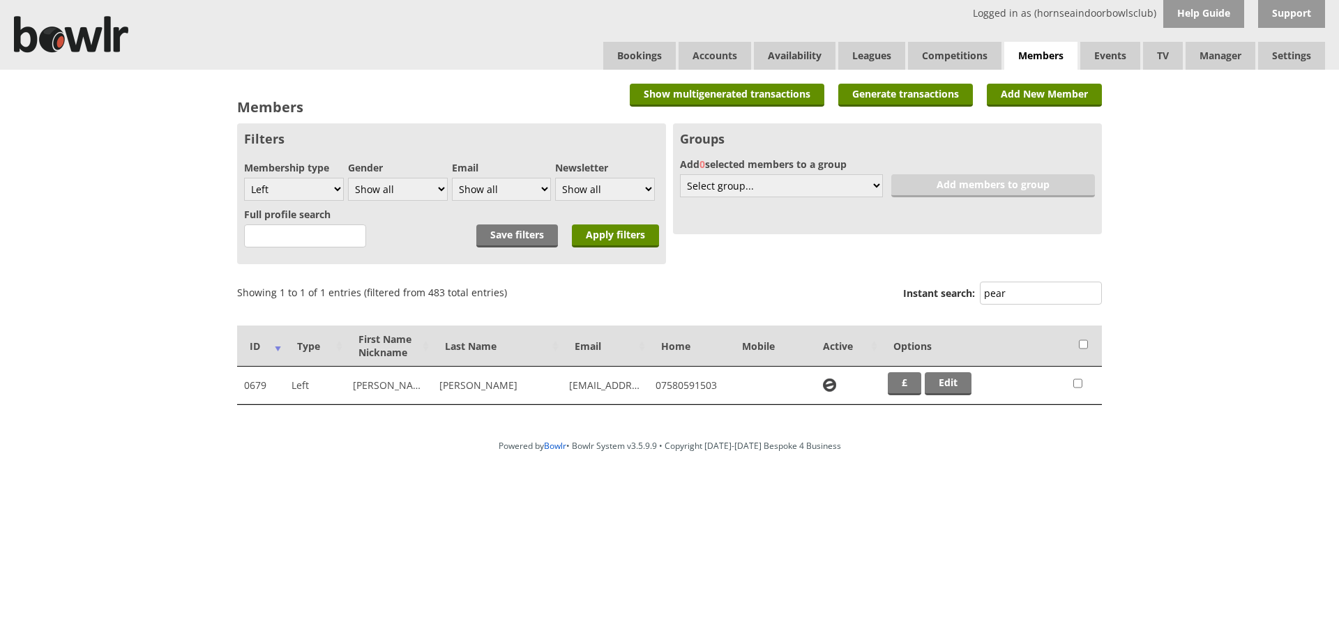
type input "pear"
click at [954, 397] on td "£ Edit" at bounding box center [973, 386] width 185 height 38
click at [953, 390] on link "Edit" at bounding box center [947, 383] width 47 height 23
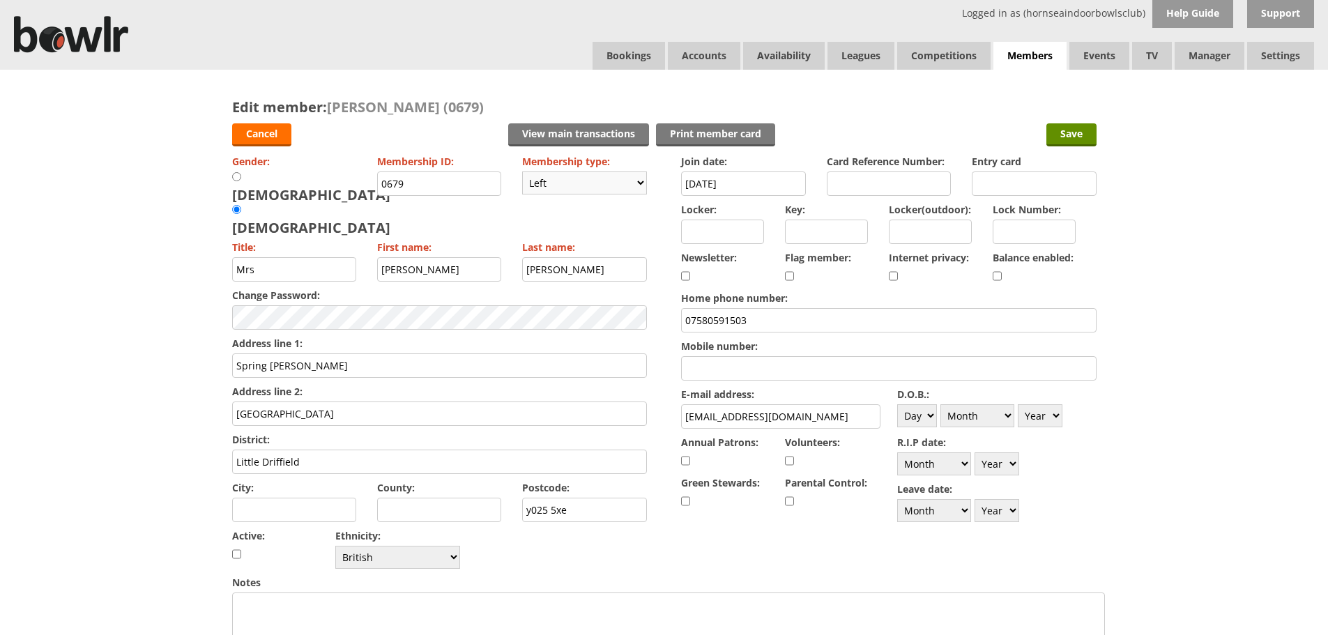
click at [577, 185] on select "Please choose Full members Rollabowl Juniors Social Members Student Pending Lef…" at bounding box center [584, 183] width 125 height 23
select select "1"
click at [522, 172] on select "Please choose Full members Rollabowl Juniors Social Members Student Pending Lef…" at bounding box center [584, 183] width 125 height 23
checkbox input "true"
drag, startPoint x: 479, startPoint y: 188, endPoint x: 367, endPoint y: 189, distance: 112.3
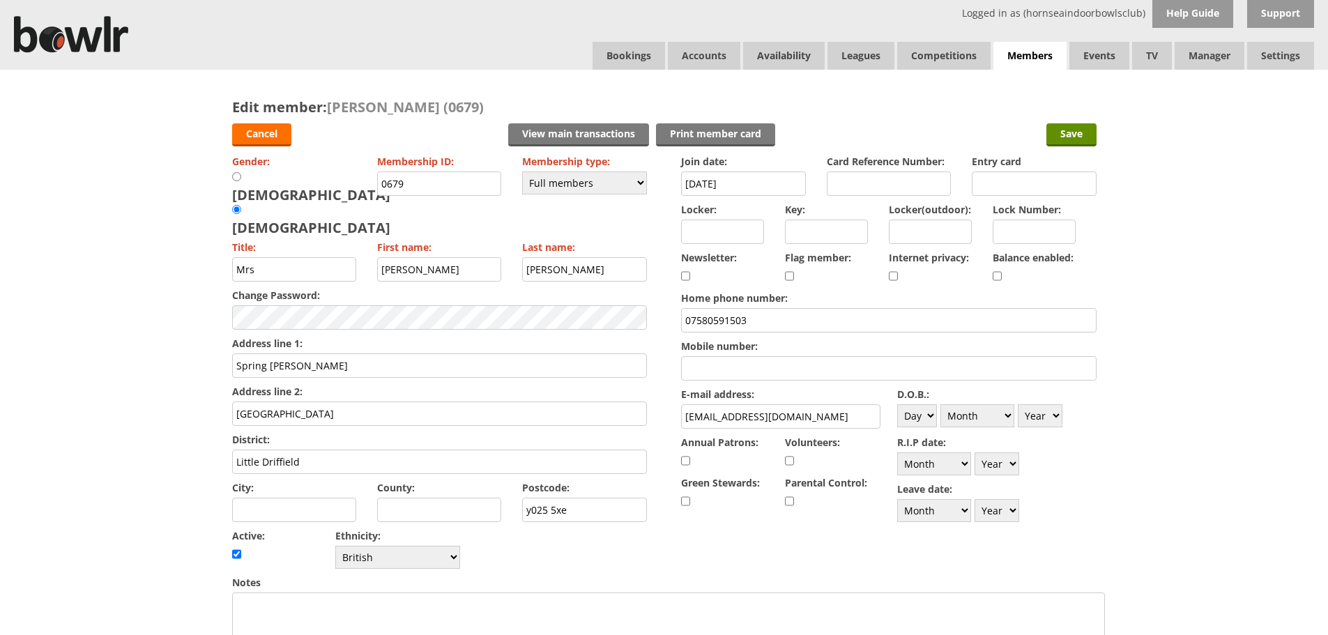
click at [367, 189] on div "Gender: Male Female Membership ID: 0679 Membership type: Please choose Full mem…" at bounding box center [439, 361] width 415 height 421
type input "1376"
click at [996, 275] on input "checkbox" at bounding box center [997, 276] width 9 height 17
checkbox input "true"
click at [1083, 137] on input "Save" at bounding box center [1071, 134] width 50 height 23
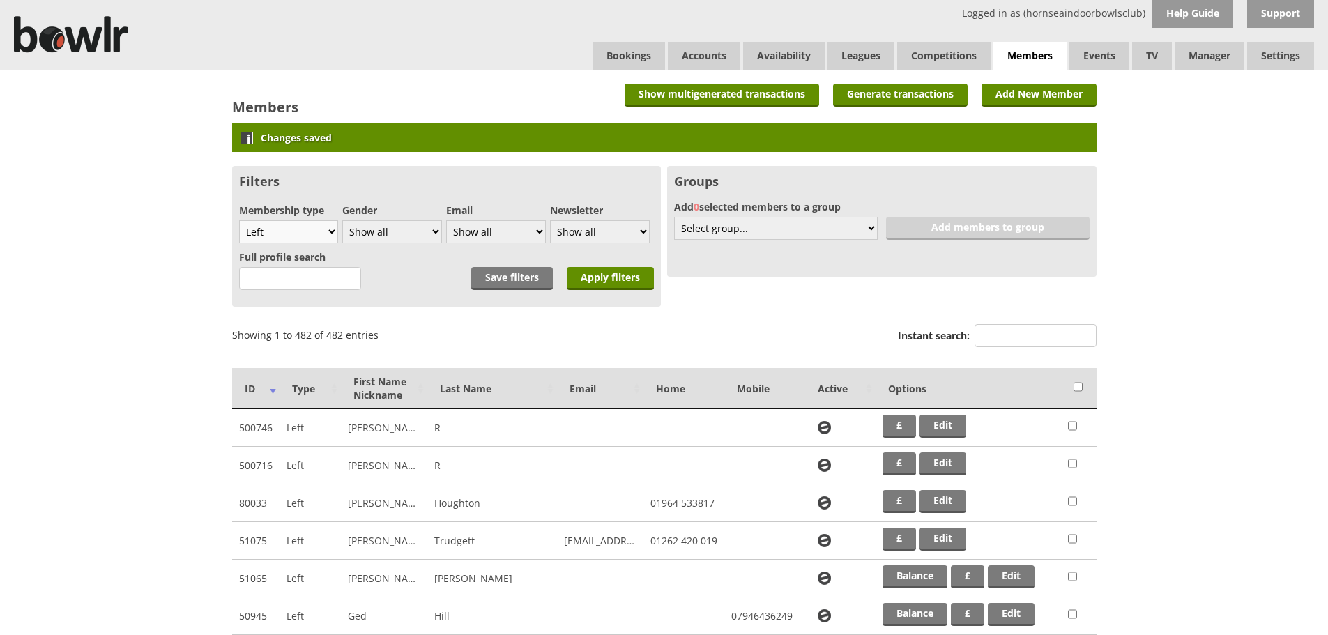
click at [257, 234] on select "Show all Full members Rollabowl Juniors Social Members Student Pending Left R.I…" at bounding box center [289, 231] width 100 height 23
select select "1"
click at [239, 220] on select "Show all Full members Rollabowl Juniors Social Members Student Pending Left R.I…" at bounding box center [289, 231] width 100 height 23
click at [614, 284] on input "Apply filters" at bounding box center [610, 278] width 87 height 23
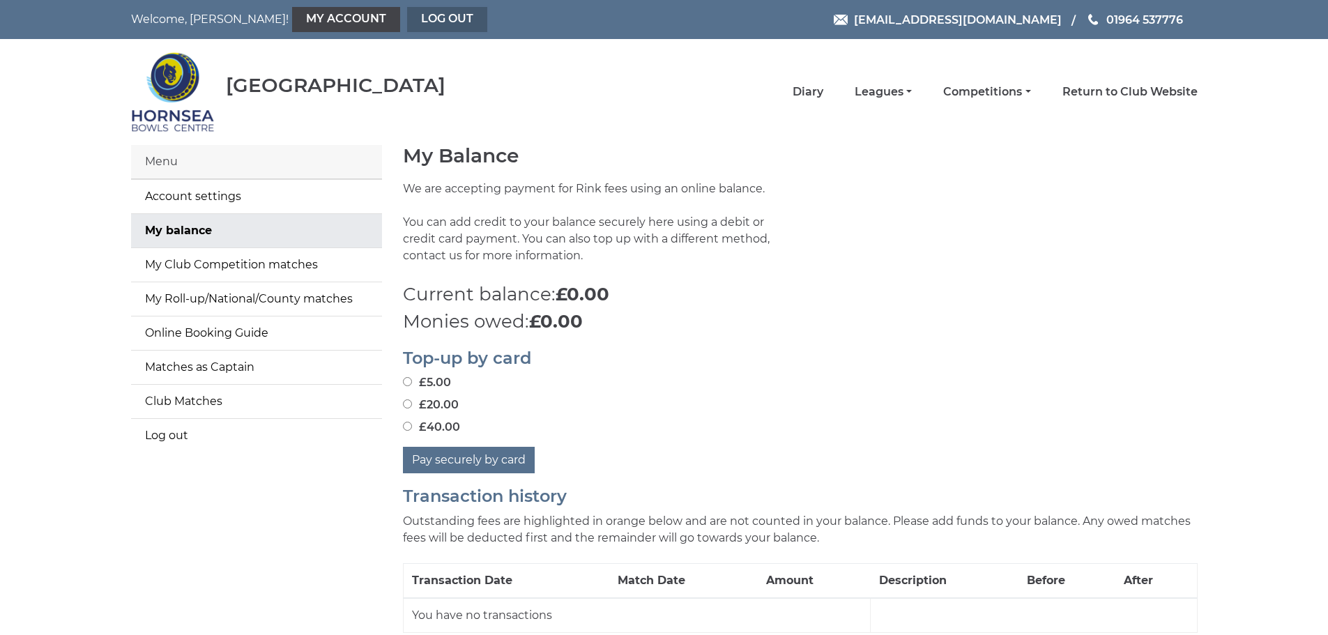
click at [407, 20] on link "Log out" at bounding box center [447, 19] width 80 height 25
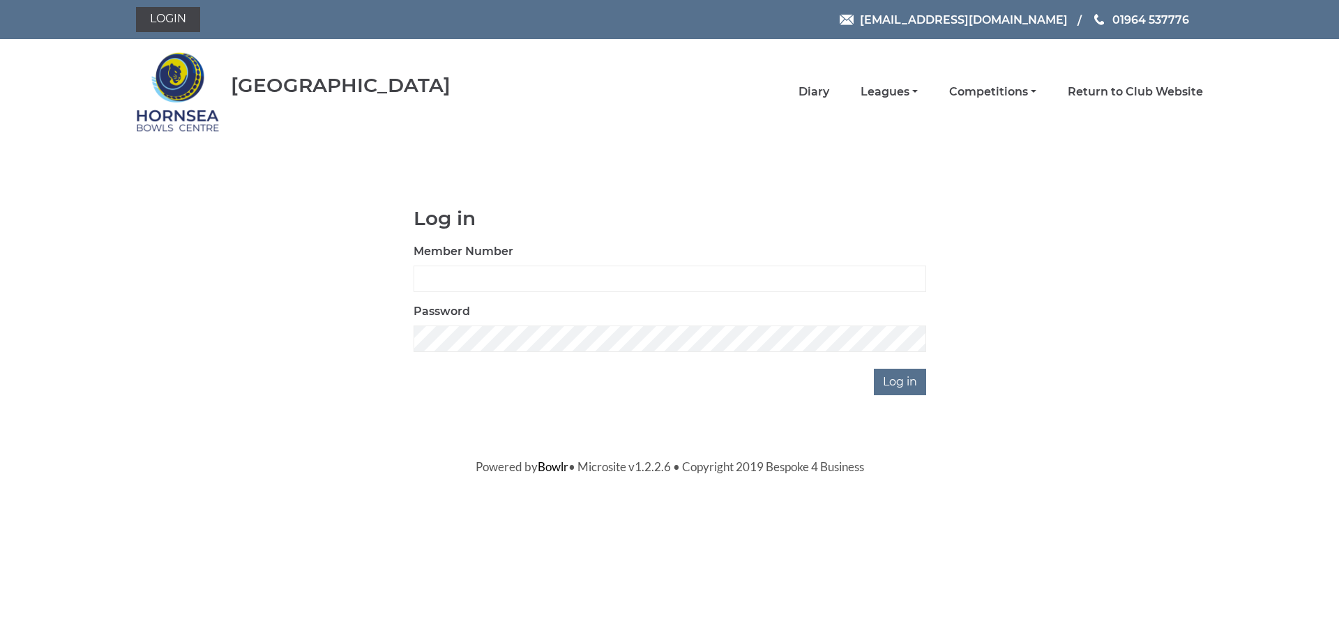
click at [532, 259] on div "Member Number" at bounding box center [669, 267] width 512 height 49
click at [539, 274] on input "Member Number" at bounding box center [669, 279] width 512 height 26
type input "1374"
click at [874, 369] on input "Log in" at bounding box center [900, 382] width 52 height 26
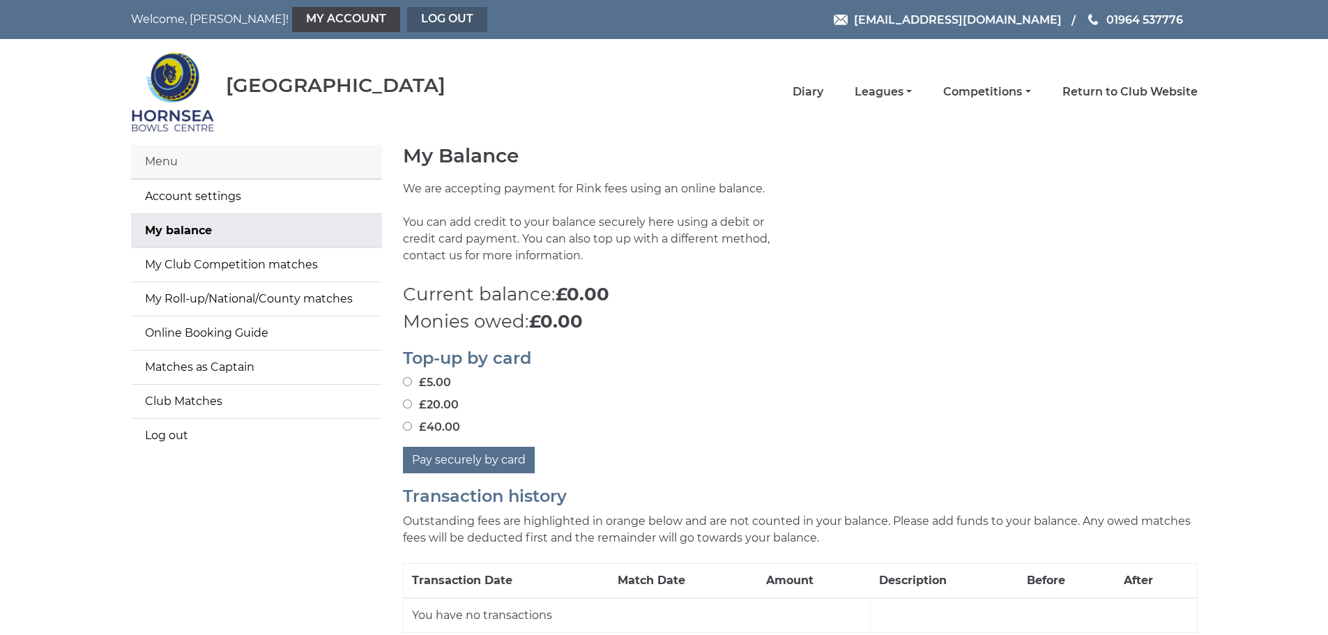
click at [407, 8] on link "Log out" at bounding box center [447, 19] width 80 height 25
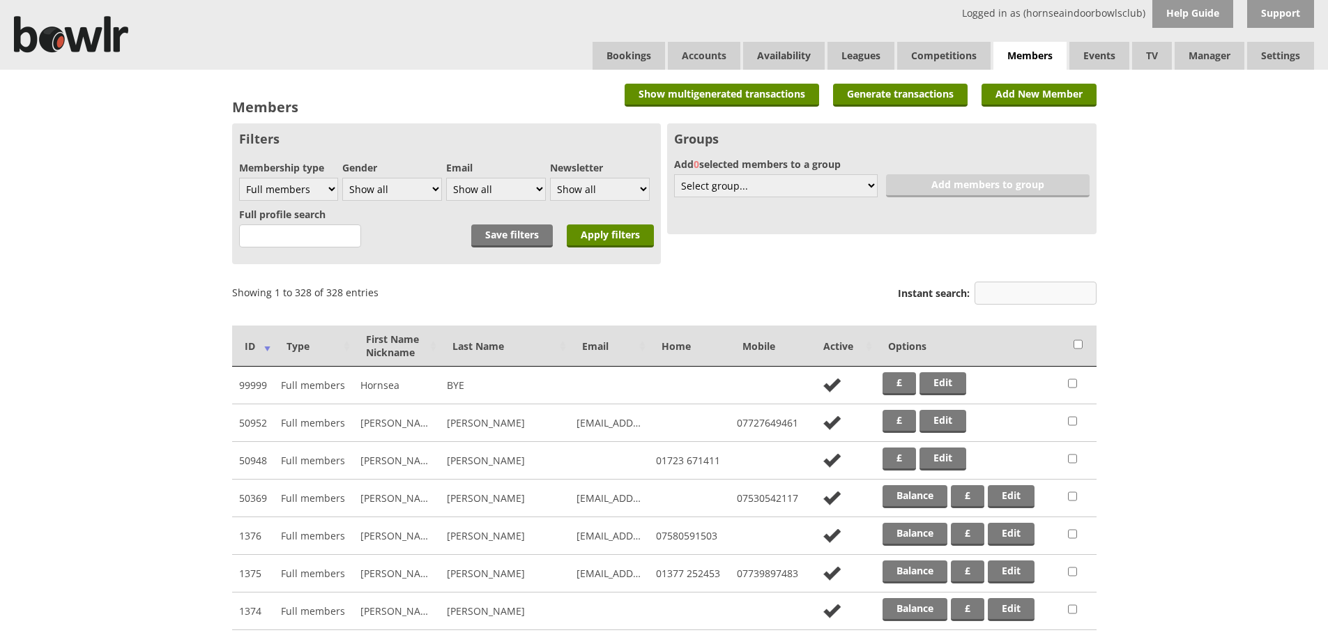
click at [984, 288] on input "Instant search:" at bounding box center [1036, 293] width 122 height 23
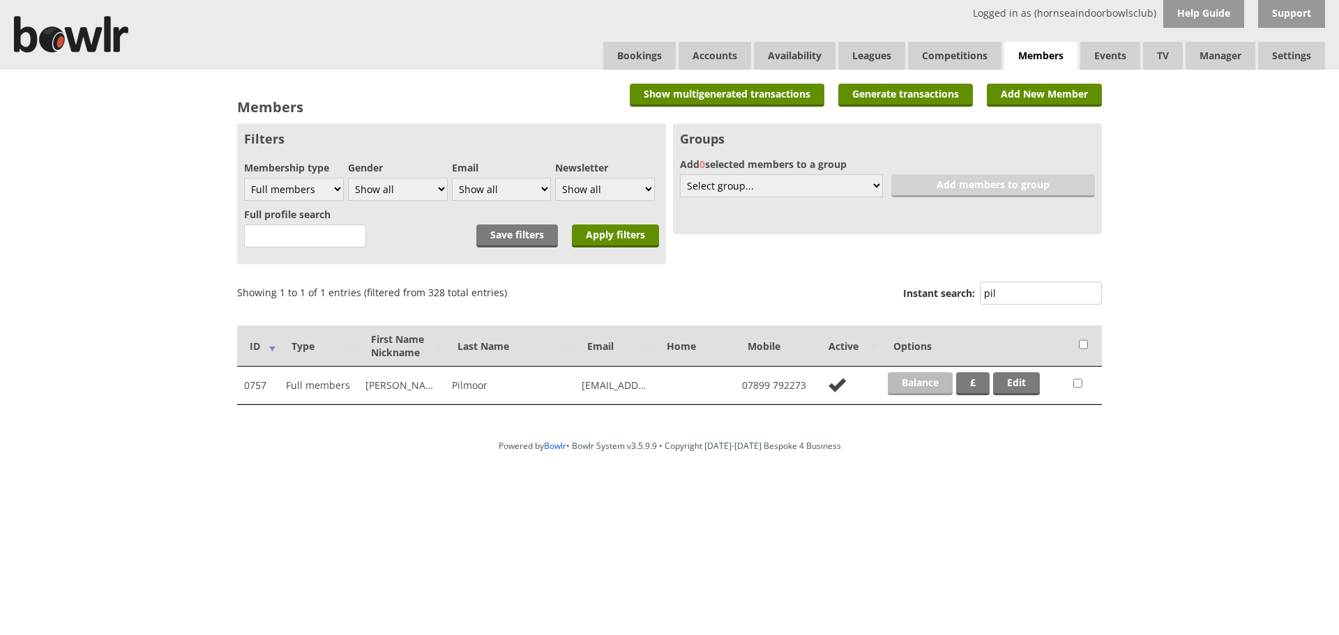
type input "pil"
click at [917, 393] on link "Balance" at bounding box center [920, 383] width 65 height 23
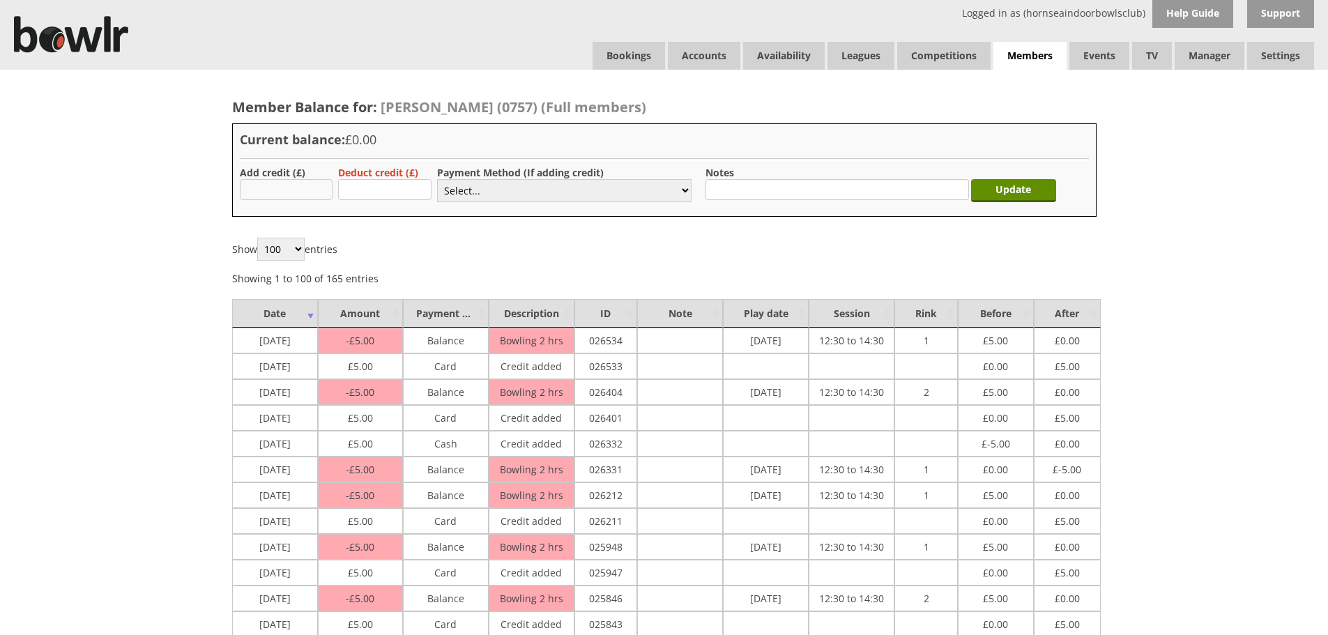
click at [306, 189] on input "text" at bounding box center [286, 189] width 93 height 21
type input "5.00"
click at [453, 194] on select "Select... Cash Card Cheque Bank Transfer Other Member Card Gift Voucher Balance" at bounding box center [564, 190] width 254 height 23
select select "2"
click at [437, 179] on select "Select... Cash Card Cheque Bank Transfer Other Member Card Gift Voucher Balance" at bounding box center [564, 190] width 254 height 23
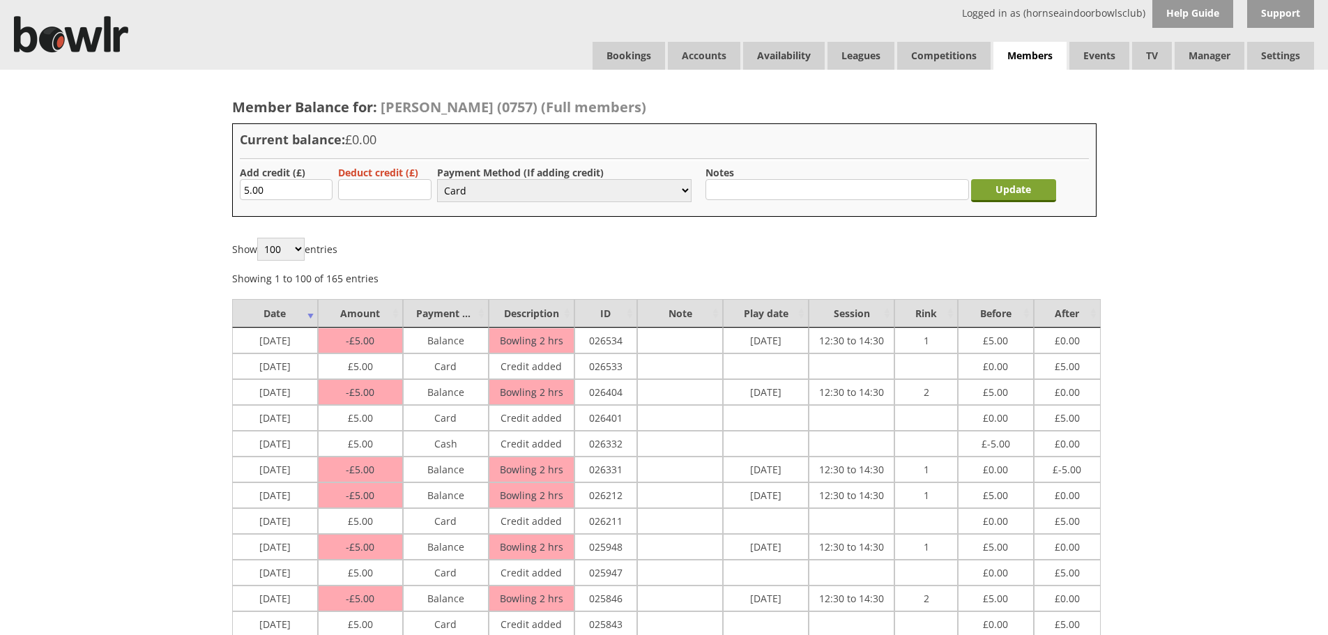
click at [993, 197] on input "Update" at bounding box center [1013, 190] width 85 height 23
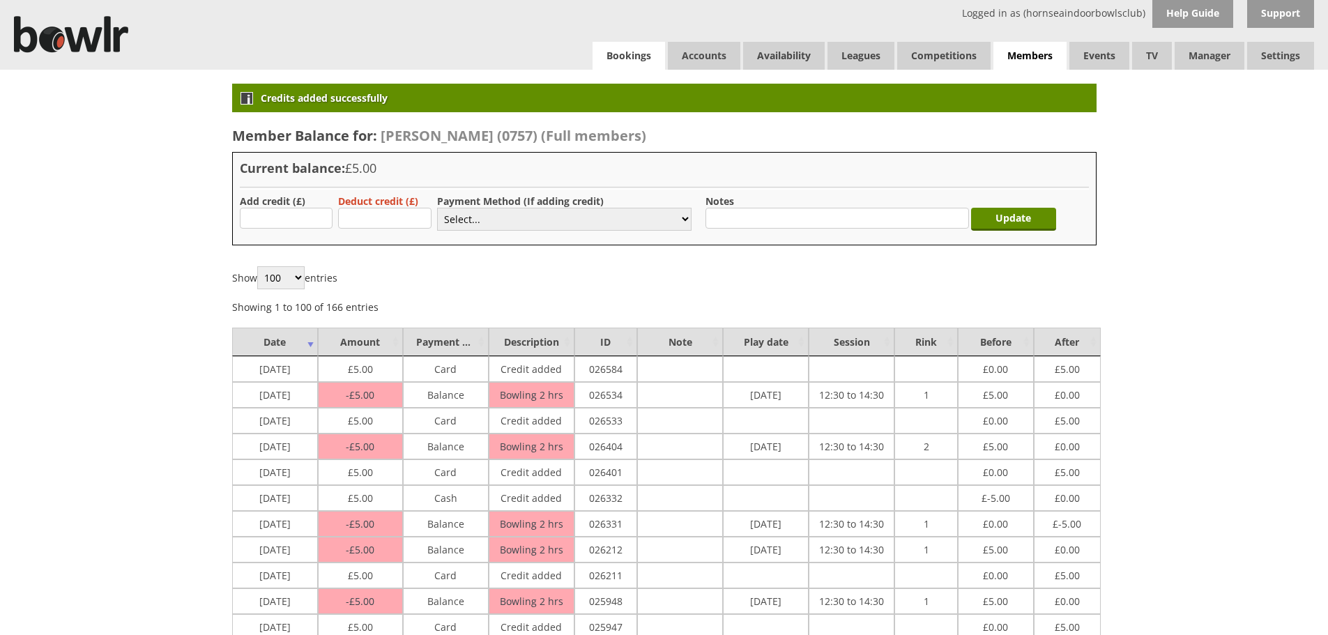
click at [602, 59] on link "Bookings" at bounding box center [629, 56] width 73 height 28
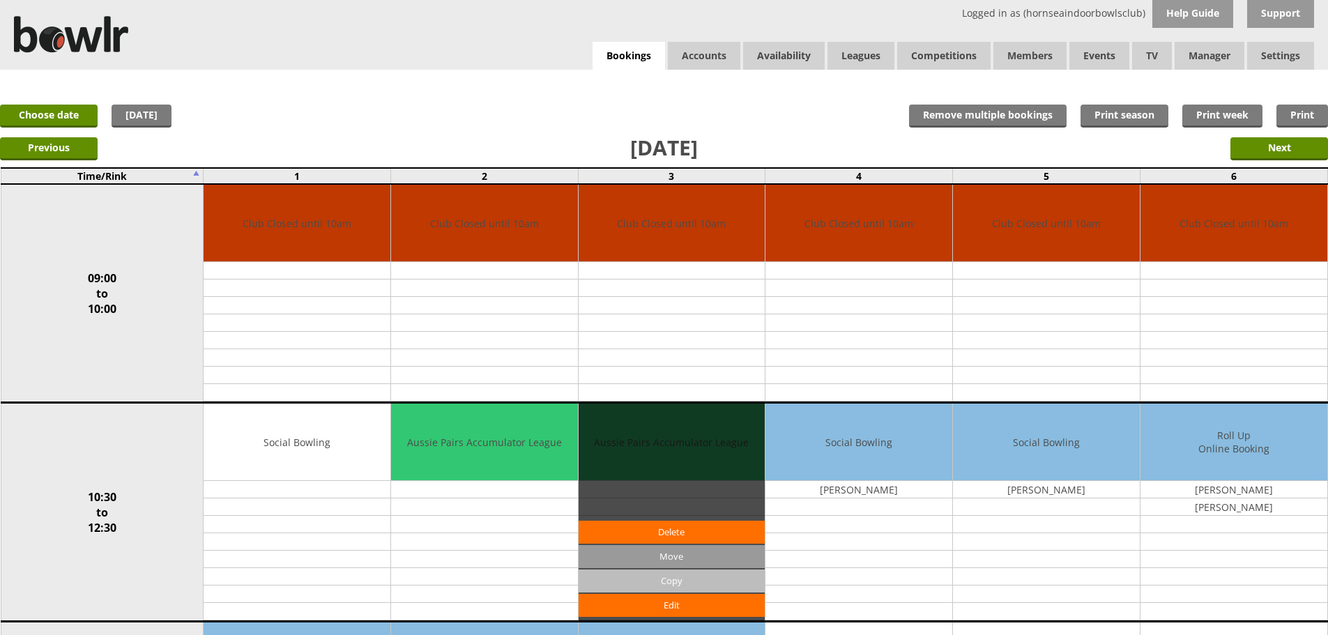
scroll to position [349, 0]
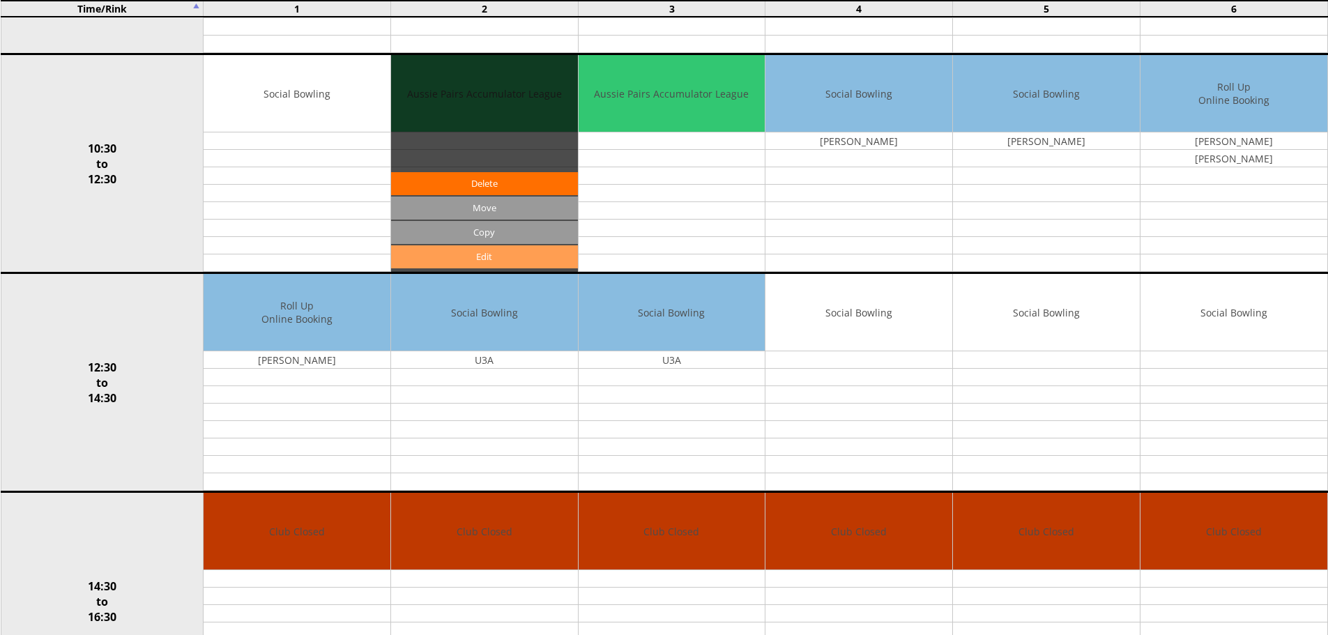
click at [540, 250] on link "Edit" at bounding box center [484, 256] width 187 height 23
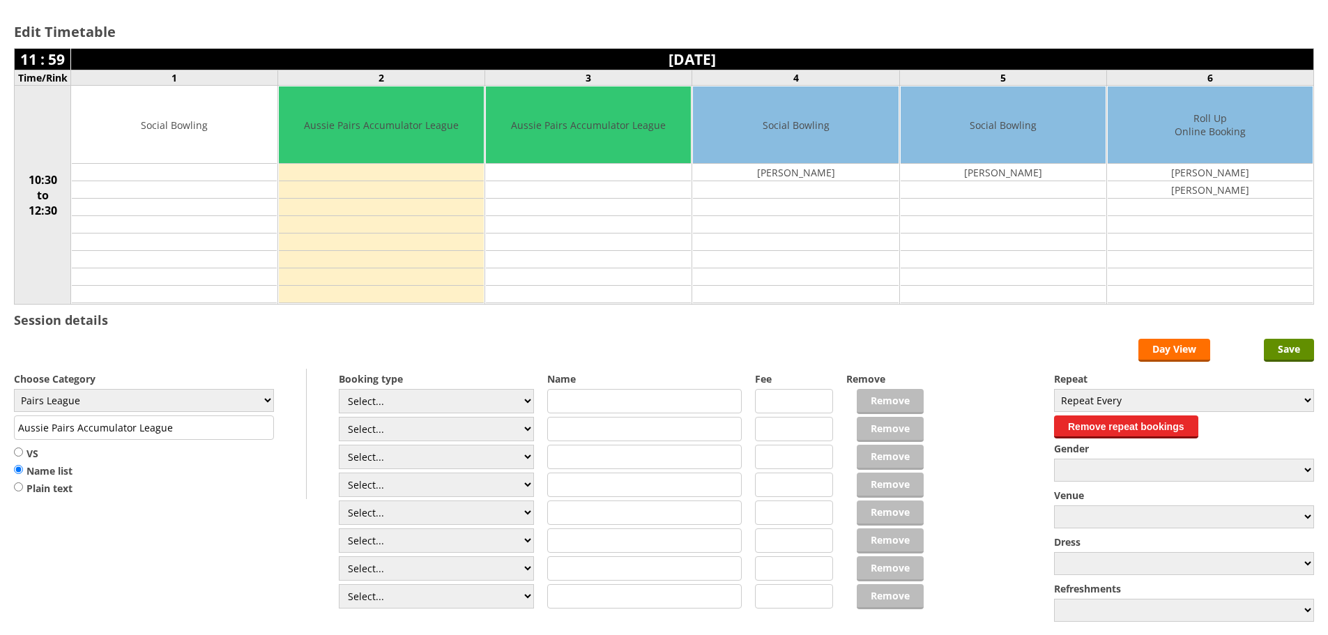
scroll to position [191, 0]
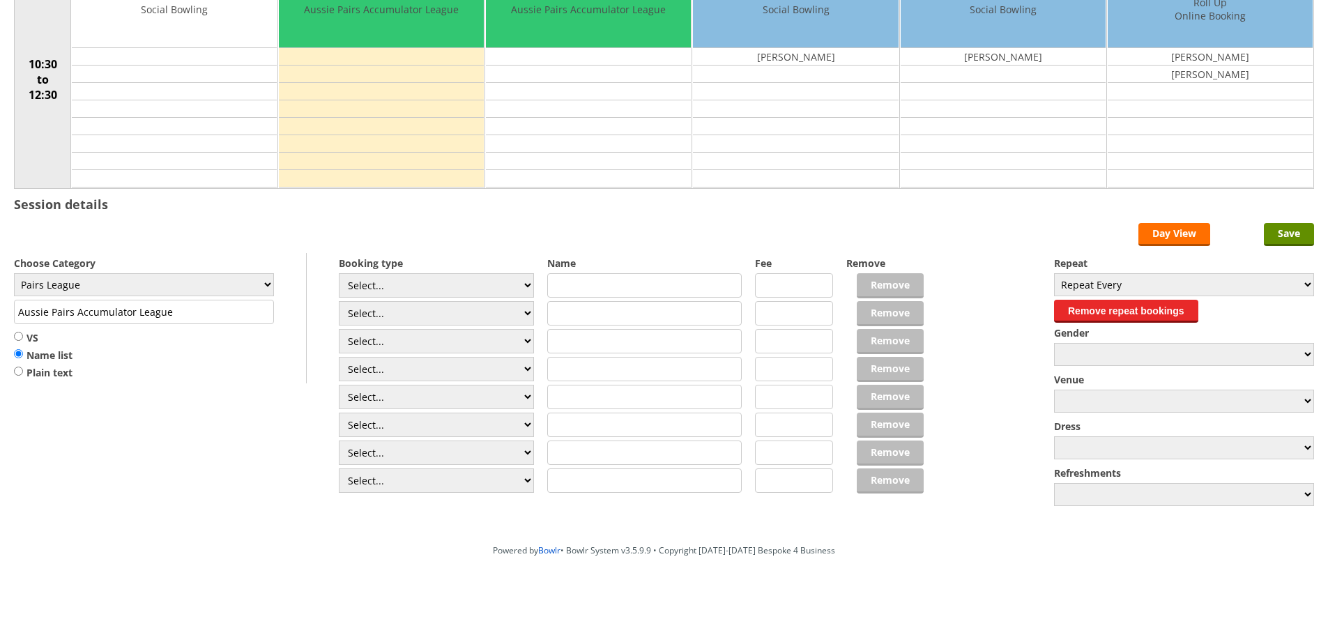
drag, startPoint x: 185, startPoint y: 317, endPoint x: 0, endPoint y: 322, distance: 185.5
click at [0, 322] on div "Edit Timetable 11 : 59 [DATE] Time/Rink 1 2 3 4 5 6 10:30 to 12:30 Social Bowli…" at bounding box center [664, 208] width 1328 height 659
click at [371, 275] on select "Select... Club Competition (Member) Club Competition (Visitor) National (Member…" at bounding box center [436, 285] width 195 height 24
select select "1_50"
click at [339, 273] on select "Select... Club Competition (Member) Club Competition (Visitor) National (Member…" at bounding box center [436, 285] width 195 height 24
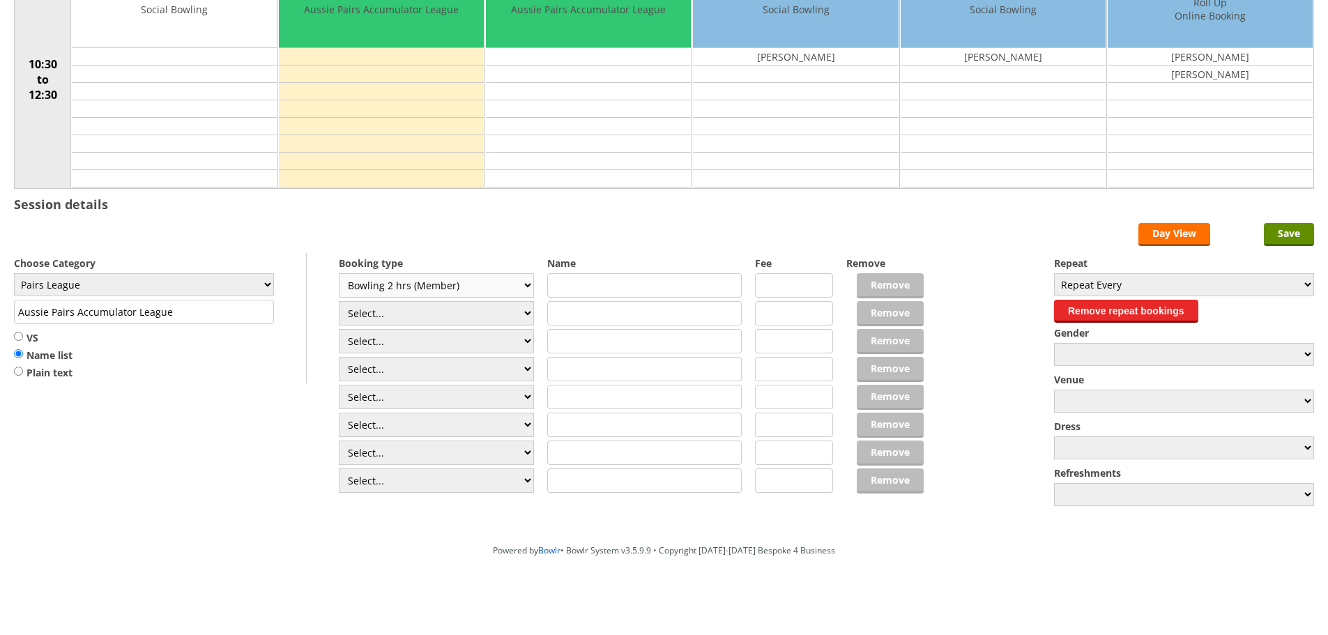
type input "Pairs League"
type input "5.0000"
click at [390, 314] on select "Select... Club Competition (Member) Club Competition (Visitor) National (Member…" at bounding box center [436, 313] width 195 height 24
select select "1_50"
click at [339, 301] on select "Select... Club Competition (Member) Club Competition (Visitor) National (Member…" at bounding box center [436, 313] width 195 height 24
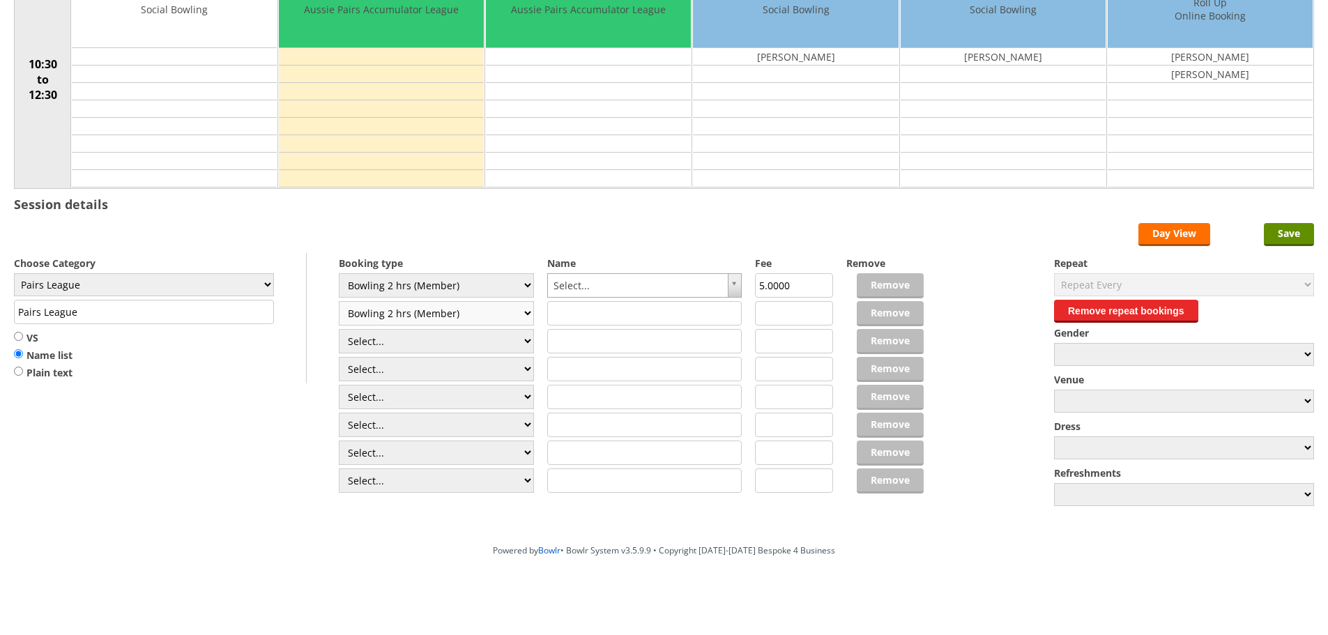
type input "5.0000"
drag, startPoint x: 401, startPoint y: 340, endPoint x: 401, endPoint y: 350, distance: 10.5
click at [401, 340] on select "Select... Club Competition (Member) Club Competition (Visitor) National (Member…" at bounding box center [436, 341] width 195 height 24
select select "1_50"
click at [339, 329] on select "Select... Club Competition (Member) Club Competition (Visitor) National (Member…" at bounding box center [436, 341] width 195 height 24
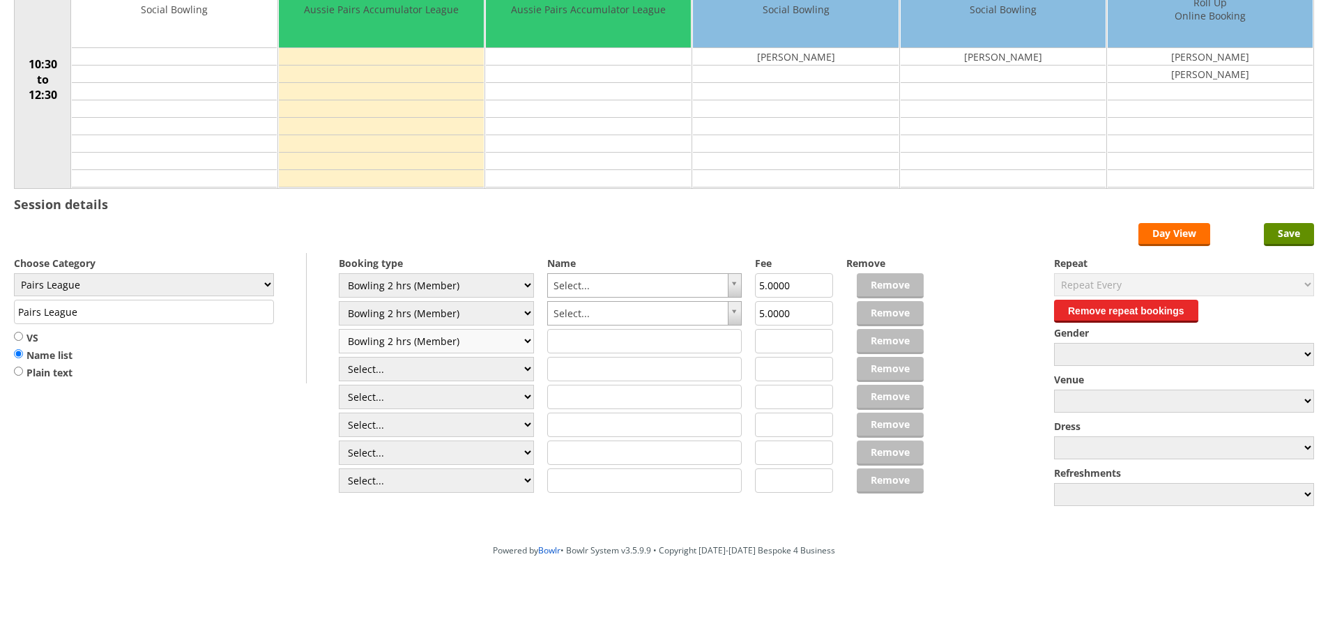
type input "5.0000"
click at [410, 379] on div "Select... Club Competition (Member) Club Competition (Visitor) National (Member…" at bounding box center [436, 384] width 195 height 223
click at [410, 377] on select "Select... Club Competition (Member) Club Competition (Visitor) National (Member…" at bounding box center [436, 369] width 195 height 24
select select "0_50"
click at [339, 357] on select "Select... Club Competition (Member) Club Competition (Visitor) National (Member…" at bounding box center [436, 369] width 195 height 24
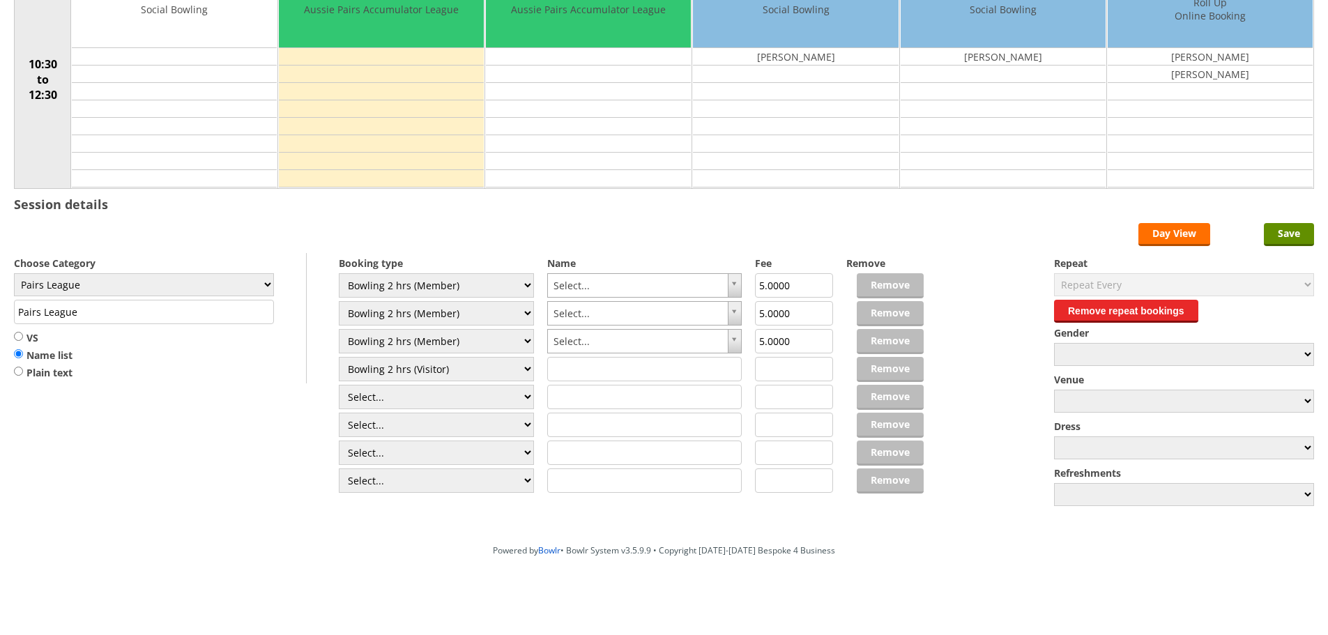
type input "8.0000"
click at [410, 571] on div "Powered by Bowlr • Bowlr System v3.5.9.9 • Copyright 2014-2025 Bespoke 4 Busine…" at bounding box center [664, 587] width 1328 height 98
drag, startPoint x: 420, startPoint y: 370, endPoint x: 418, endPoint y: 378, distance: 8.6
click at [420, 370] on select "Select... Club Competition (Member) Club Competition (Visitor) National (Member…" at bounding box center [436, 369] width 195 height 24
select select "1_50"
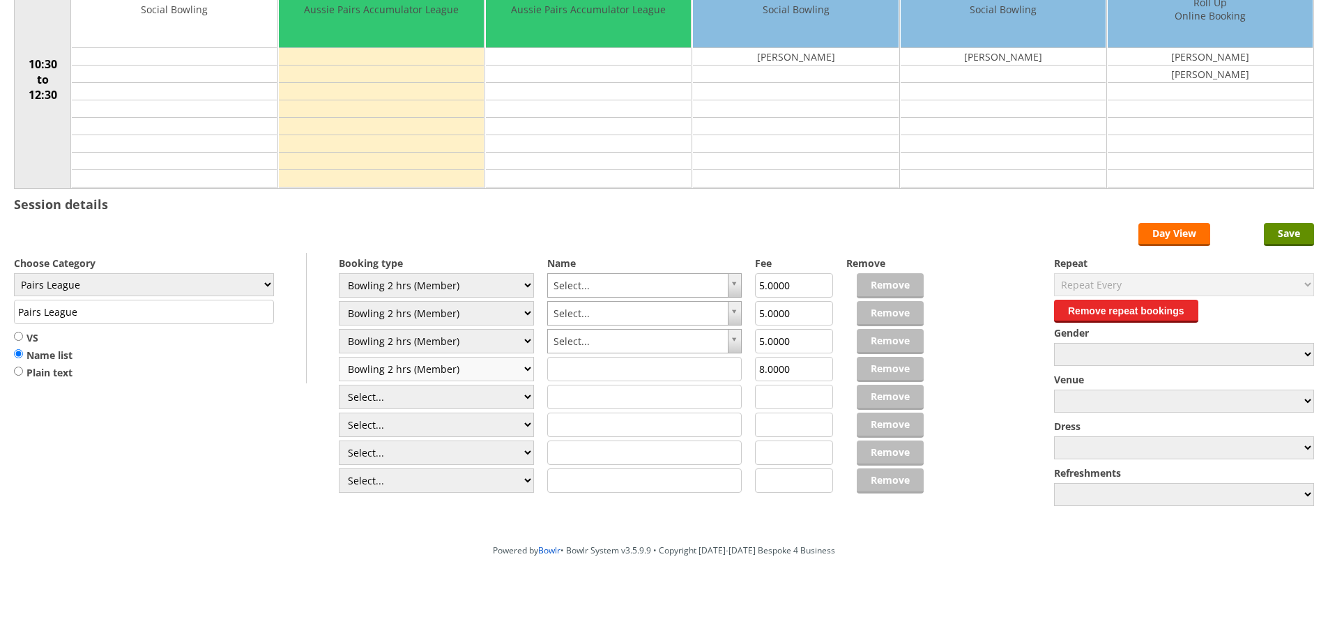
click at [339, 357] on select "Select... Club Competition (Member) Club Competition (Visitor) National (Member…" at bounding box center [436, 369] width 195 height 24
type input "5.0000"
click at [413, 402] on select "Select... Club Competition (Member) Club Competition (Visitor) National (Member…" at bounding box center [436, 397] width 195 height 24
select select "1_50"
click at [339, 385] on select "Select... Club Competition (Member) Club Competition (Visitor) National (Member…" at bounding box center [436, 397] width 195 height 24
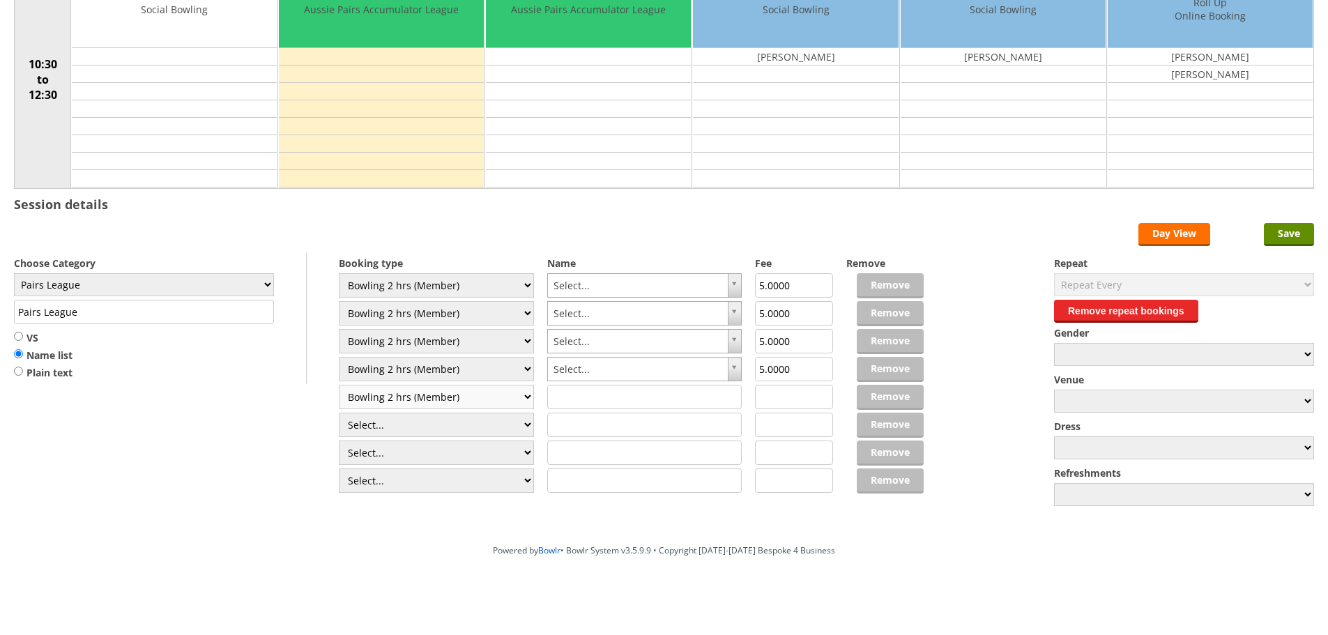
type input "5.0000"
click at [389, 418] on select "Select... Club Competition (Member) Club Competition (Visitor) National (Member…" at bounding box center [436, 425] width 195 height 24
select select "1_50"
click at [339, 413] on select "Select... Club Competition (Member) Club Competition (Visitor) National (Member…" at bounding box center [436, 425] width 195 height 24
type input "5.0000"
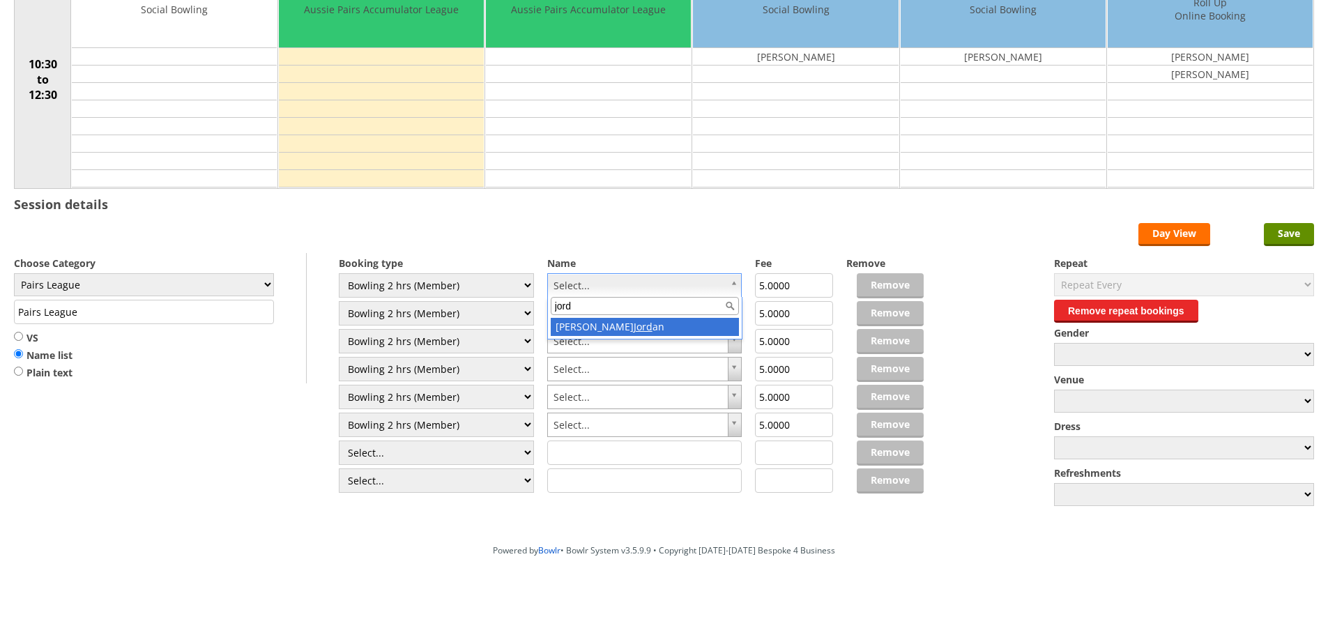
type input "jord"
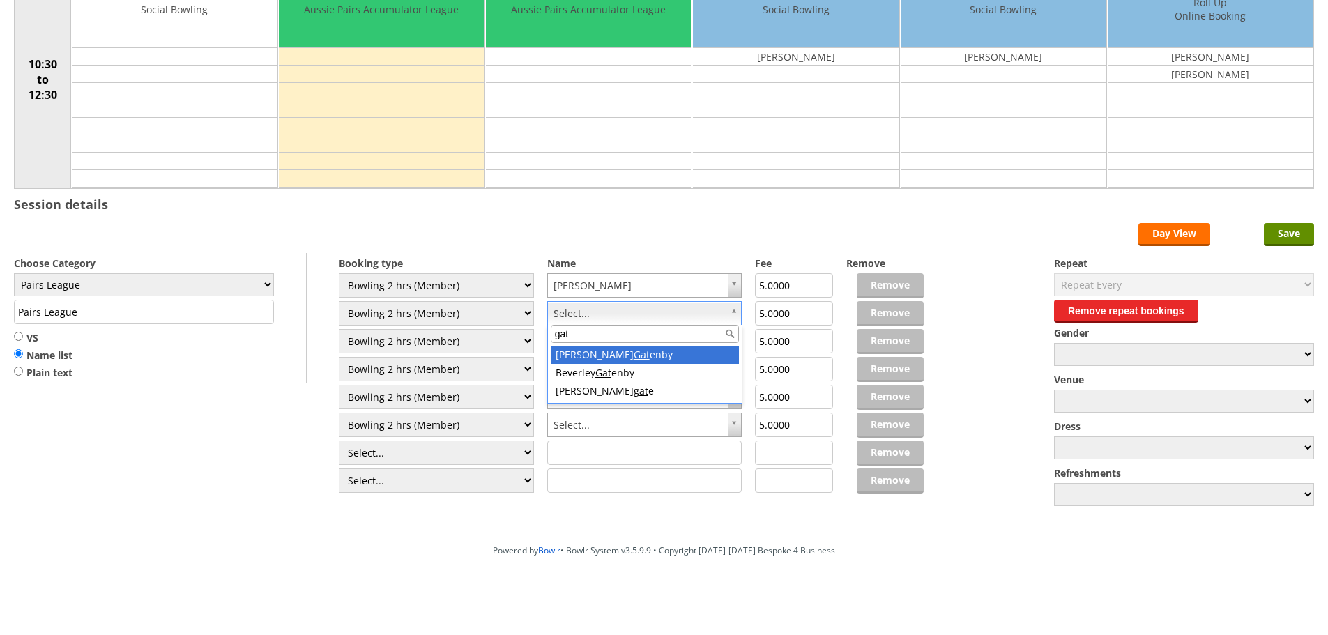
type input "gat"
drag, startPoint x: 588, startPoint y: 351, endPoint x: 586, endPoint y: 344, distance: 7.1
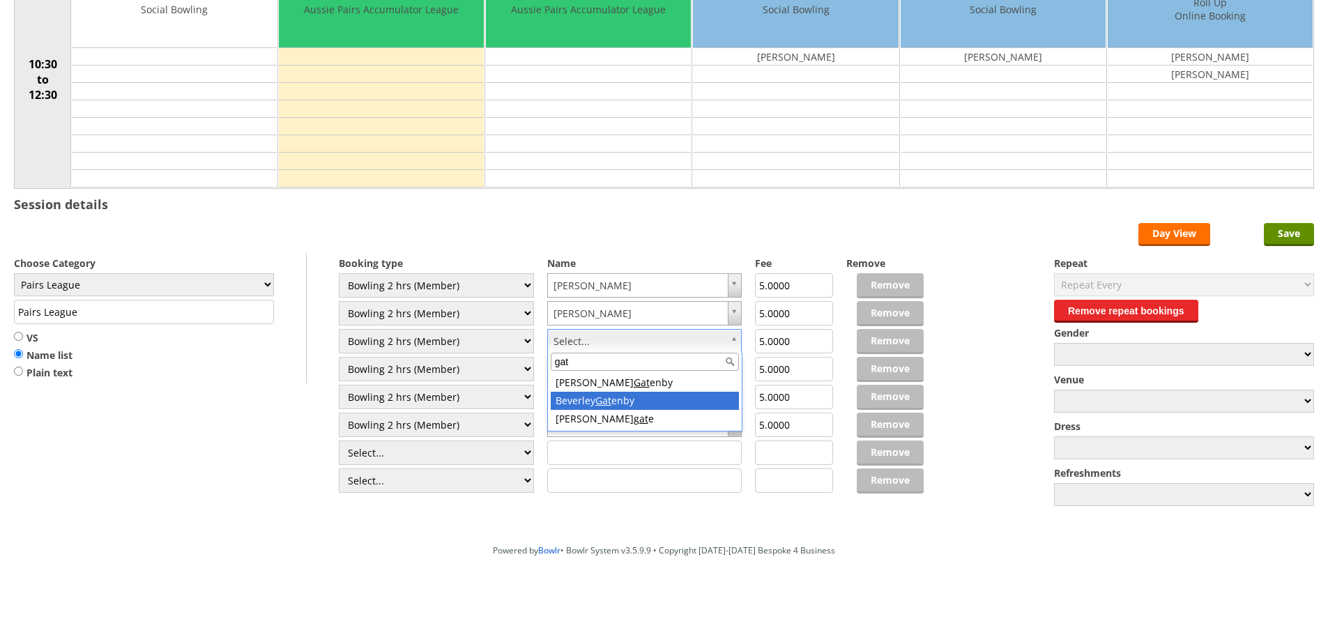
type input "gat"
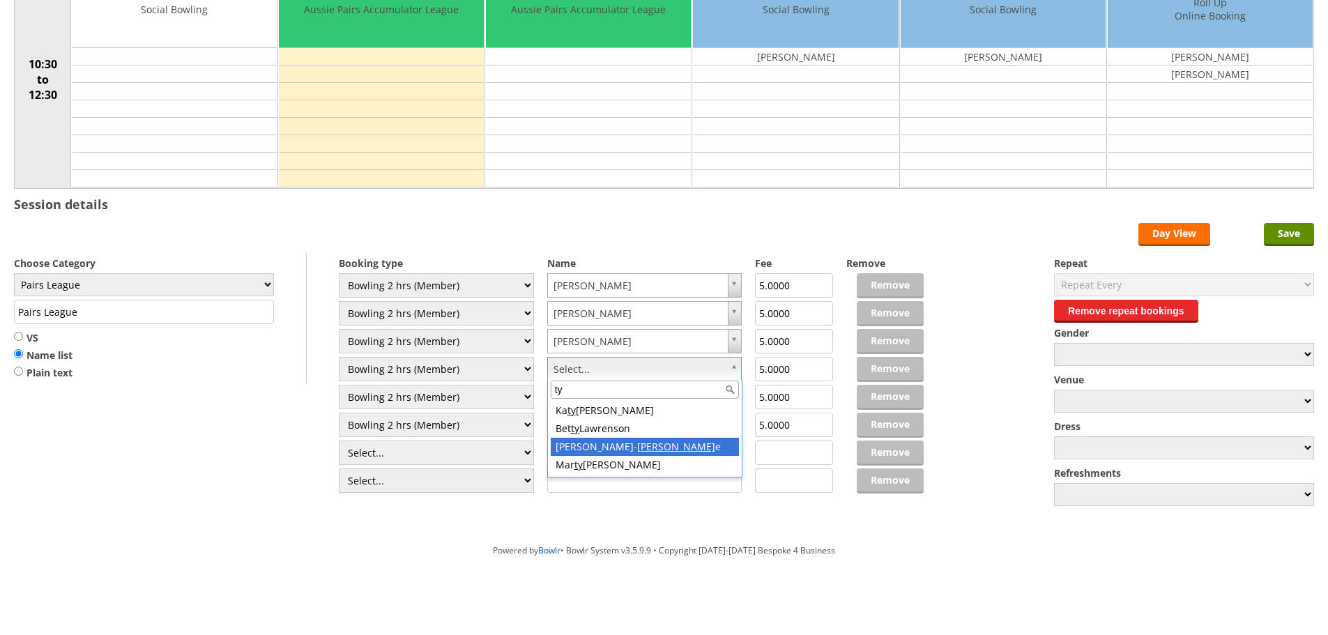
type input "ty"
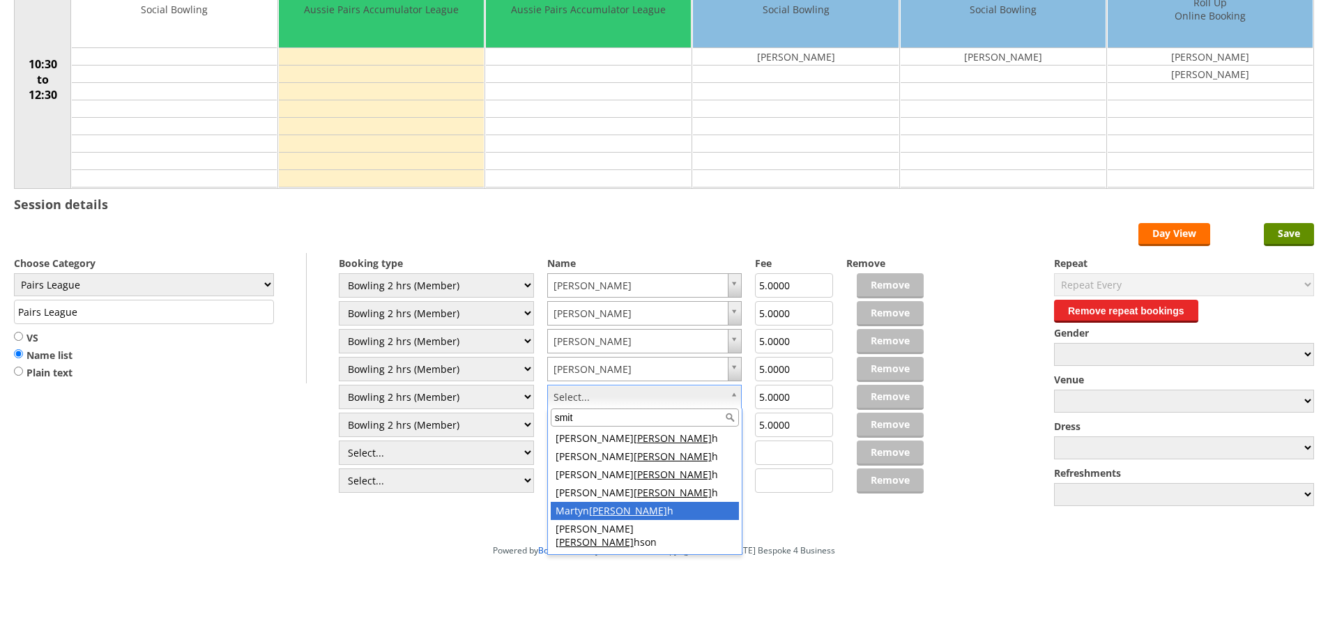
type input "smit"
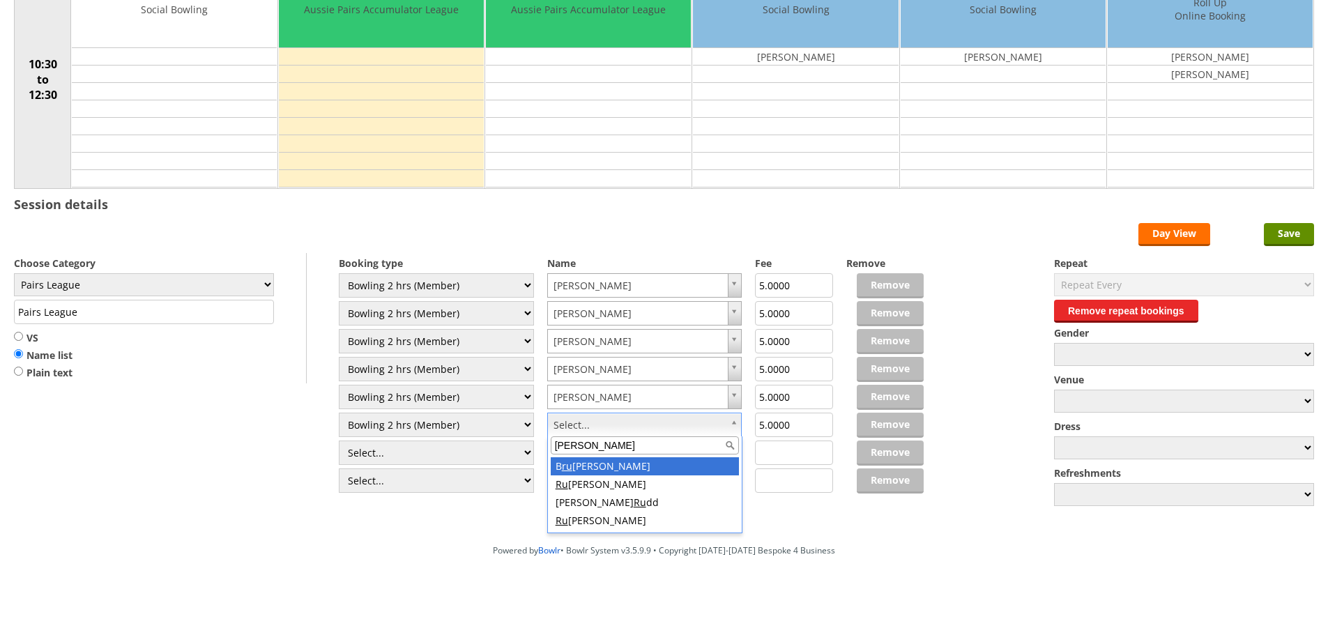
type input "rudd"
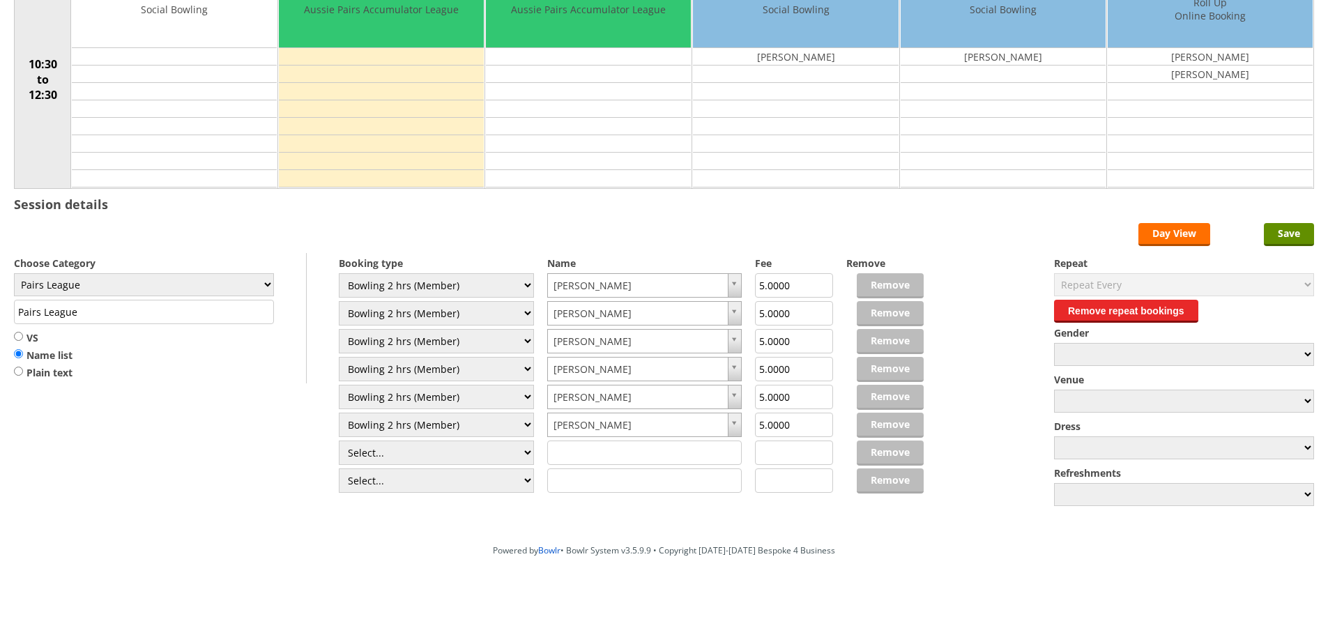
drag, startPoint x: 170, startPoint y: 314, endPoint x: 6, endPoint y: 317, distance: 164.6
click at [5, 317] on div "Edit Timetable 11 : 59 Friday 22nd August 2025 Time/Rink 1 2 3 4 5 6 10:30 to 1…" at bounding box center [664, 208] width 1328 height 659
paste input "Aussie Pairs Accumulator"
type input "Aussie Pairs Accumulator League"
click at [1277, 220] on div "Edit Timetable 11 : 59 Friday 22nd August 2025 Time/Rink 1 2 3 4 5 6 10:30 to 1…" at bounding box center [664, 208] width 1328 height 659
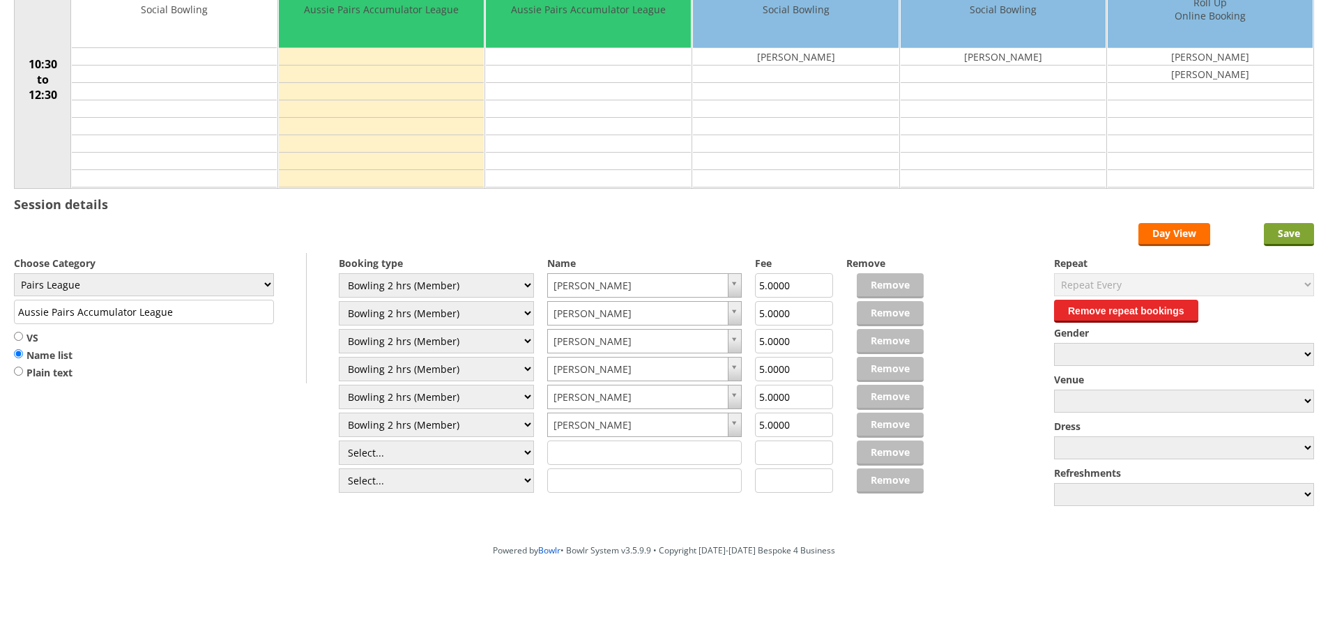
click at [1279, 225] on input "Save" at bounding box center [1289, 234] width 50 height 23
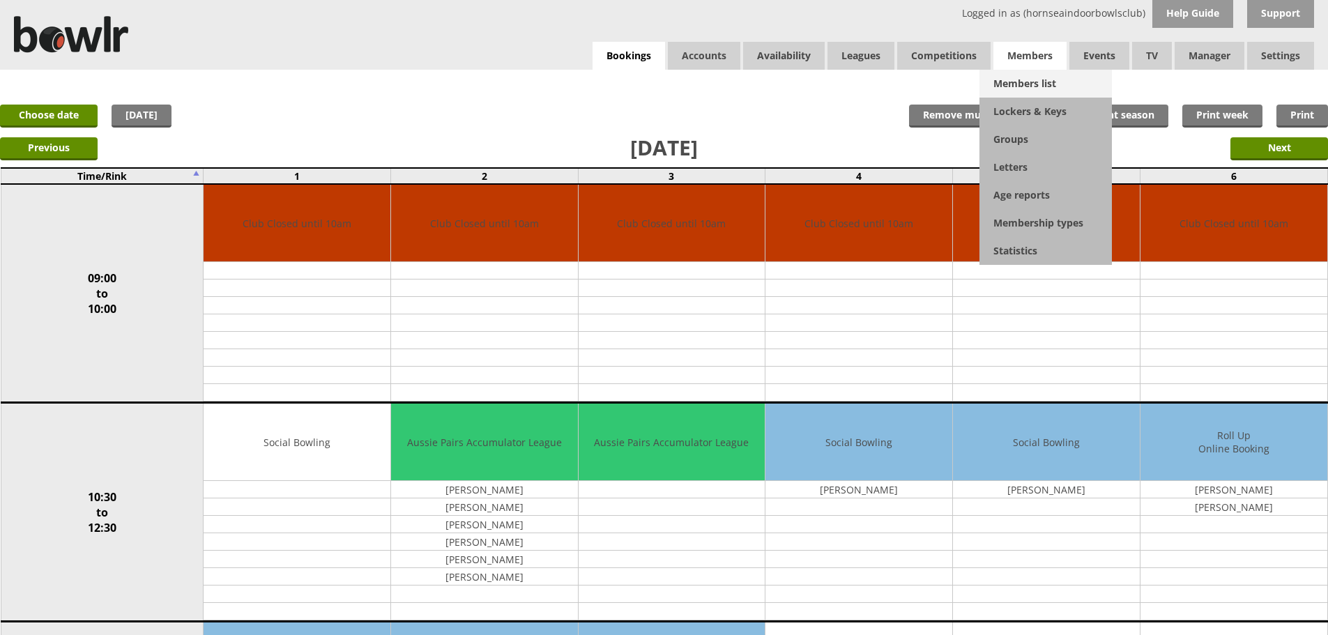
click at [1033, 80] on link "Members list" at bounding box center [1046, 84] width 132 height 28
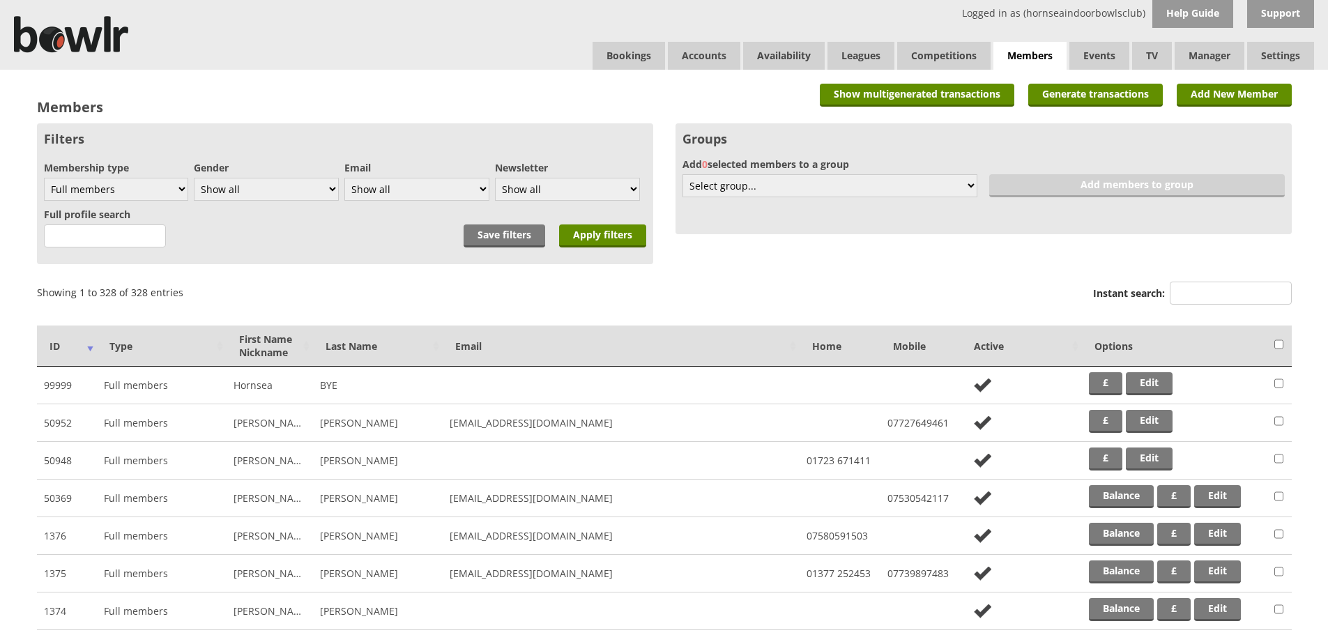
click at [1166, 302] on label "Instant search:" at bounding box center [1192, 295] width 199 height 26
click at [1170, 302] on input "Instant search:" at bounding box center [1231, 293] width 122 height 23
click at [1180, 295] on input "Instant search:" at bounding box center [1231, 293] width 122 height 23
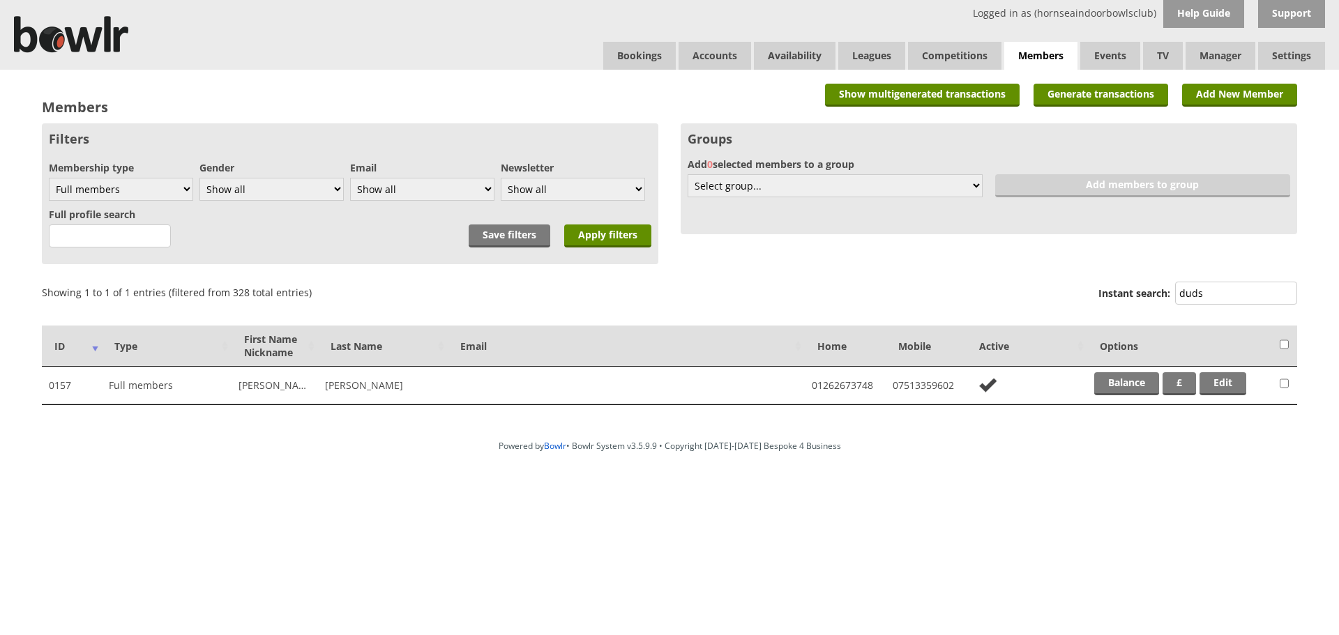
type input "duds"
click at [1092, 381] on td "Balance £ Edit" at bounding box center [1179, 386] width 185 height 38
click at [1097, 381] on link "Balance" at bounding box center [1126, 383] width 65 height 23
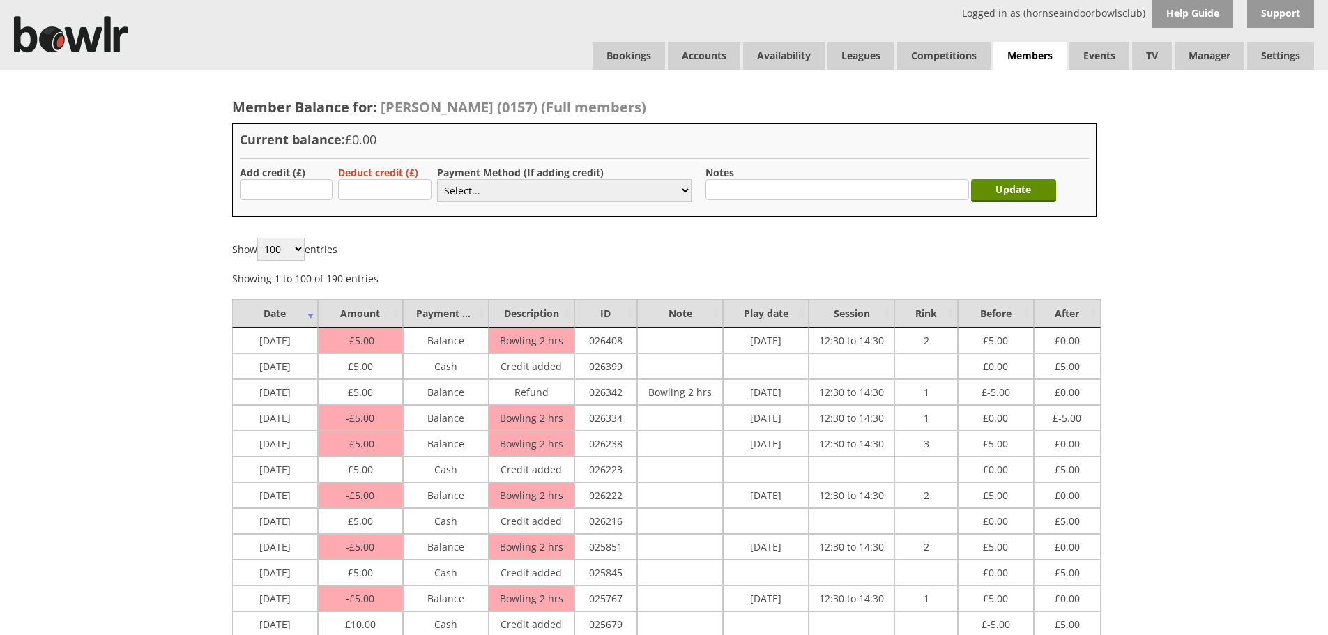
click at [288, 201] on div "Add credit (£)" at bounding box center [282, 185] width 85 height 38
click at [294, 189] on input "text" at bounding box center [286, 189] width 93 height 21
type input "5.00"
click at [485, 178] on label "Payment Method (If adding credit)" at bounding box center [520, 172] width 167 height 13
drag, startPoint x: 485, startPoint y: 190, endPoint x: 485, endPoint y: 201, distance: 11.2
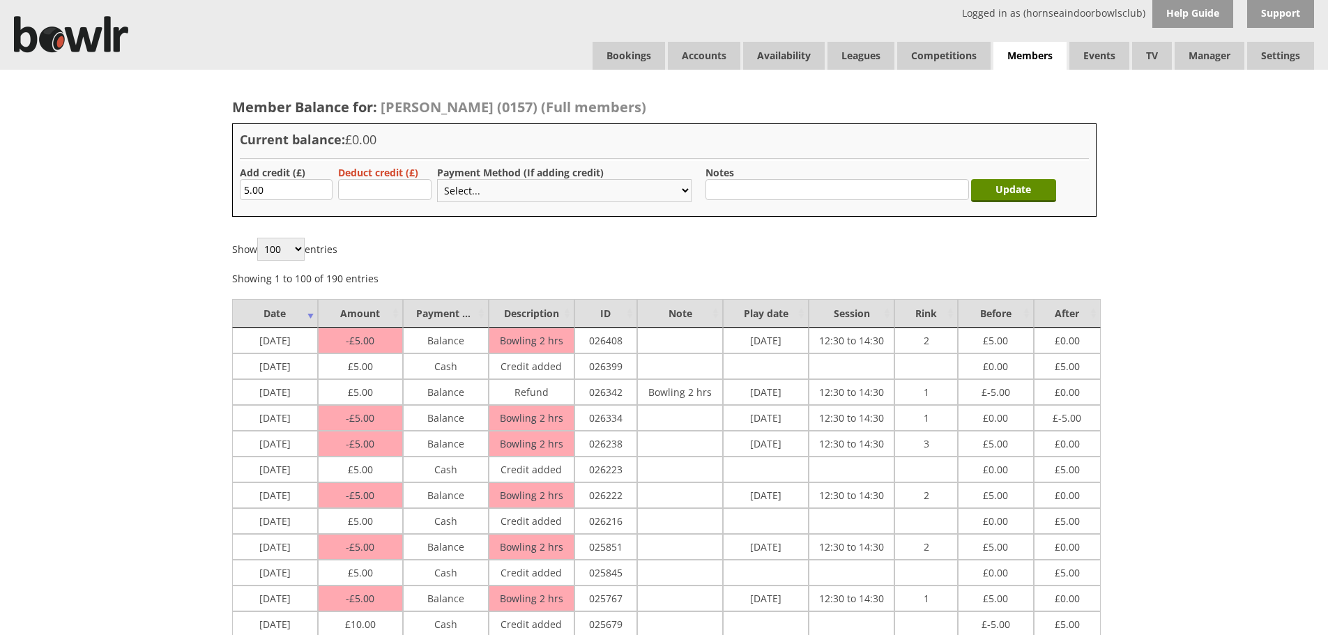
click at [485, 190] on select "Select... Cash Card Cheque Bank Transfer Other Member Card Gift Voucher Balance" at bounding box center [564, 190] width 254 height 23
select select "1"
click at [437, 179] on select "Select... Cash Card Cheque Bank Transfer Other Member Card Gift Voucher Balance" at bounding box center [564, 190] width 254 height 23
click at [1003, 184] on input "Update" at bounding box center [1013, 190] width 85 height 23
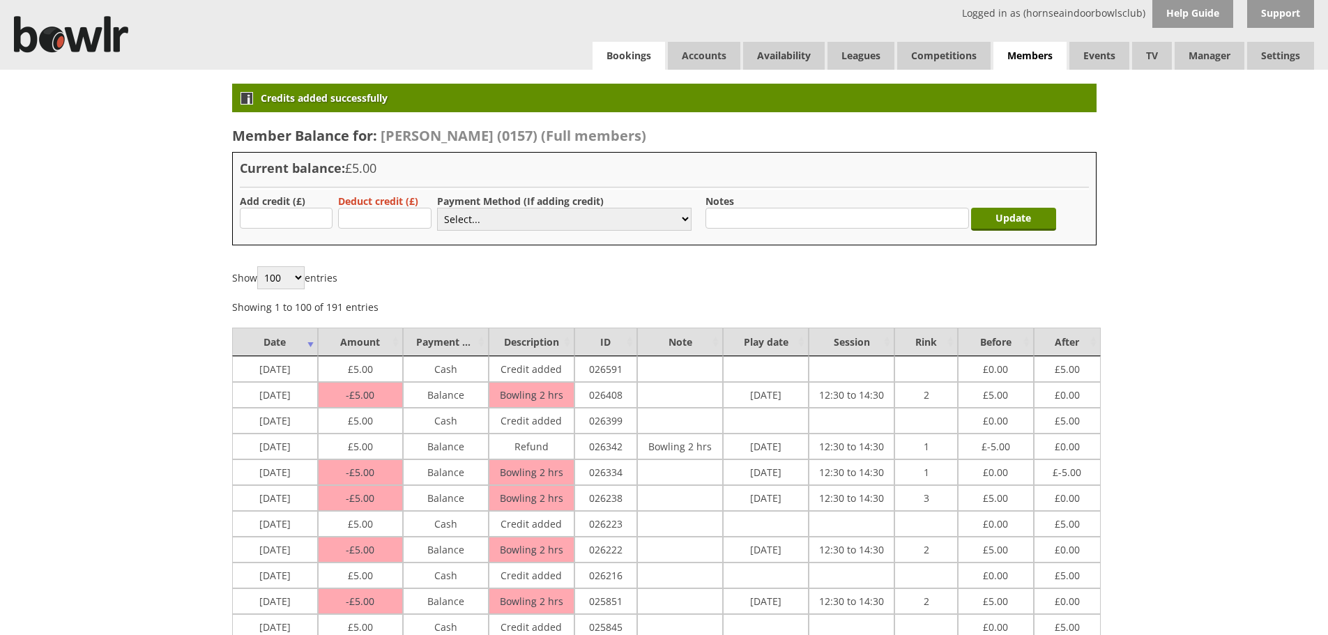
click at [618, 48] on link "Bookings" at bounding box center [629, 56] width 73 height 28
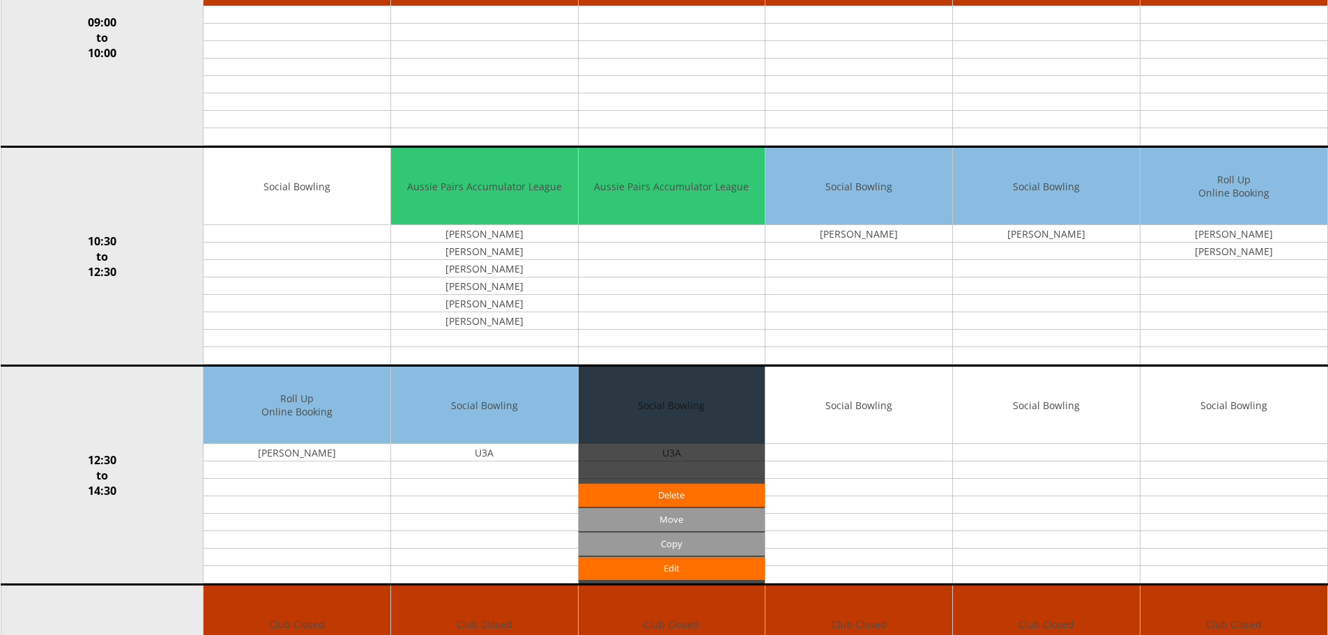
scroll to position [279, 0]
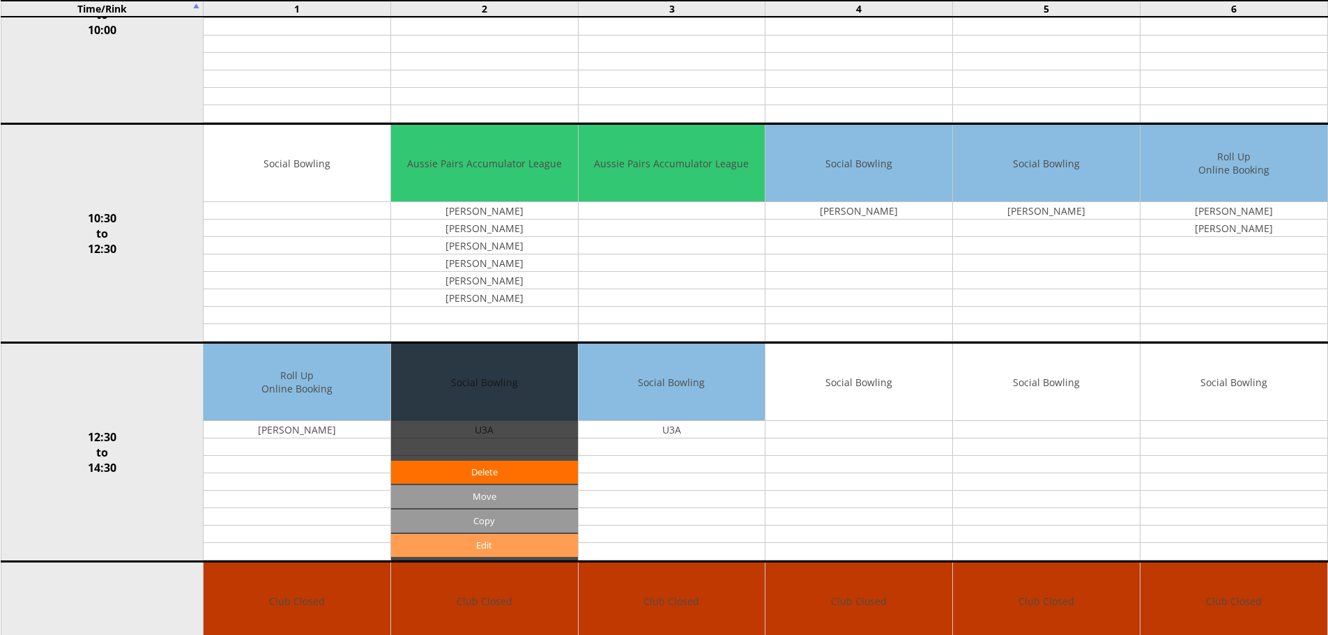
click at [521, 545] on link "Edit" at bounding box center [484, 545] width 187 height 23
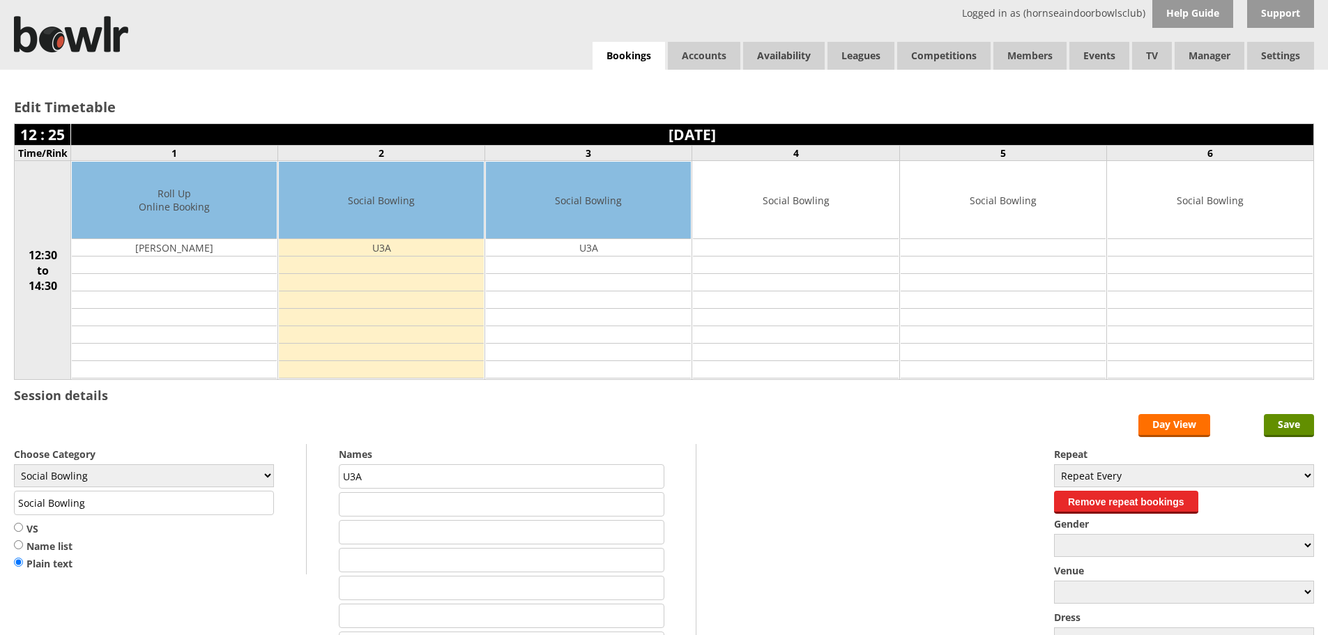
click at [23, 544] on label "Name list" at bounding box center [43, 547] width 59 height 14
click at [23, 544] on input "Name list" at bounding box center [18, 545] width 9 height 10
radio input "true"
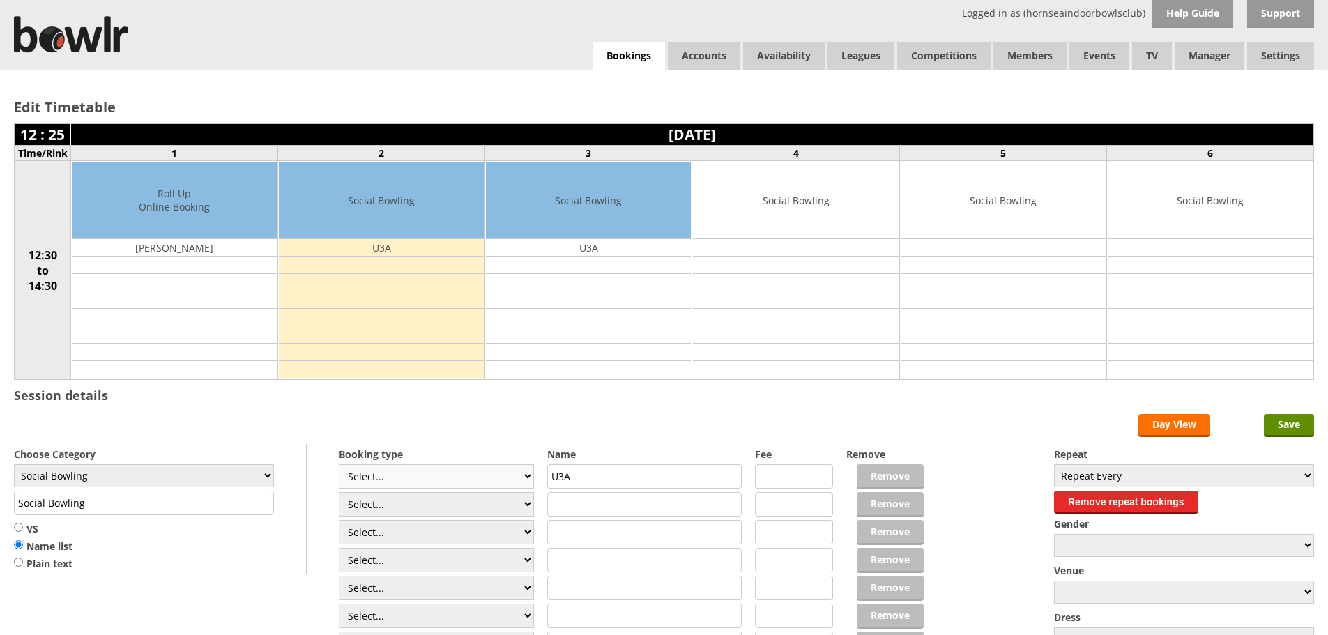
click at [379, 485] on select "Select... Club Competition (Member) Club Competition (Visitor) National (Member…" at bounding box center [436, 476] width 195 height 24
select select "1_50"
click at [339, 464] on select "Select... Club Competition (Member) Club Competition (Visitor) National (Member…" at bounding box center [436, 476] width 195 height 24
type input "5.0000"
drag, startPoint x: 416, startPoint y: 505, endPoint x: 420, endPoint y: 492, distance: 13.2
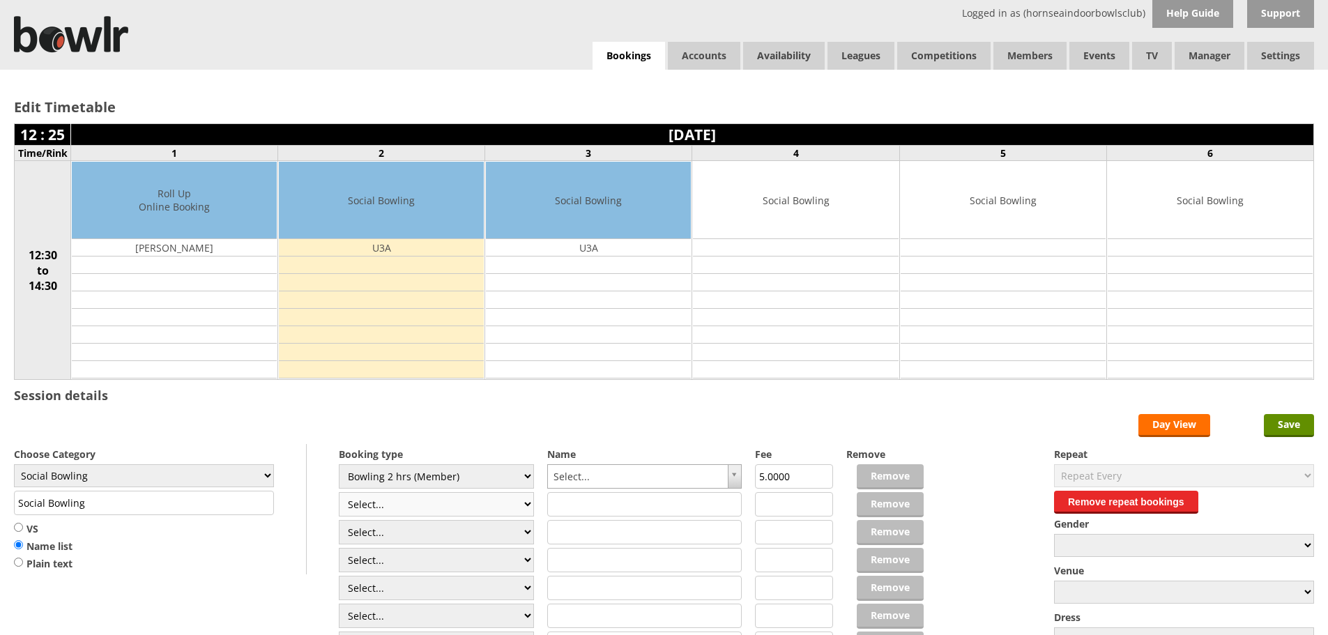
click at [416, 505] on select "Select... Club Competition (Member) Club Competition (Visitor) National (Member…" at bounding box center [436, 504] width 195 height 24
select select "1_50"
click at [339, 492] on select "Select... Club Competition (Member) Club Competition (Visitor) National (Member…" at bounding box center [436, 504] width 195 height 24
type input "5.0000"
drag, startPoint x: 421, startPoint y: 532, endPoint x: 425, endPoint y: 520, distance: 12.4
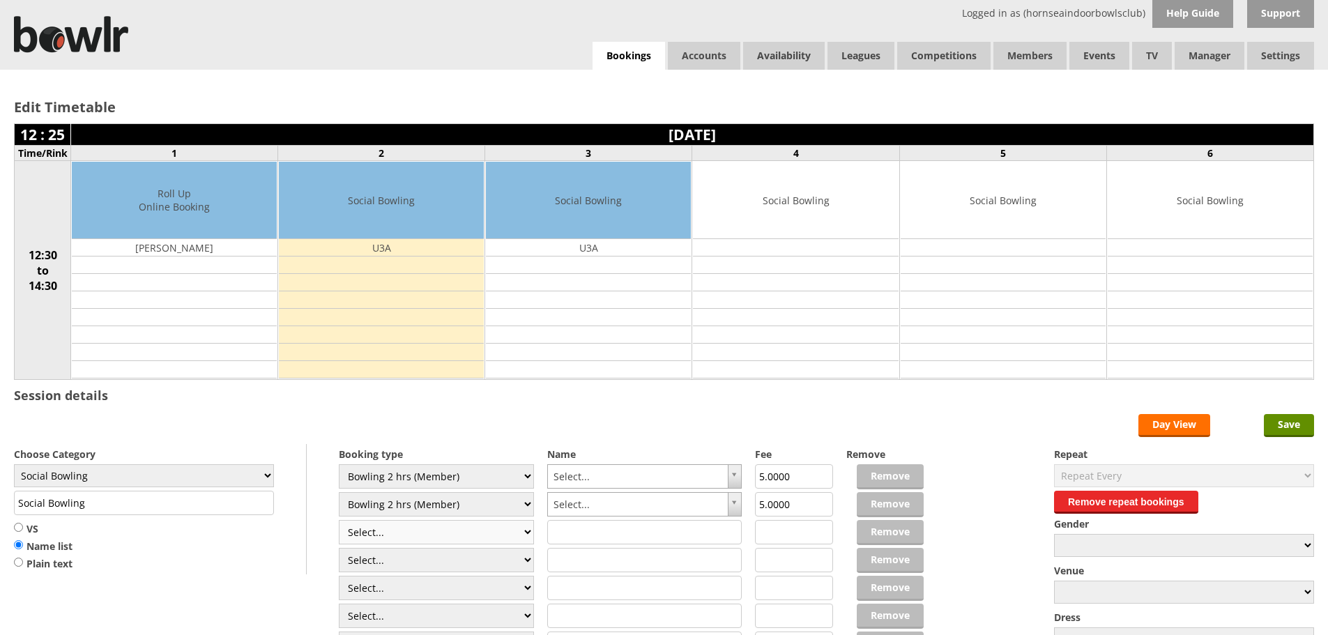
click at [421, 532] on select "Select... Club Competition (Member) Club Competition (Visitor) National (Member…" at bounding box center [436, 532] width 195 height 24
select select "1_50"
click at [339, 520] on select "Select... Club Competition (Member) Club Competition (Visitor) National (Member…" at bounding box center [436, 532] width 195 height 24
type input "5.0000"
click at [413, 554] on select "Select... Club Competition (Member) Club Competition (Visitor) National (Member…" at bounding box center [436, 560] width 195 height 24
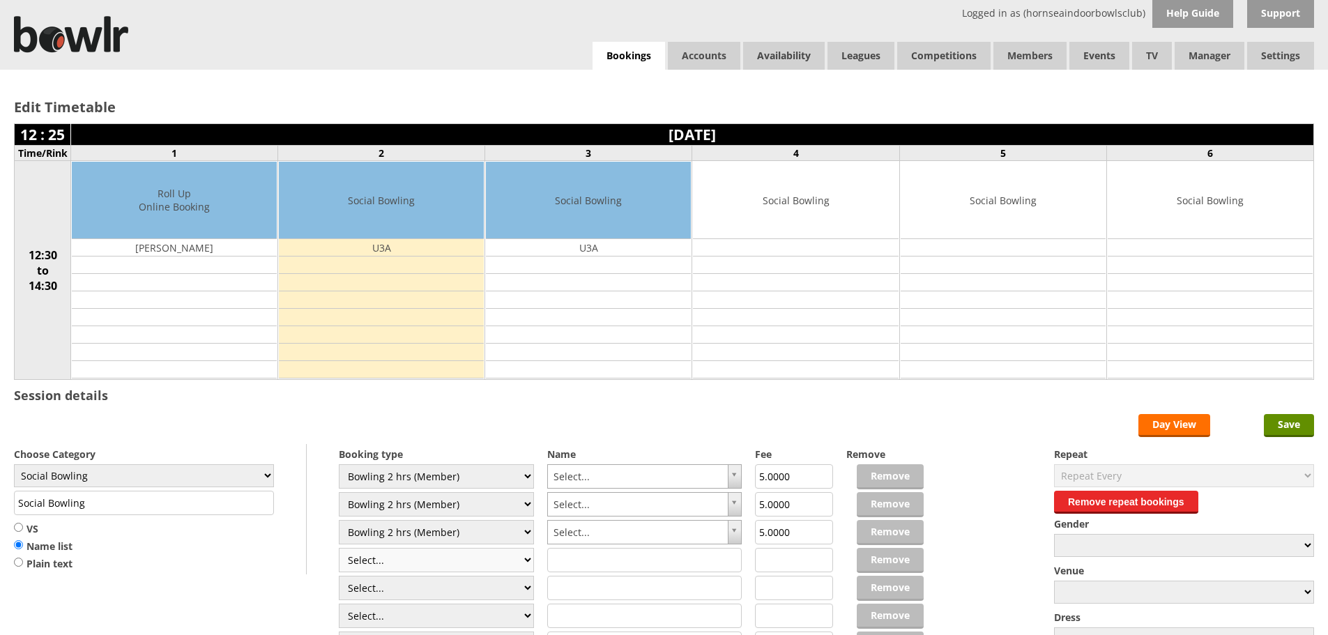
select select "1_50"
click at [339, 548] on select "Select... Club Competition (Member) Club Competition (Visitor) National (Member…" at bounding box center [436, 560] width 195 height 24
type input "5.0000"
click at [411, 588] on select "Select... Club Competition (Member) Club Competition (Visitor) National (Member…" at bounding box center [436, 588] width 195 height 24
select select "1_50"
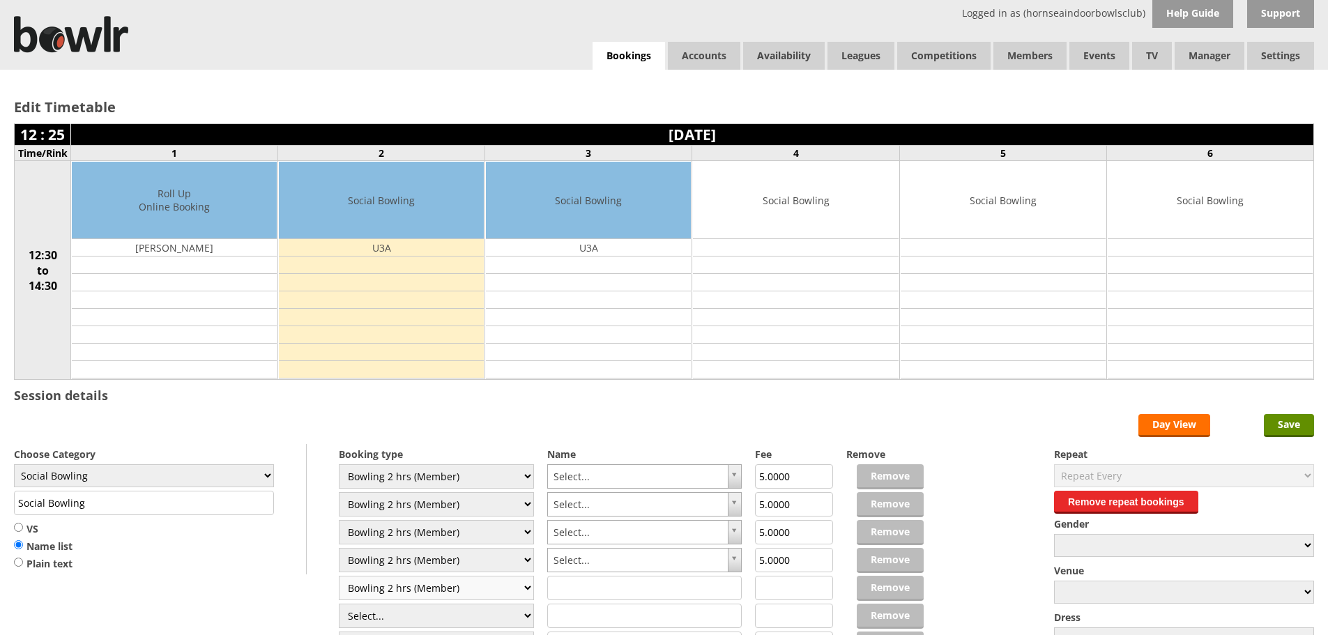
click at [339, 576] on select "Select... Club Competition (Member) Club Competition (Visitor) National (Member…" at bounding box center [436, 588] width 195 height 24
type input "5.0000"
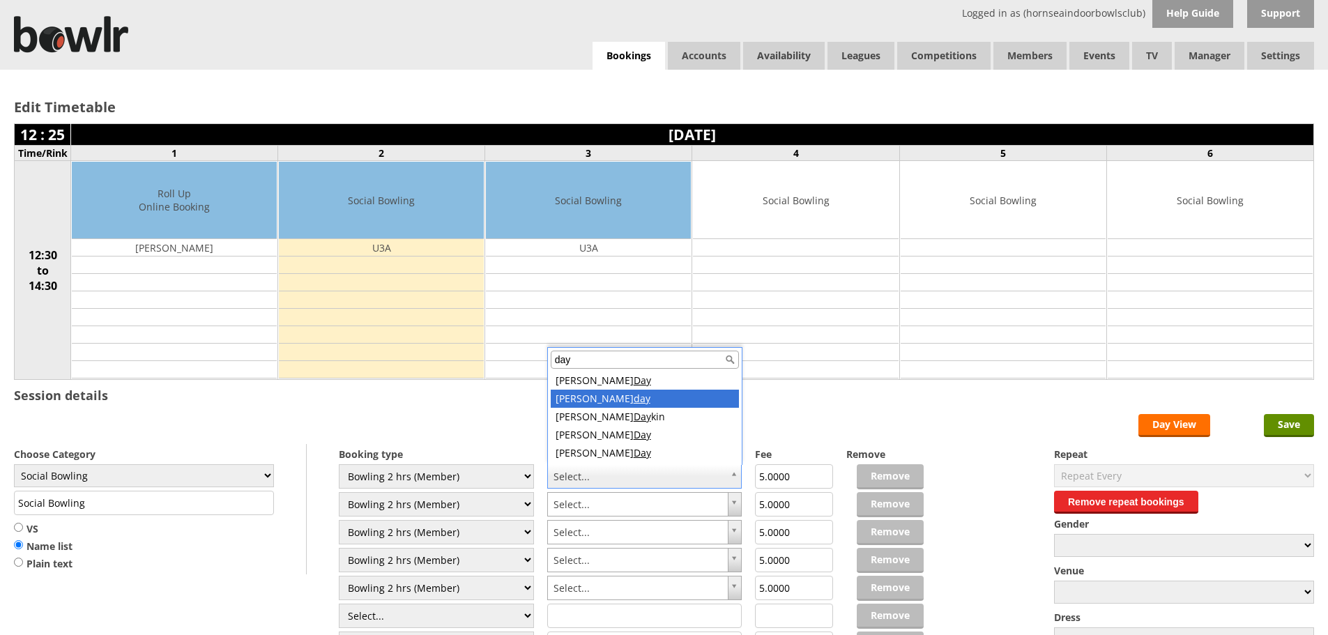
type input "day"
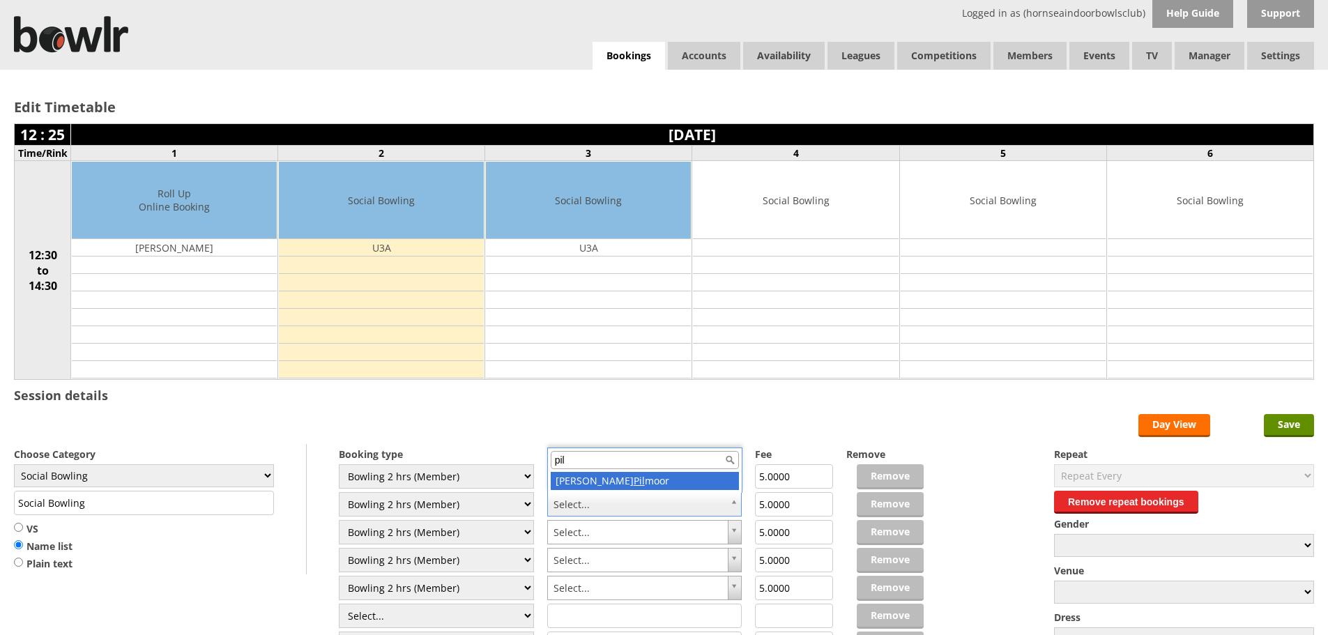
type input "pil"
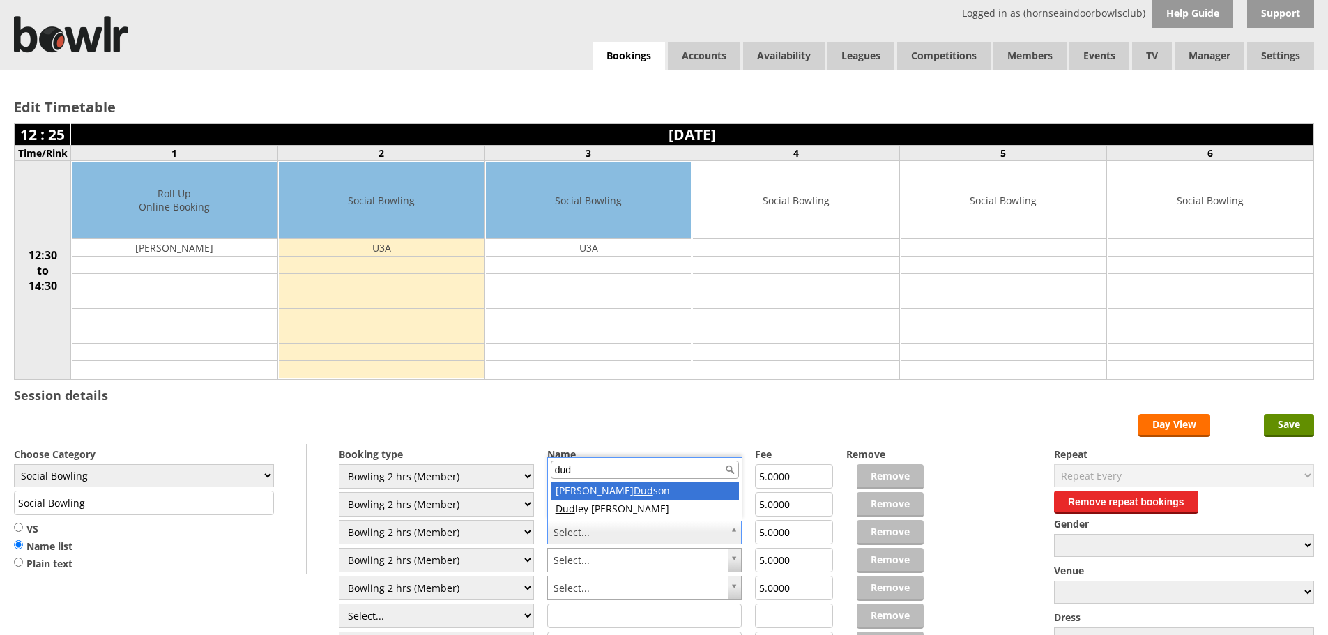
type input "dud"
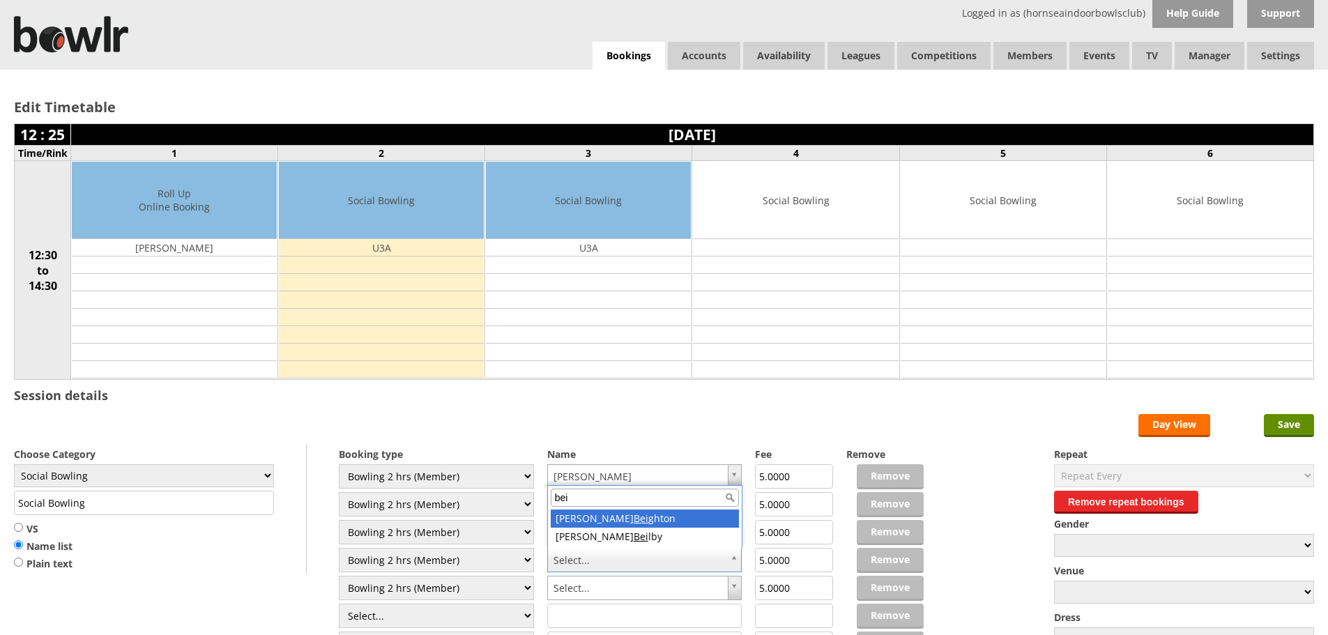
type input "bei"
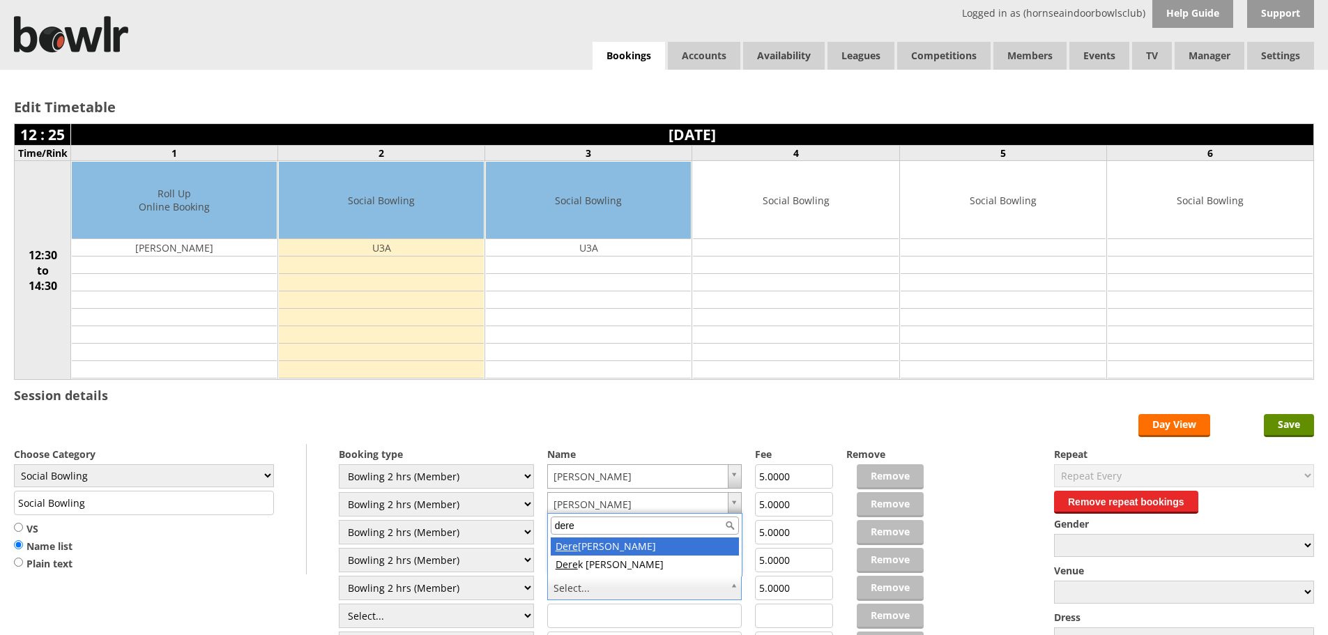
type input "dere"
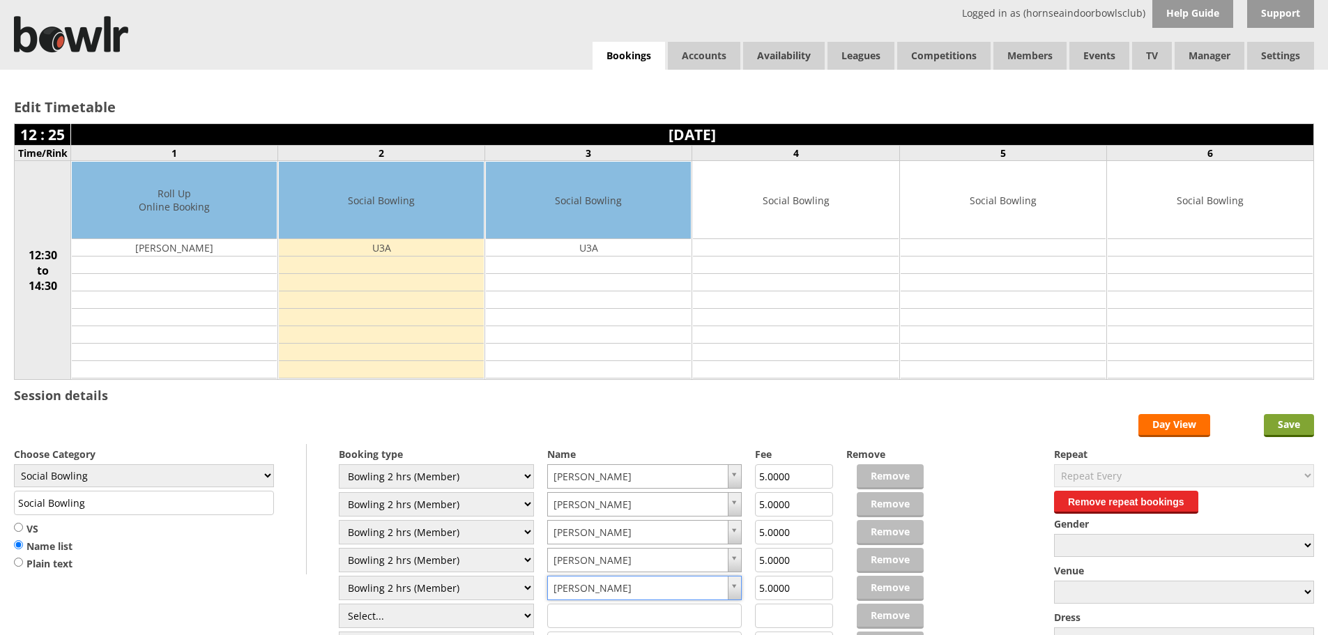
click at [1264, 420] on input "Save" at bounding box center [1289, 425] width 50 height 23
click at [1270, 425] on input "Save" at bounding box center [1289, 425] width 50 height 23
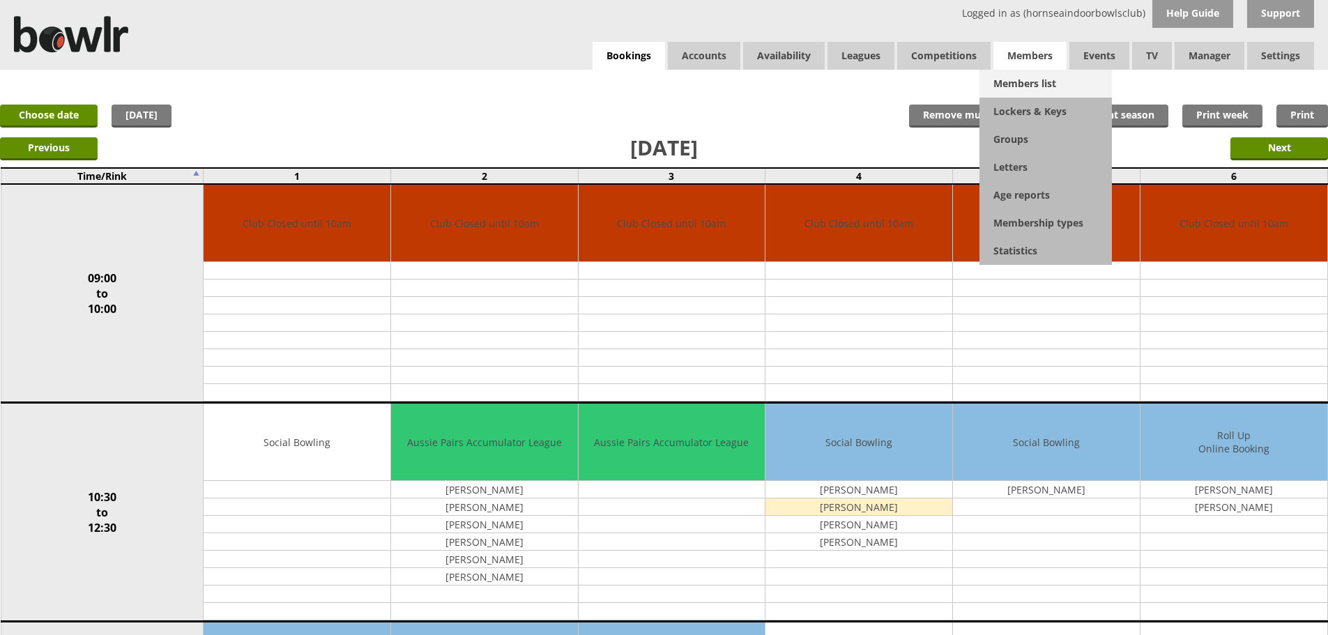
click at [1039, 77] on link "Members list" at bounding box center [1046, 84] width 132 height 28
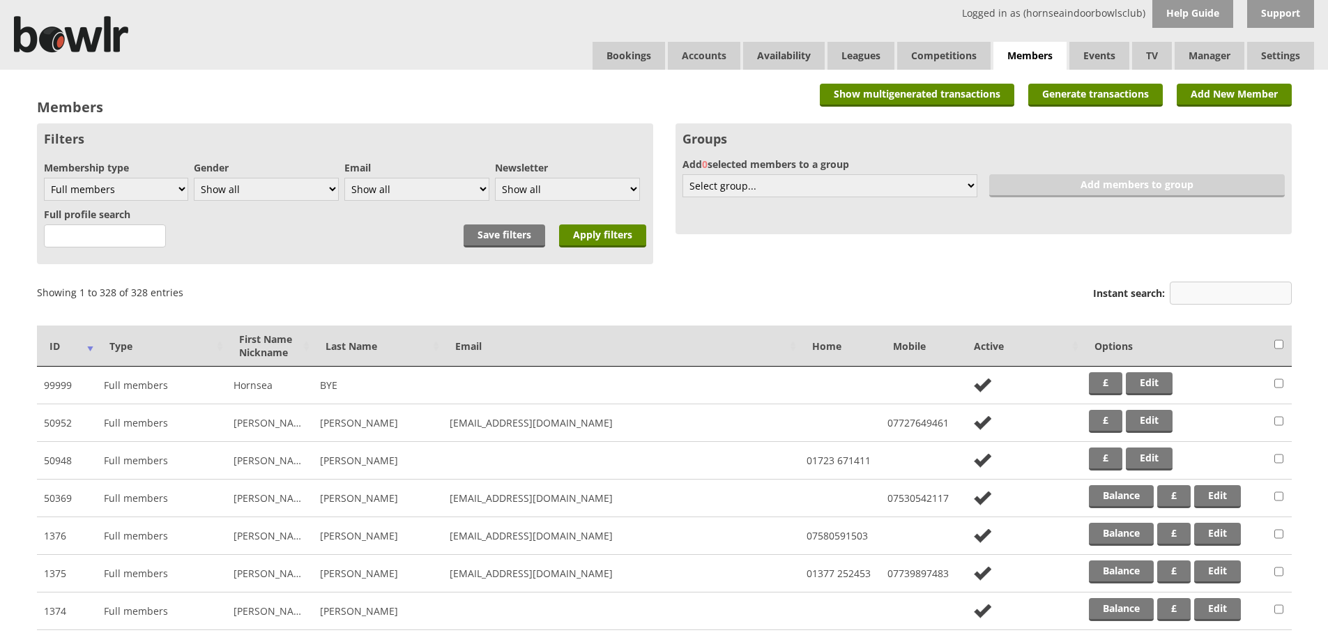
click at [1193, 291] on input "Instant search:" at bounding box center [1231, 293] width 122 height 23
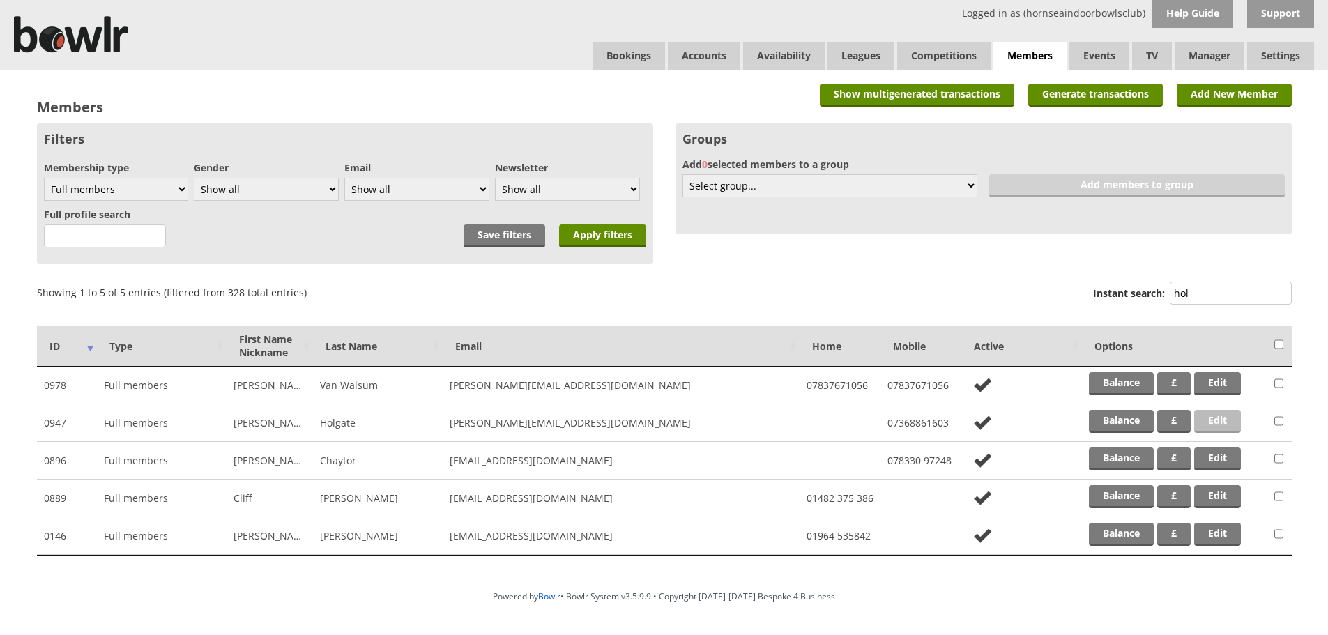
type input "hol"
click at [1216, 429] on link "Edit" at bounding box center [1217, 421] width 47 height 23
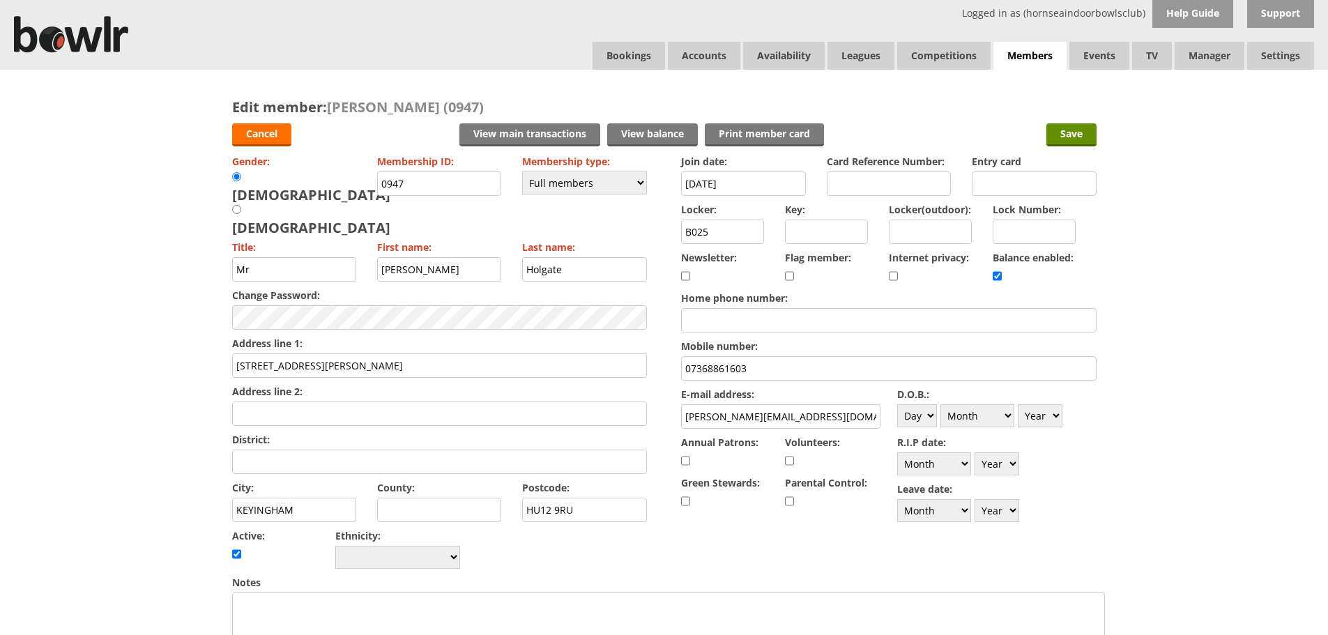
drag, startPoint x: 840, startPoint y: 413, endPoint x: 599, endPoint y: 445, distance: 243.3
click at [600, 447] on form "Cancel View main transactions View balance Print member card Save Gender: [DEMO…" at bounding box center [664, 615] width 864 height 998
click at [1053, 135] on input "Save" at bounding box center [1071, 134] width 50 height 23
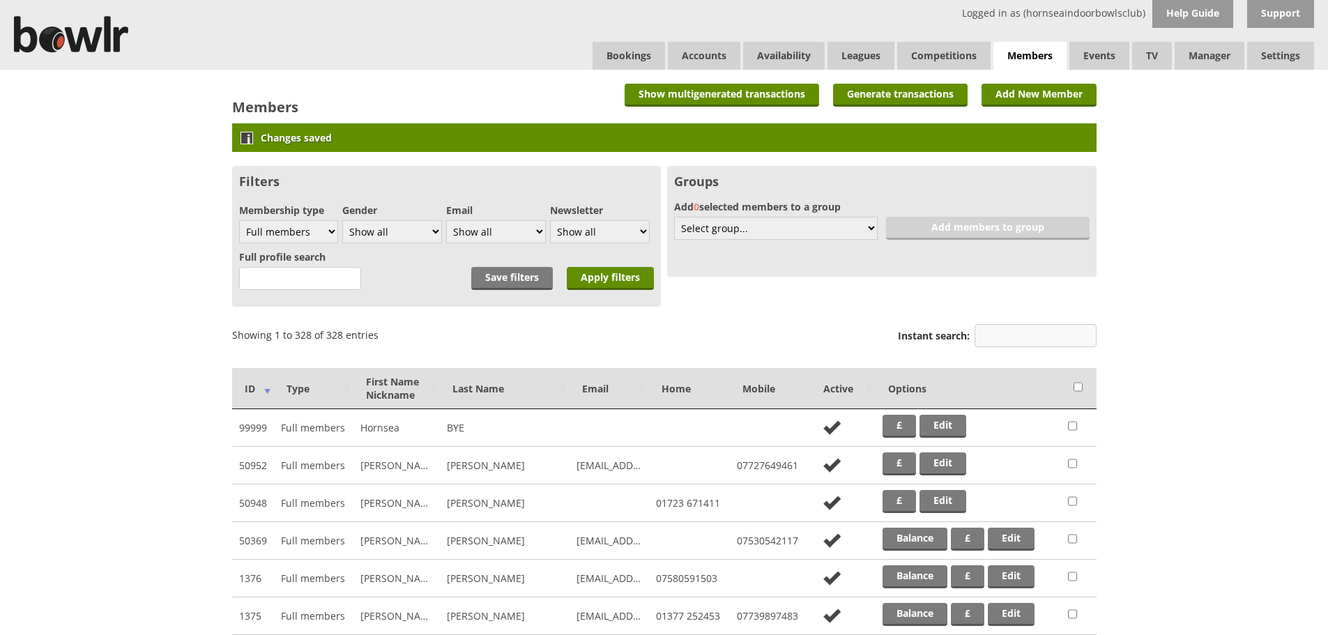
click at [1042, 333] on input "Instant search:" at bounding box center [1036, 335] width 122 height 23
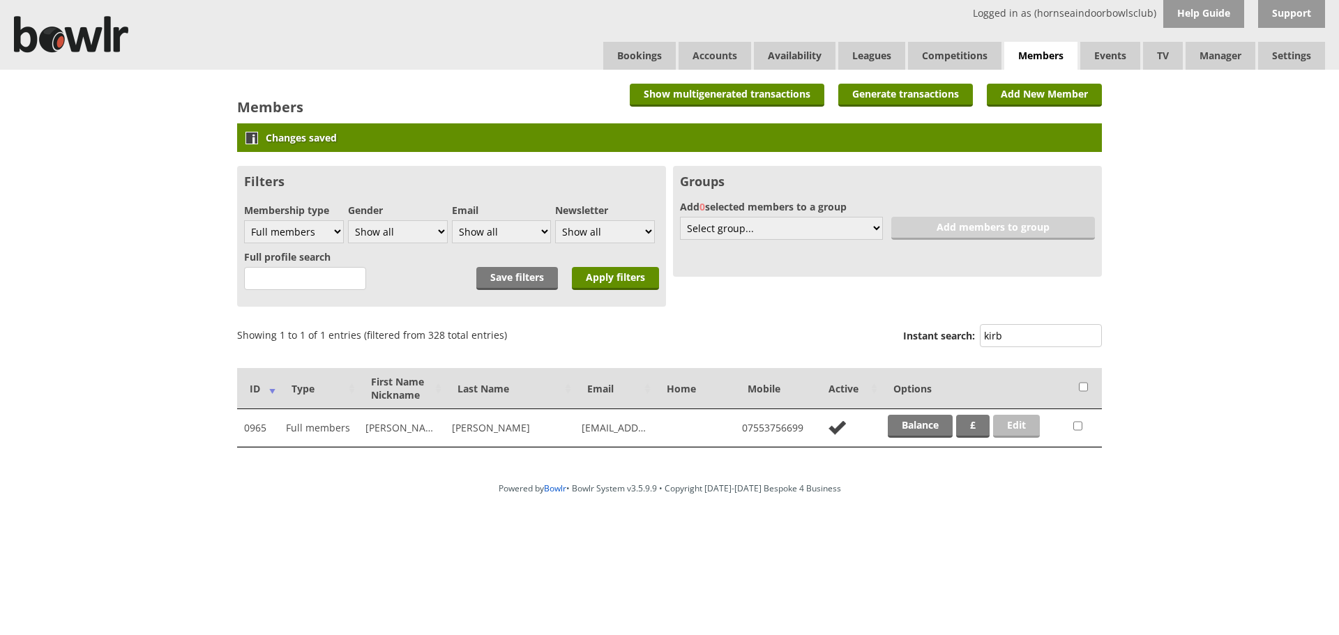
type input "kirb"
click at [1023, 427] on link "Edit" at bounding box center [1016, 426] width 47 height 23
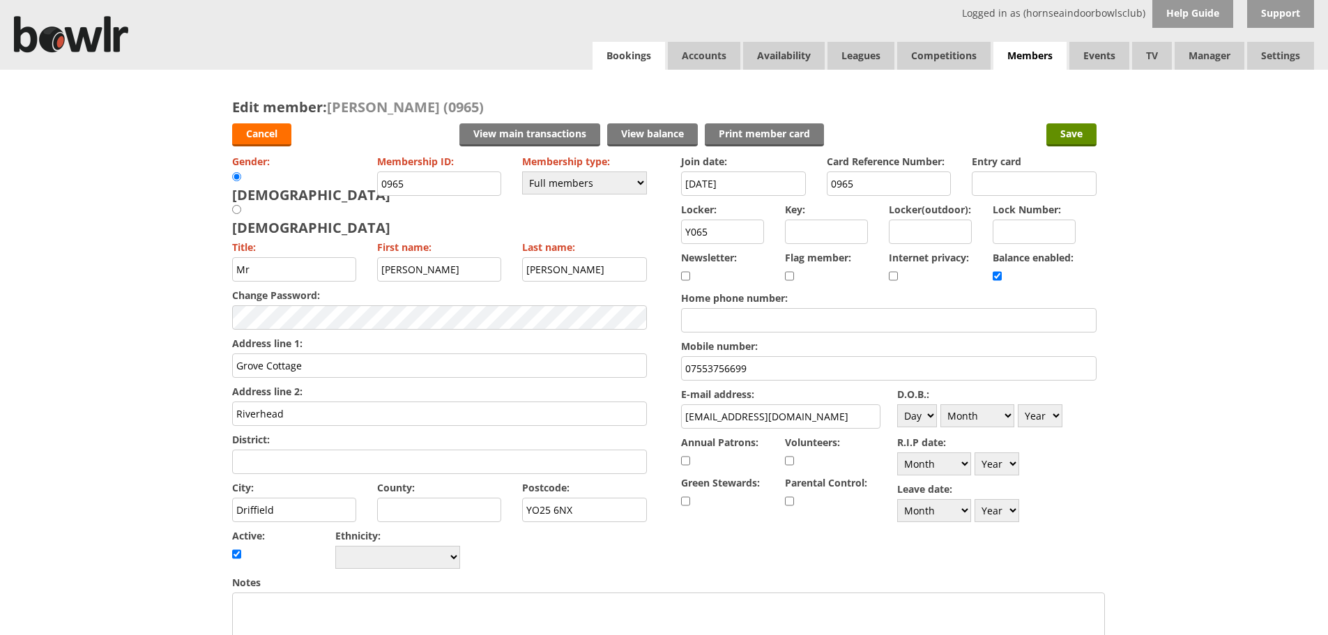
click at [637, 57] on link "Bookings" at bounding box center [629, 56] width 73 height 28
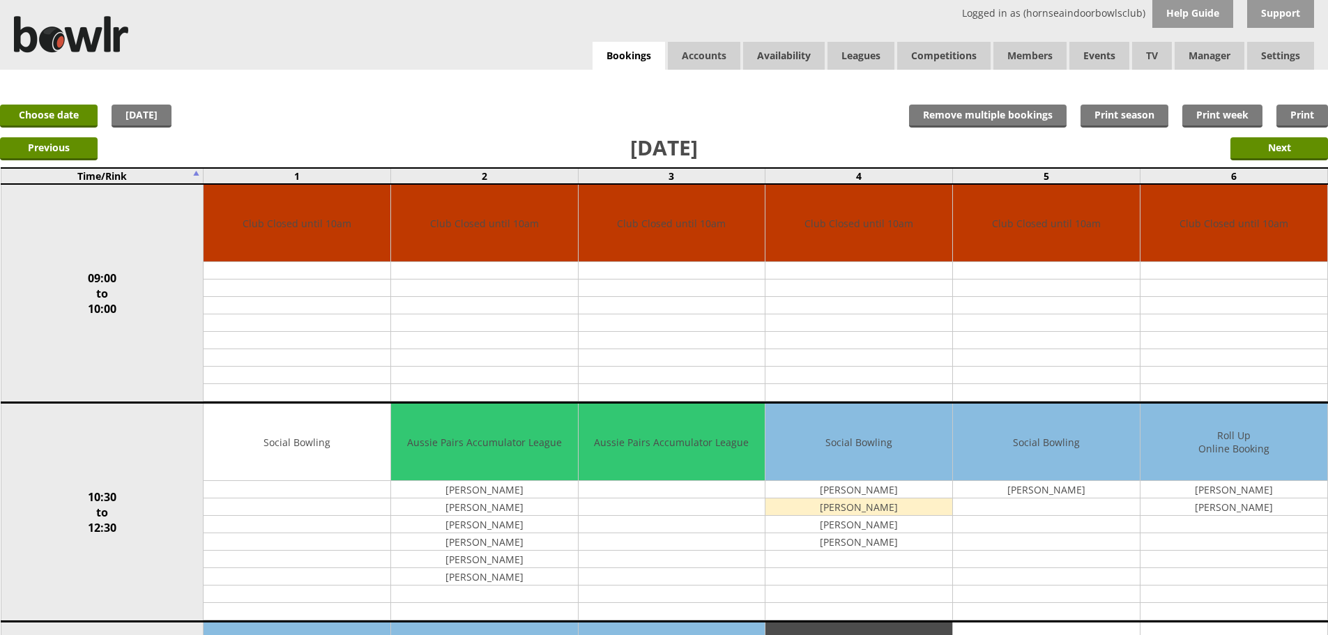
scroll to position [418, 0]
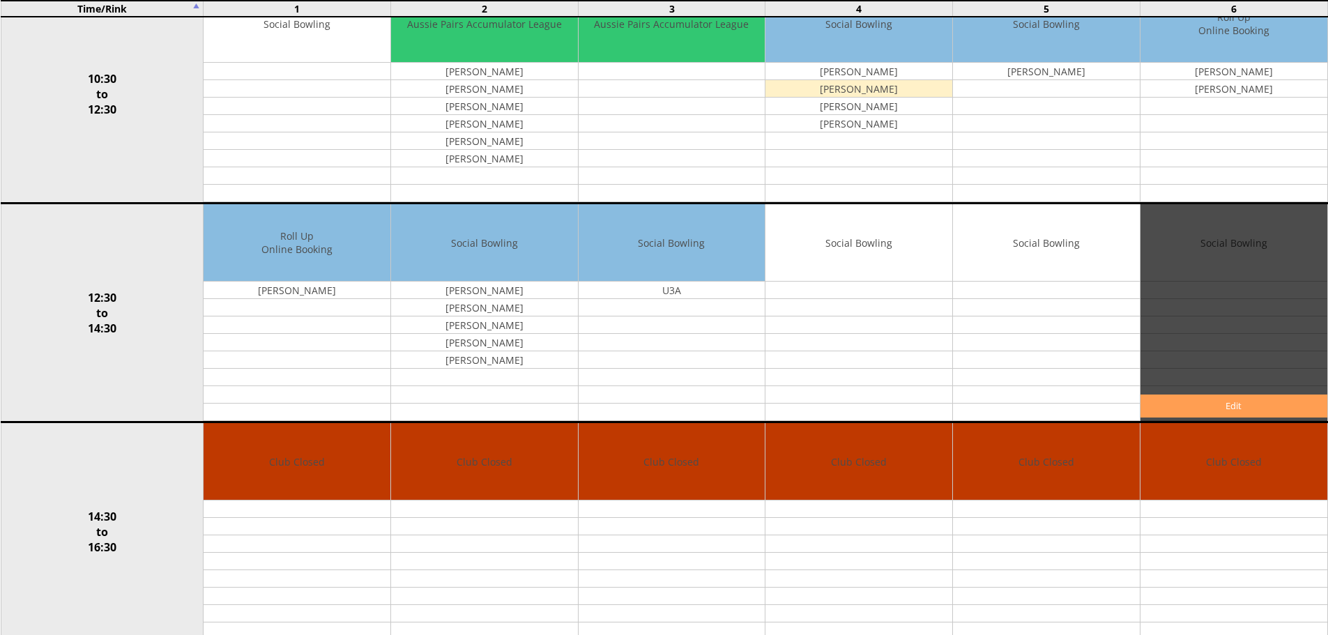
click at [1237, 407] on link "Edit" at bounding box center [1234, 406] width 187 height 23
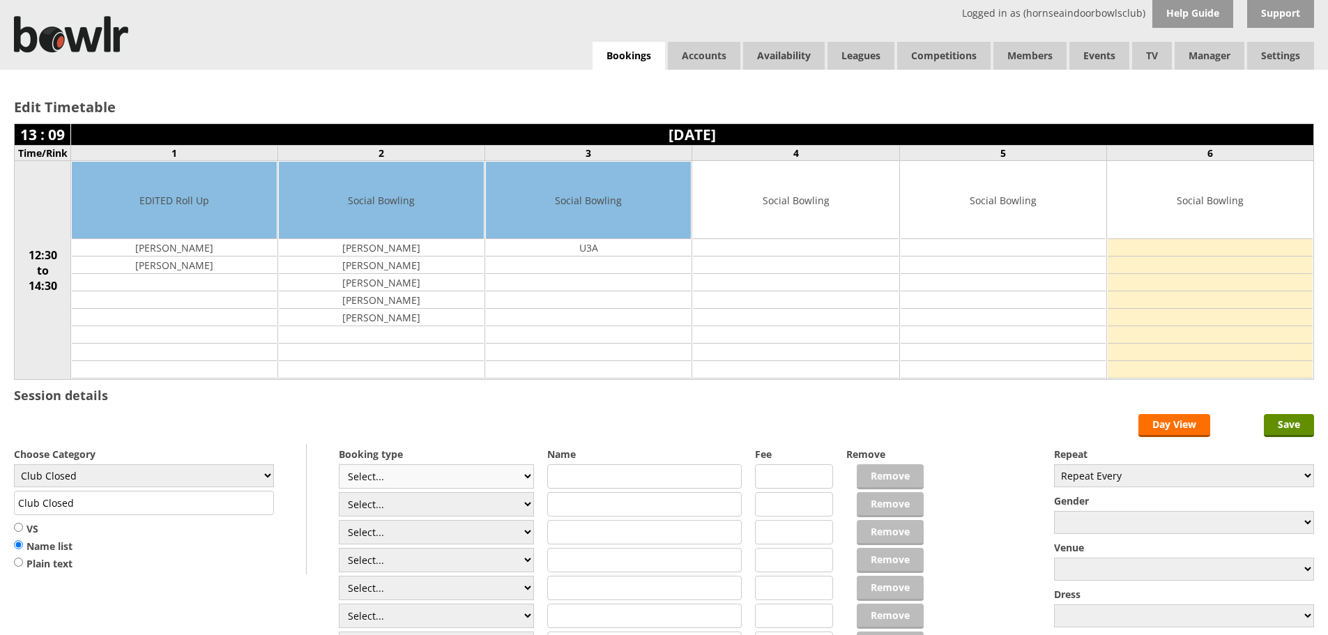
click at [527, 479] on select "Select... Club Competition (Member) Club Competition (Visitor) National (Member…" at bounding box center [436, 476] width 195 height 24
select select "1_54"
click at [339, 464] on select "Select... Club Competition (Member) Club Competition (Visitor) National (Member…" at bounding box center [436, 476] width 195 height 24
type input "3.0000"
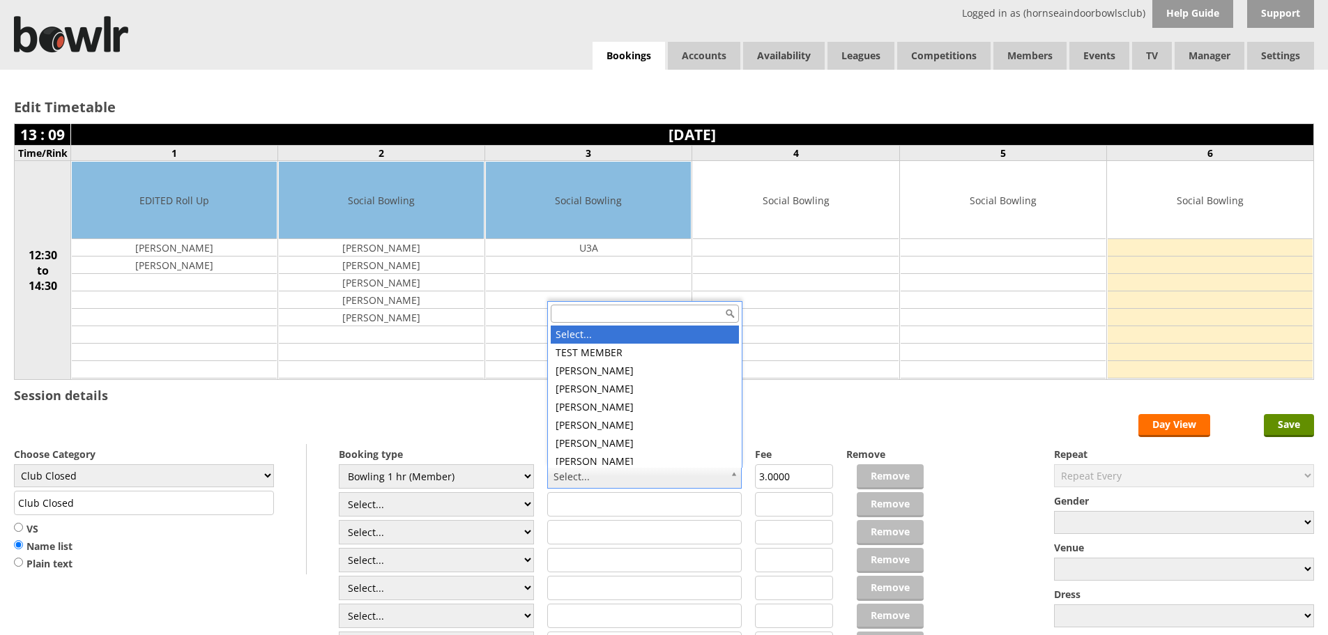
click at [595, 323] on div "Select... TEST MEMBER Linda Acaster Johanna Akeroyd Sandra Andrews Michael Andr…" at bounding box center [644, 384] width 195 height 167
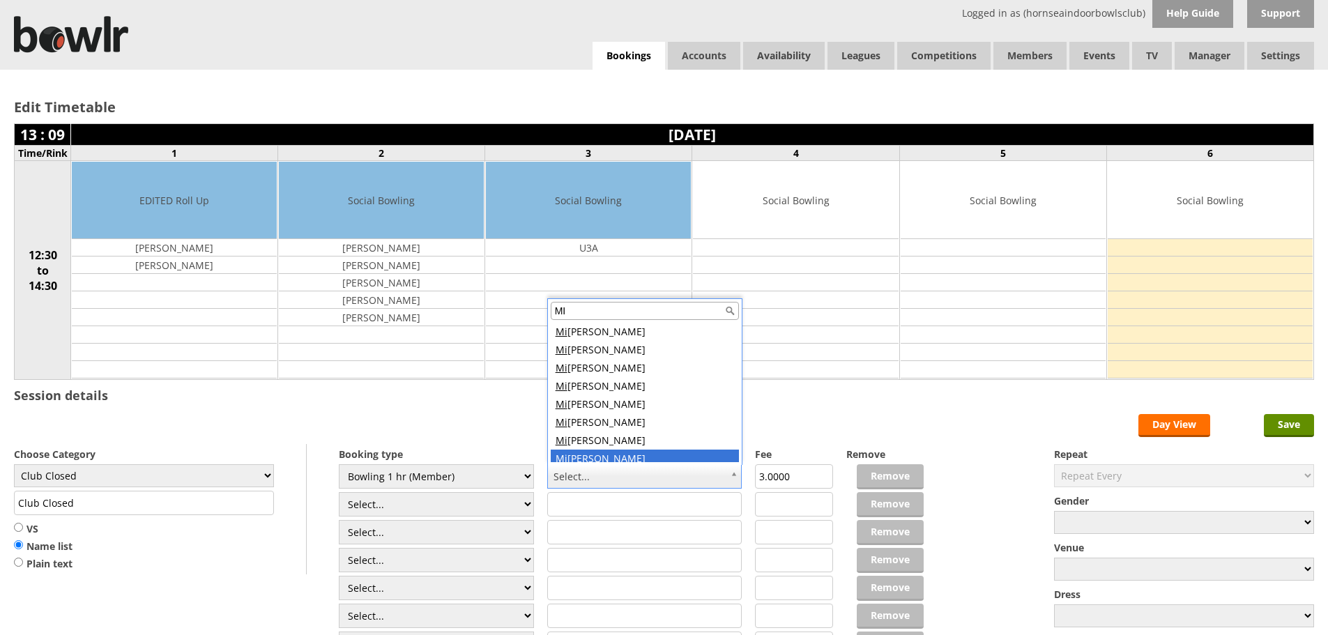
scroll to position [6, 0]
type input "MI"
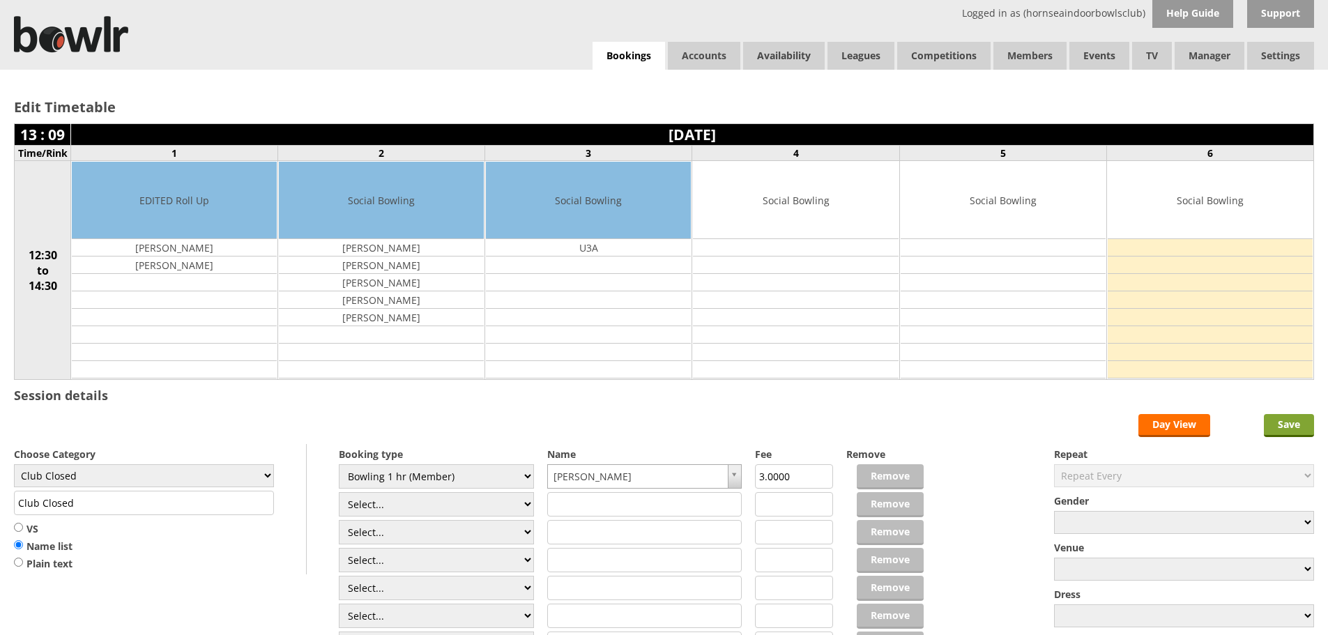
click at [1301, 425] on input "Save" at bounding box center [1289, 425] width 50 height 23
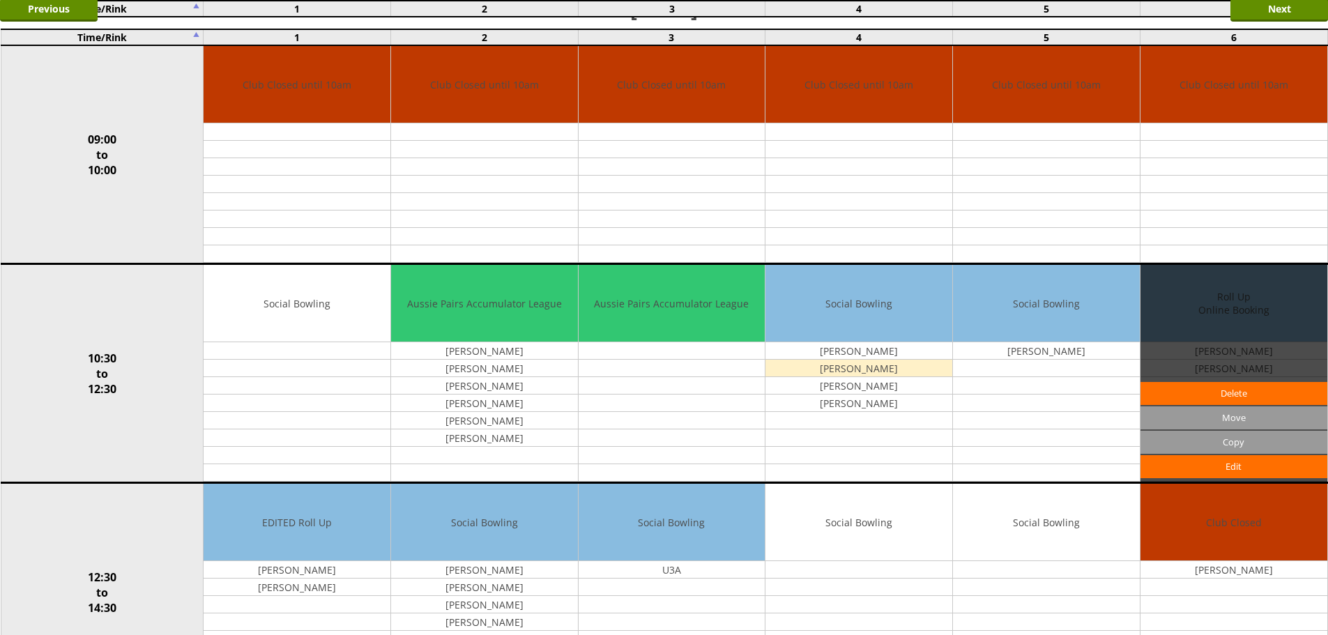
scroll to position [418, 0]
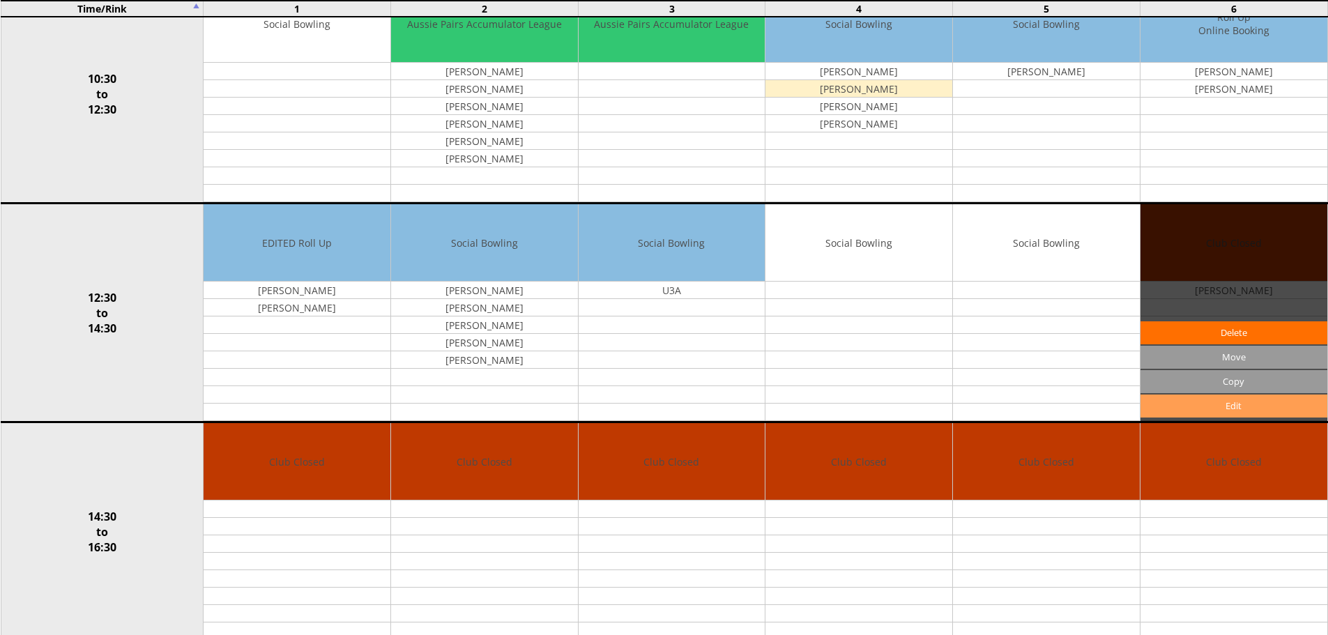
click at [1263, 413] on link "Edit" at bounding box center [1234, 406] width 187 height 23
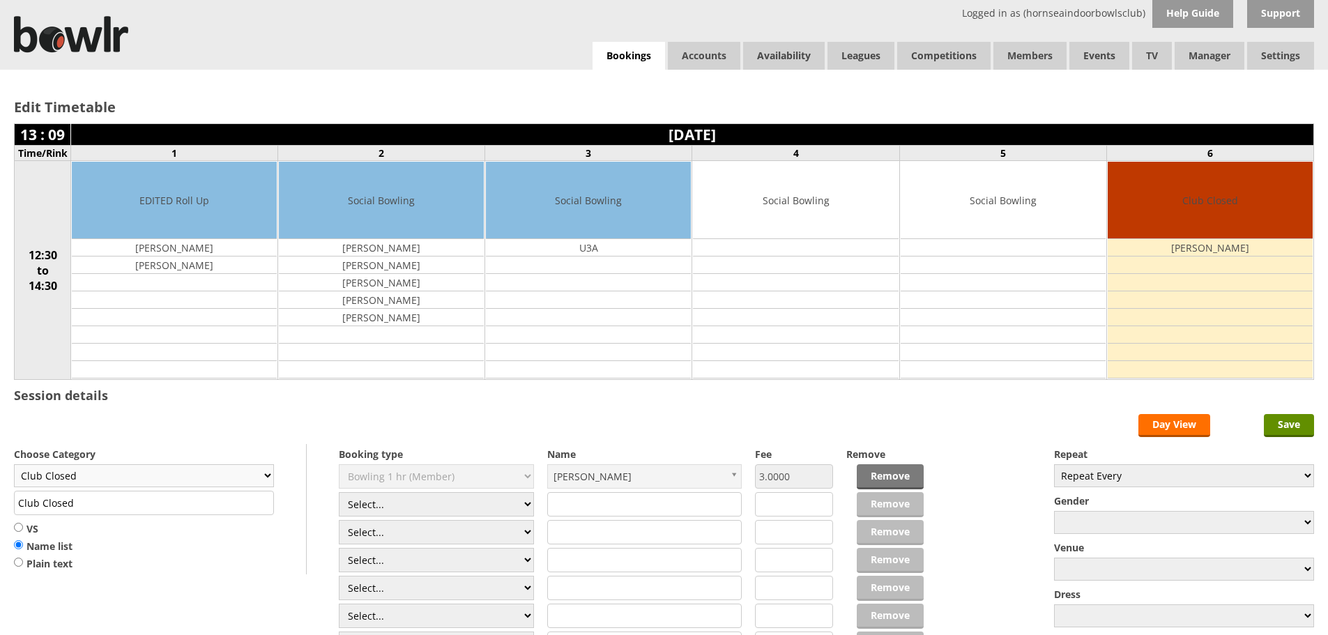
click at [266, 475] on select "Club Closed Singles League Triples League Pairs League Friendly Social Bowling …" at bounding box center [144, 475] width 260 height 23
select select "119"
click at [14, 464] on select "Club Closed Singles League Triples League Pairs League Friendly Social Bowling …" at bounding box center [144, 475] width 260 height 23
type input "Social Bowling"
click at [1297, 425] on input "Save" at bounding box center [1289, 425] width 50 height 23
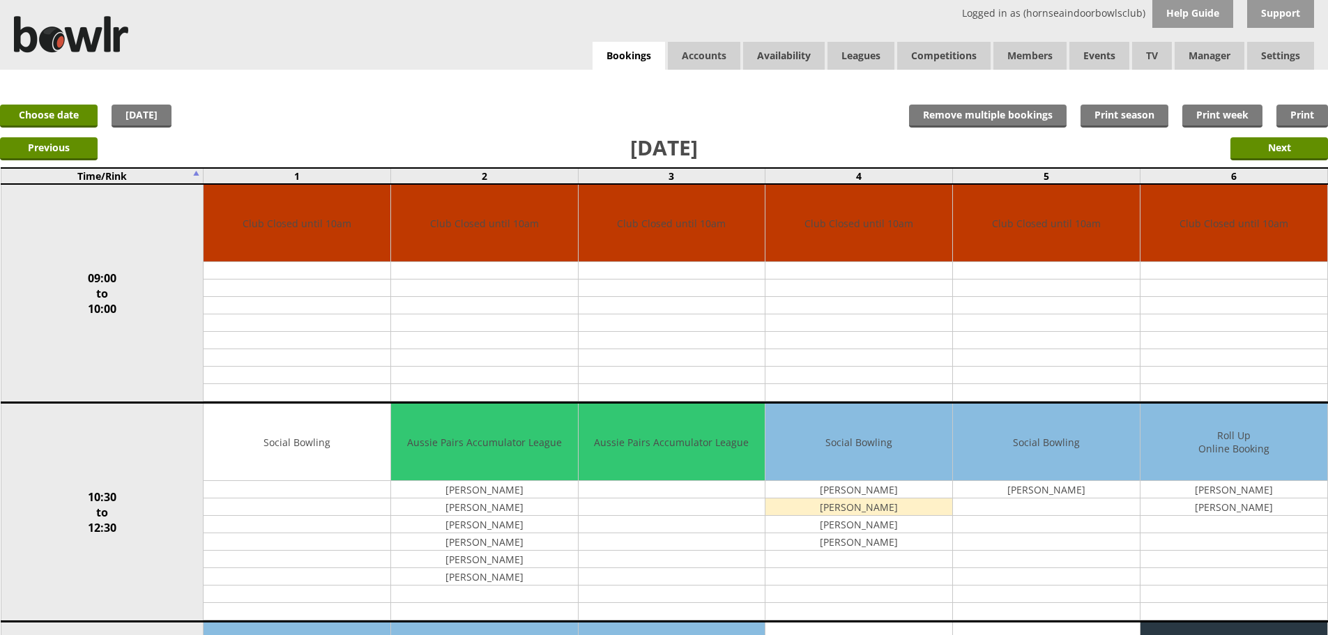
scroll to position [418, 0]
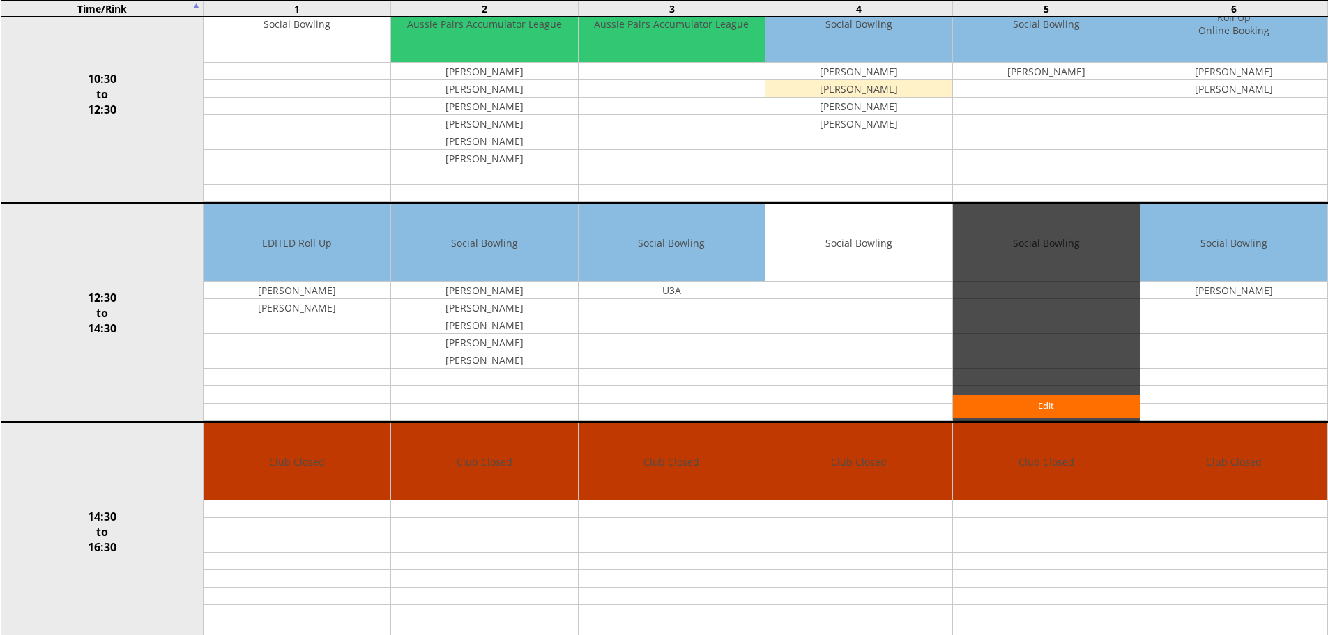
click at [1000, 380] on div "Edit" at bounding box center [1046, 312] width 187 height 217
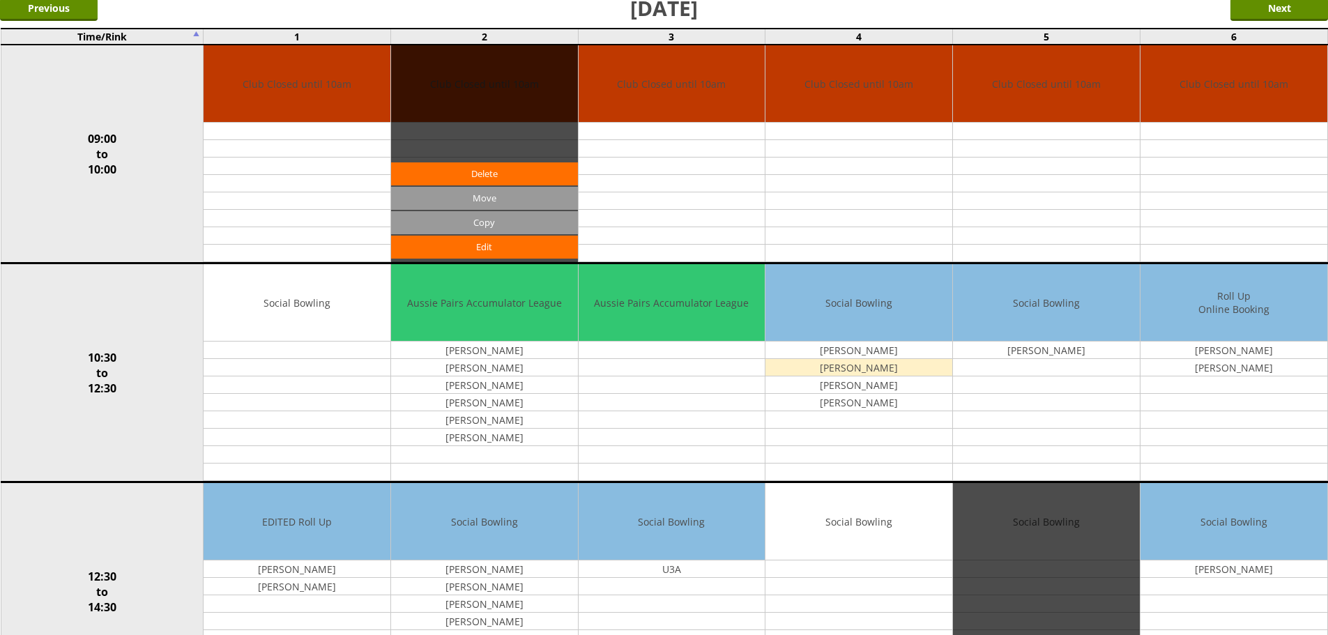
scroll to position [0, 0]
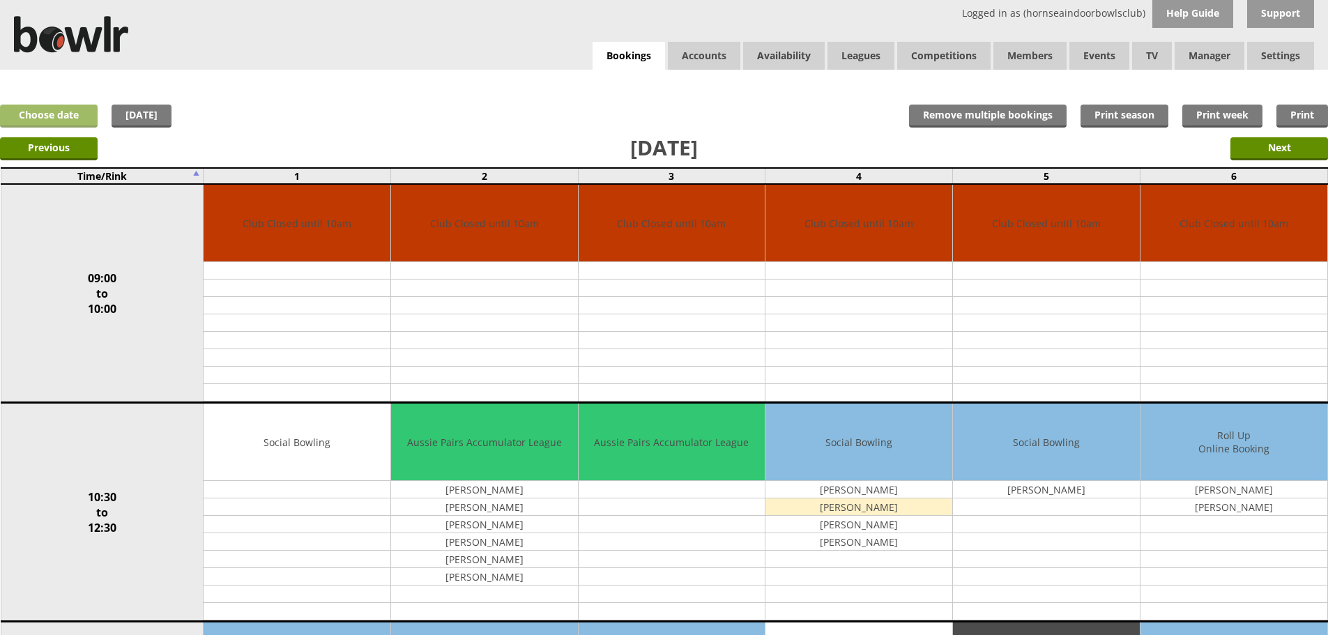
click at [48, 112] on link "Choose date" at bounding box center [49, 116] width 98 height 23
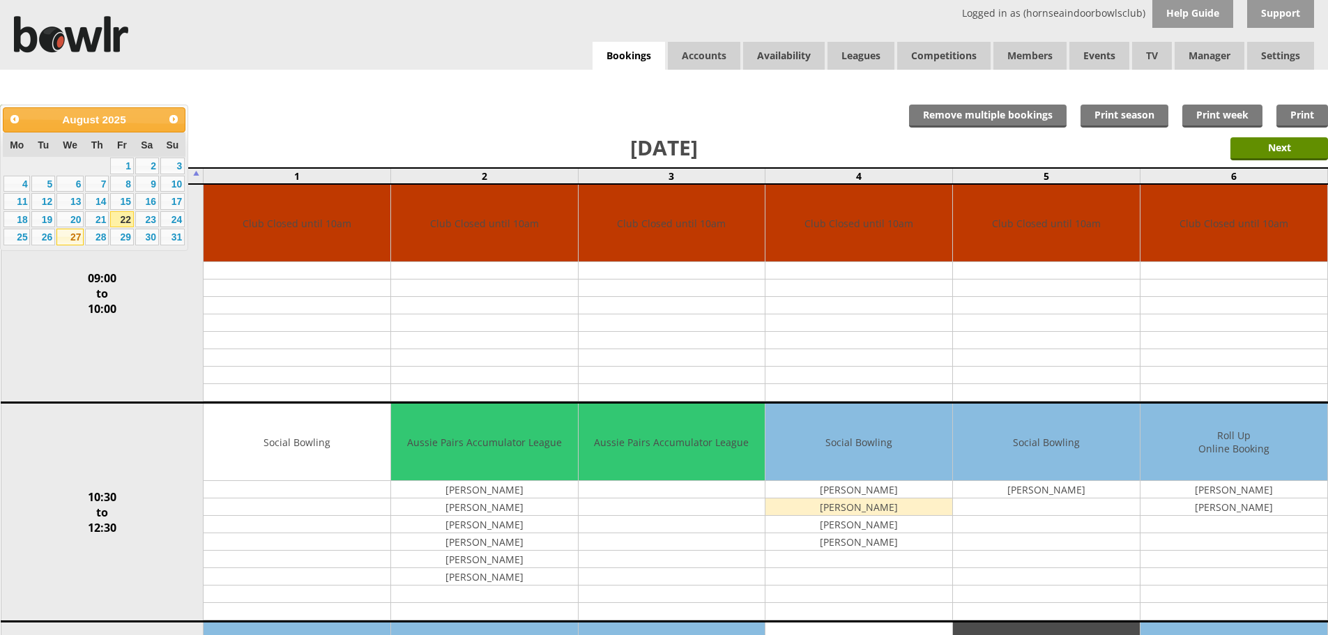
click at [71, 237] on link "27" at bounding box center [69, 237] width 27 height 17
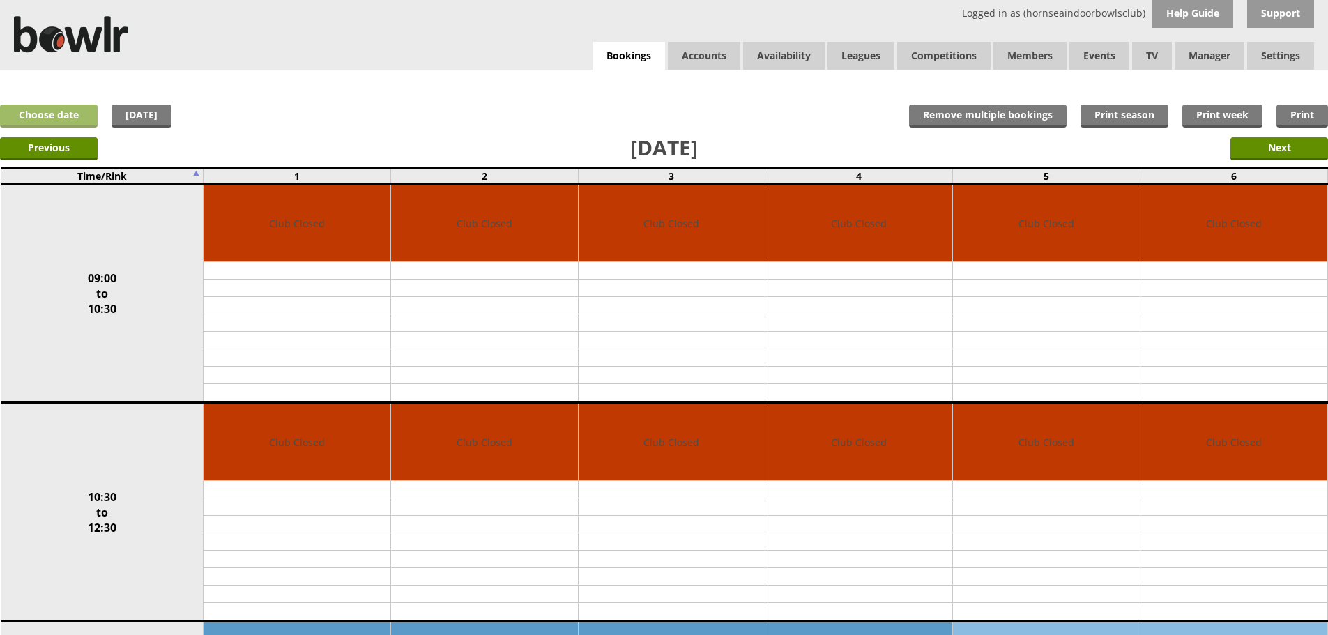
click at [74, 114] on link "Choose date" at bounding box center [49, 116] width 98 height 23
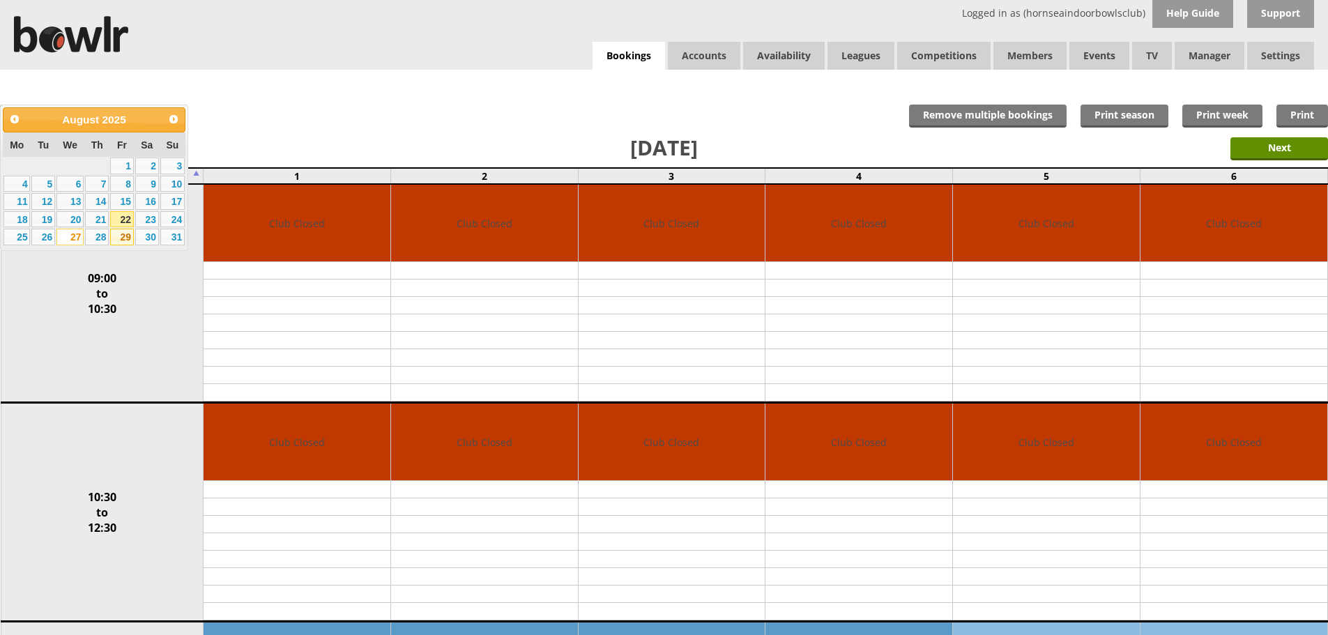
click at [125, 238] on link "29" at bounding box center [122, 237] width 24 height 17
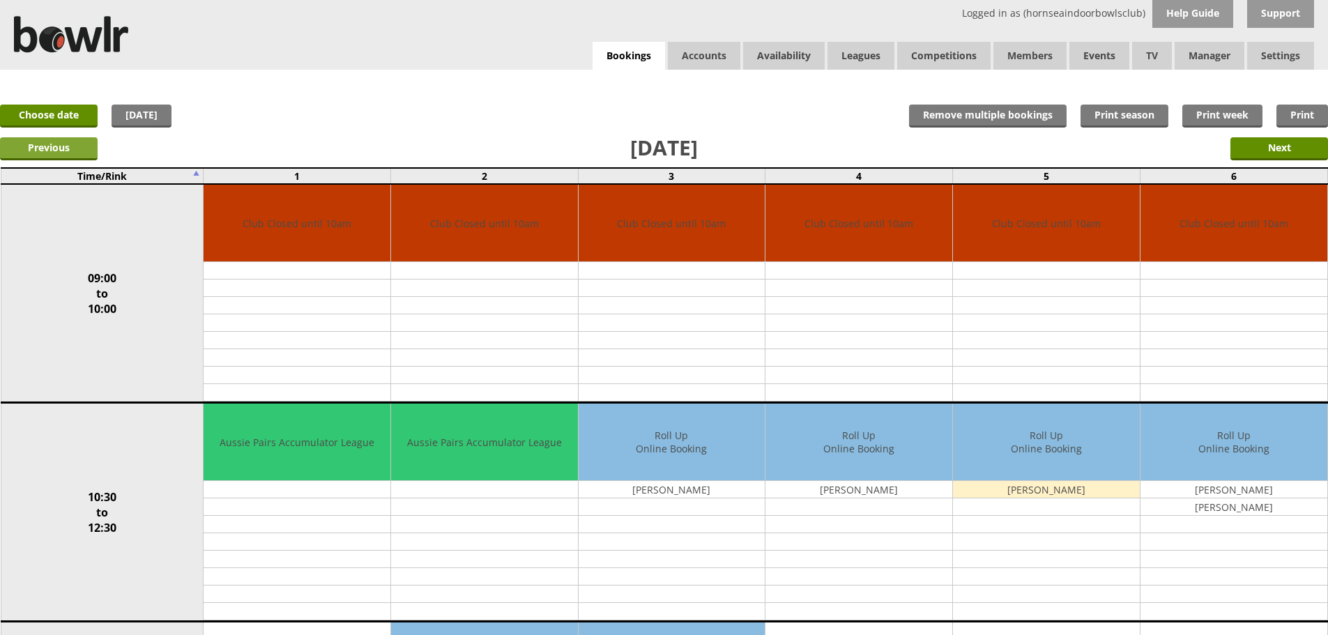
click at [53, 148] on input "Previous" at bounding box center [49, 148] width 98 height 23
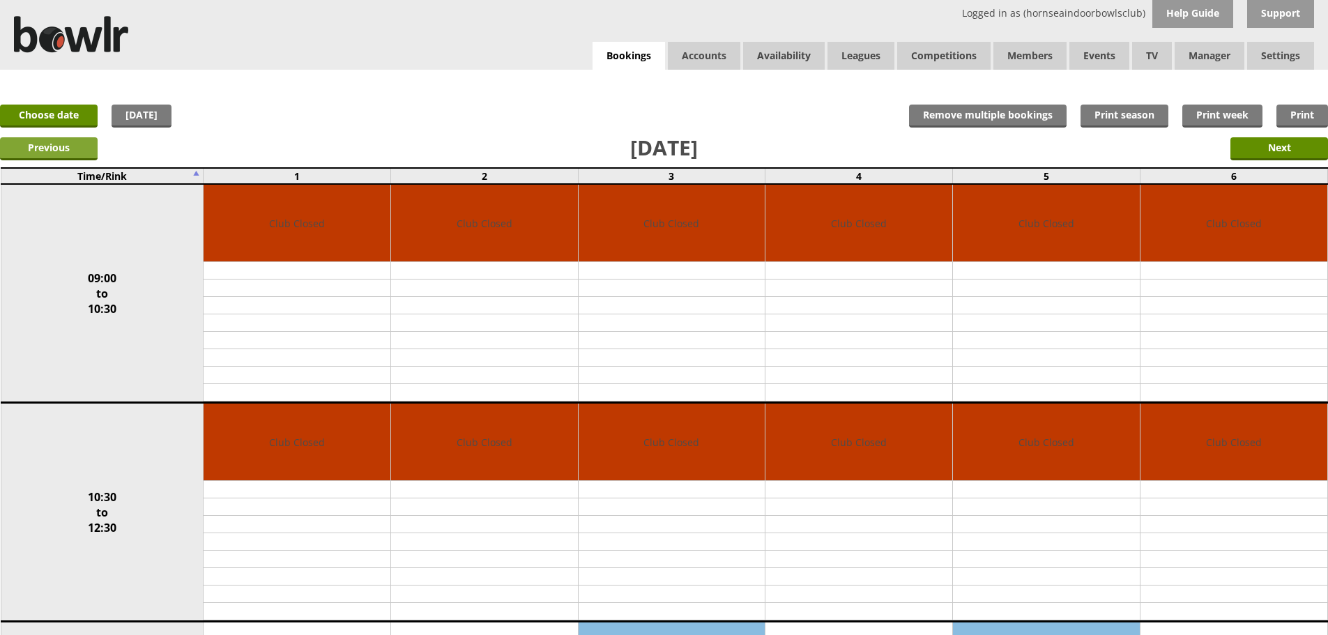
click at [38, 148] on input "Previous" at bounding box center [49, 148] width 98 height 23
